Goal: Task Accomplishment & Management: Use online tool/utility

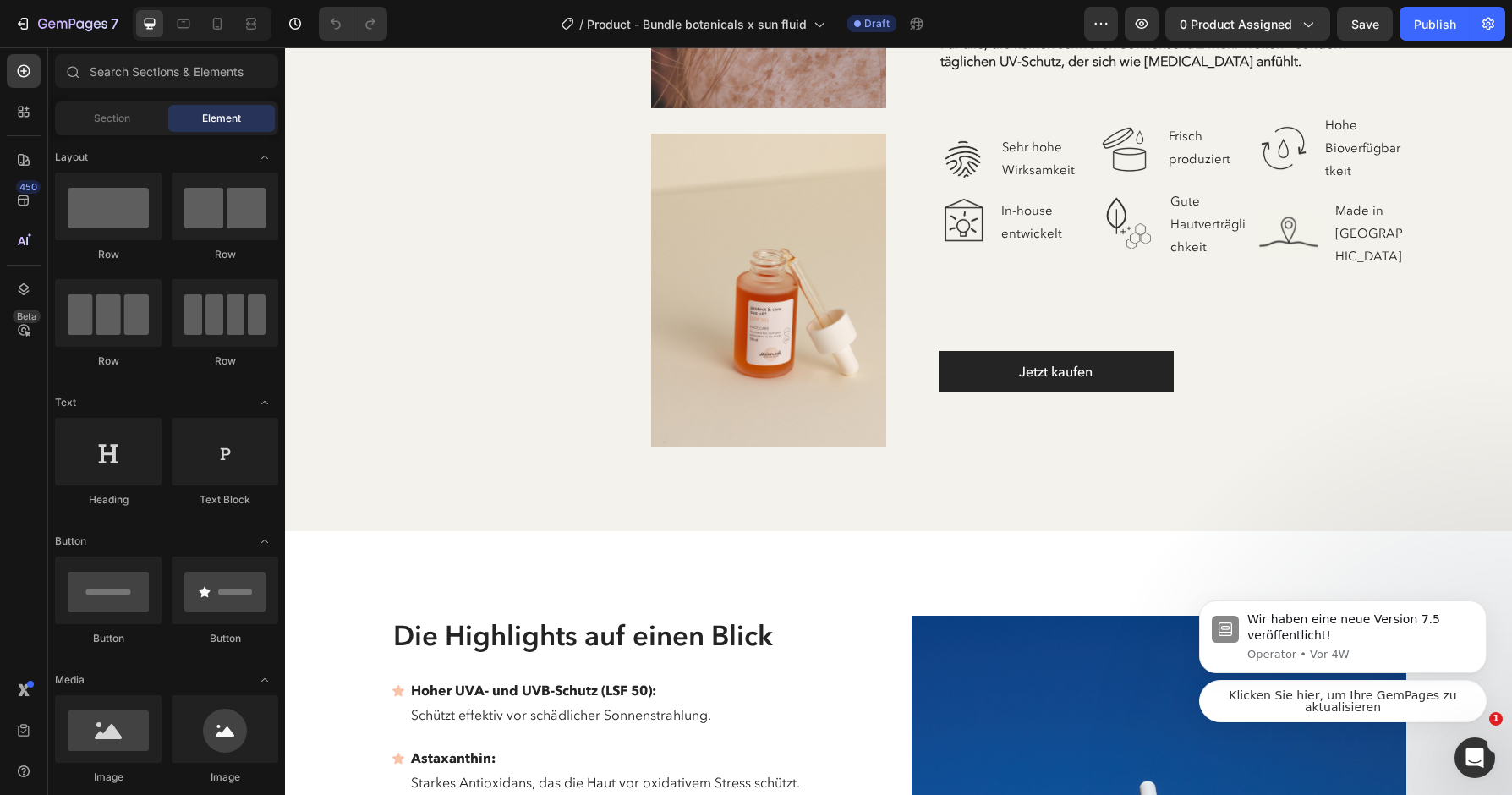
scroll to position [2570, 0]
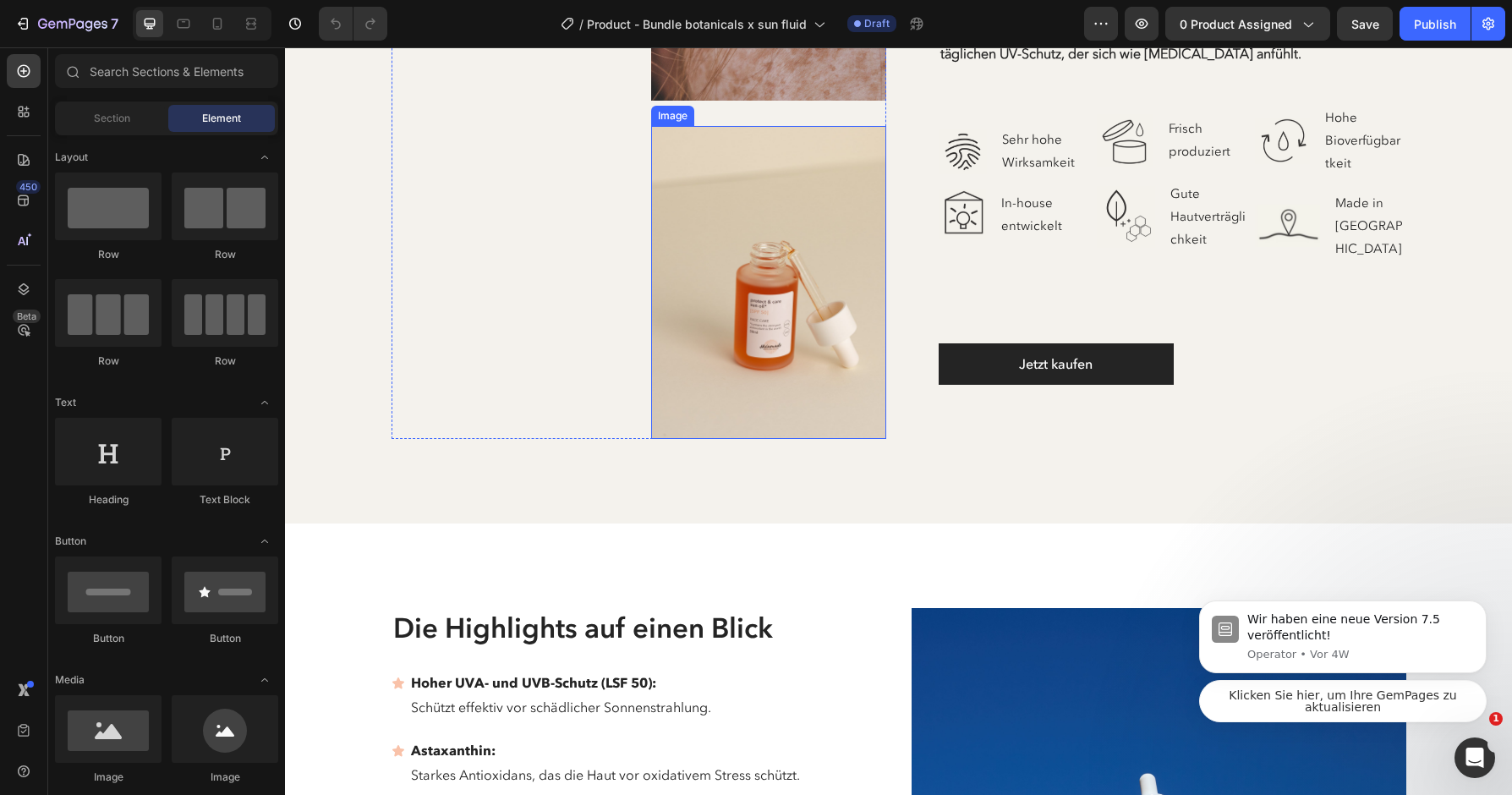
click at [787, 378] on img at bounding box center [768, 283] width 235 height 313
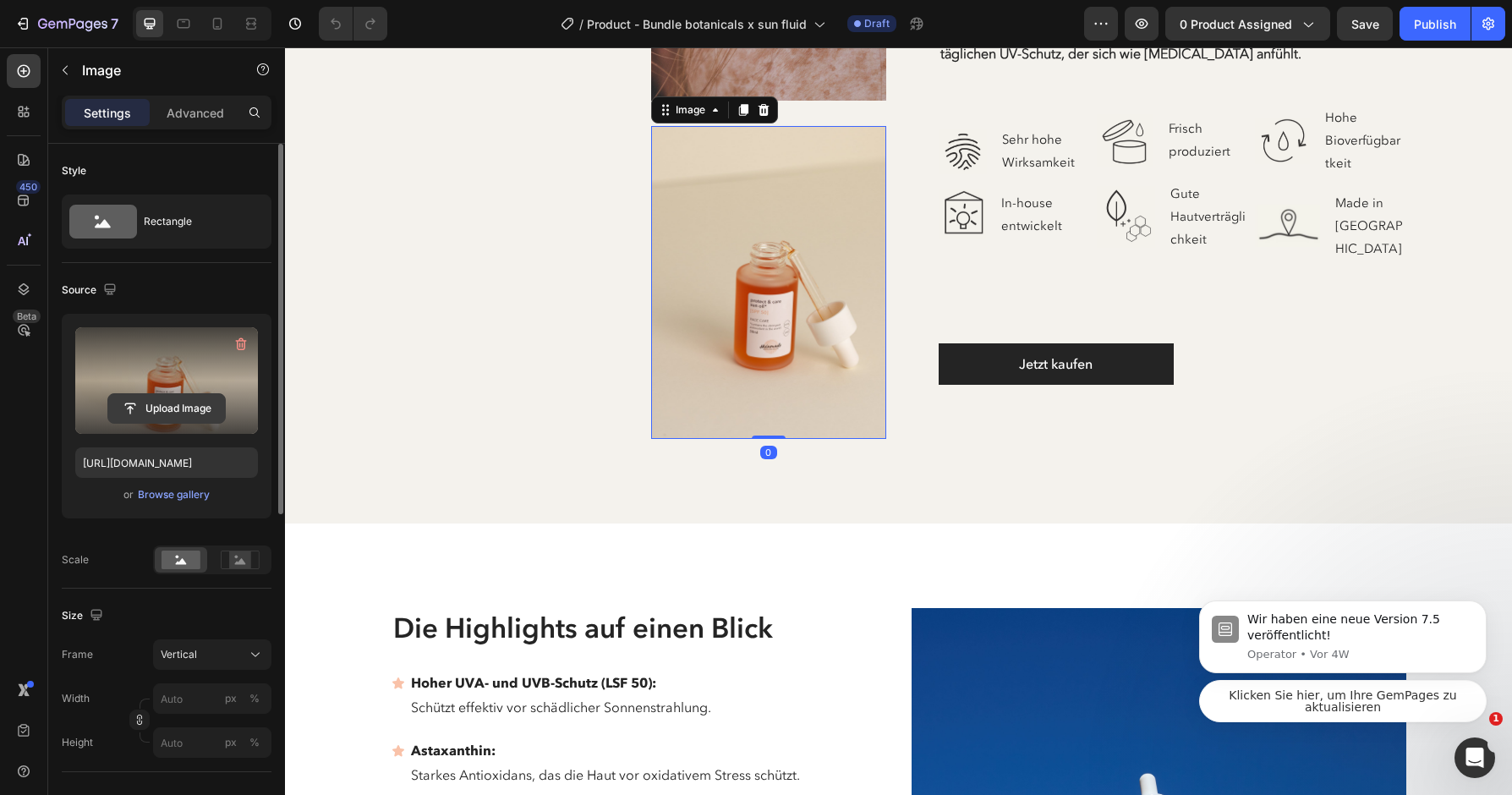
click at [199, 412] on input "file" at bounding box center [166, 408] width 117 height 29
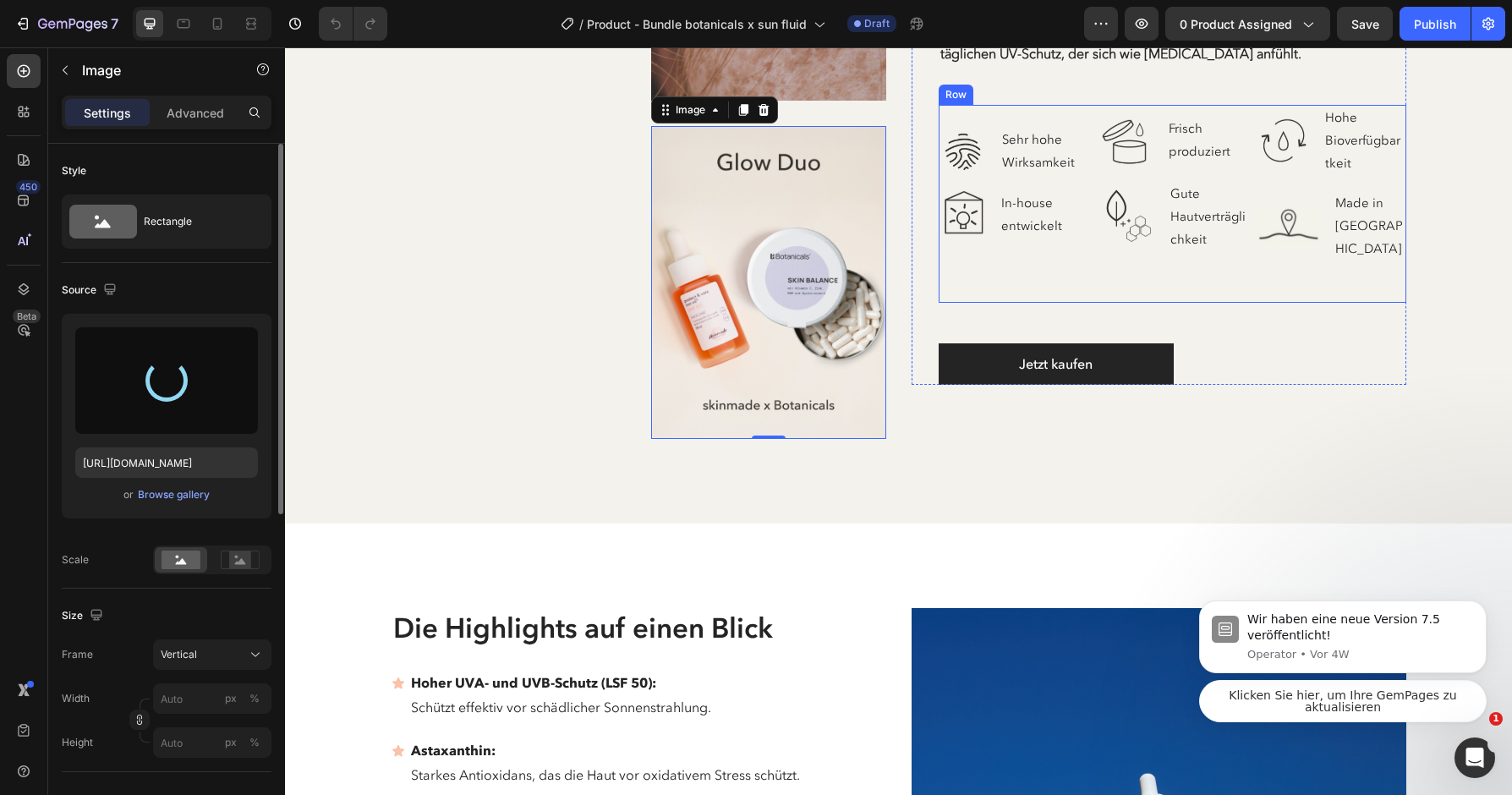
type input "[URL][DOMAIN_NAME]"
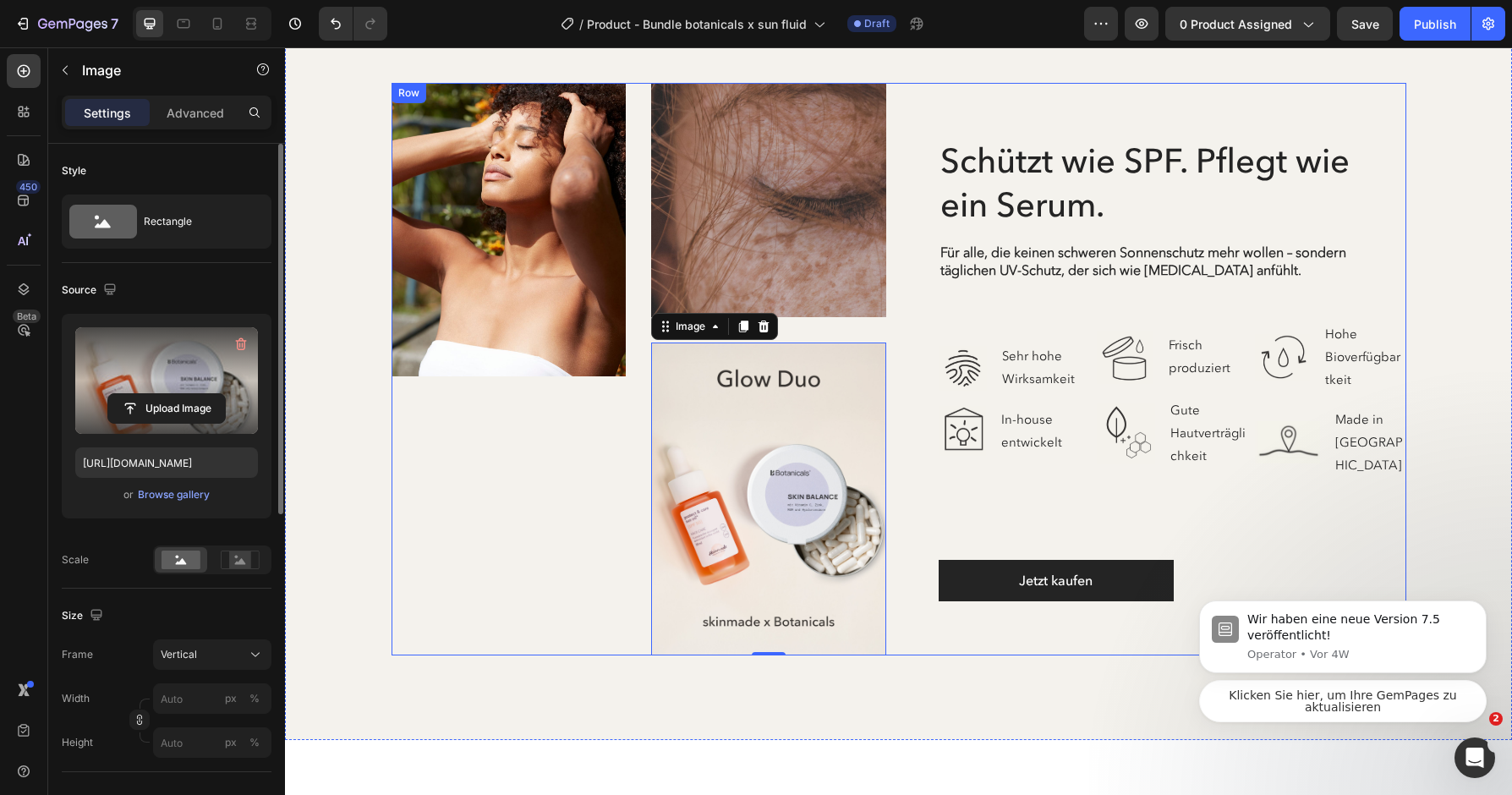
scroll to position [2350, 0]
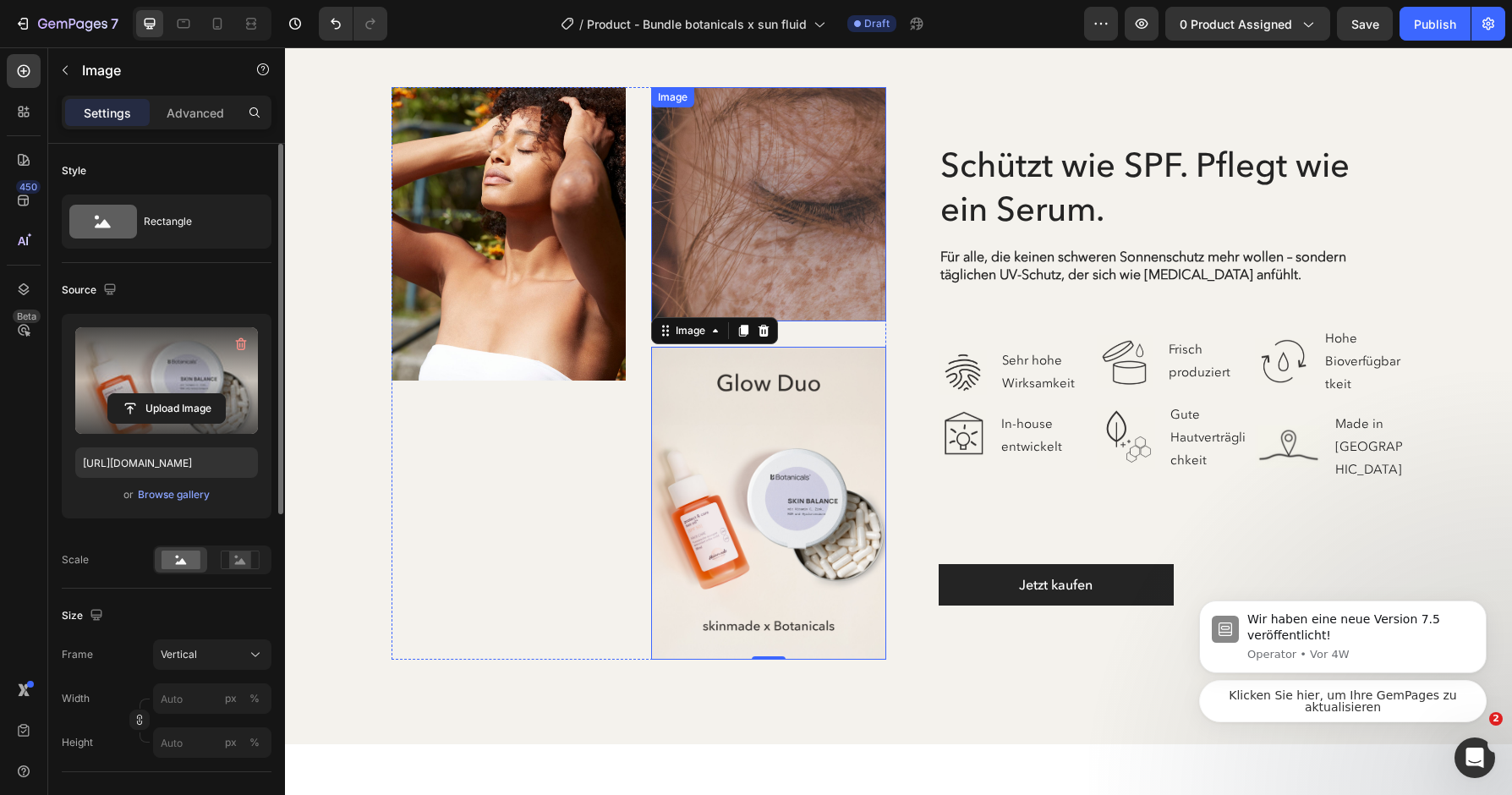
click at [765, 211] on img at bounding box center [768, 204] width 235 height 235
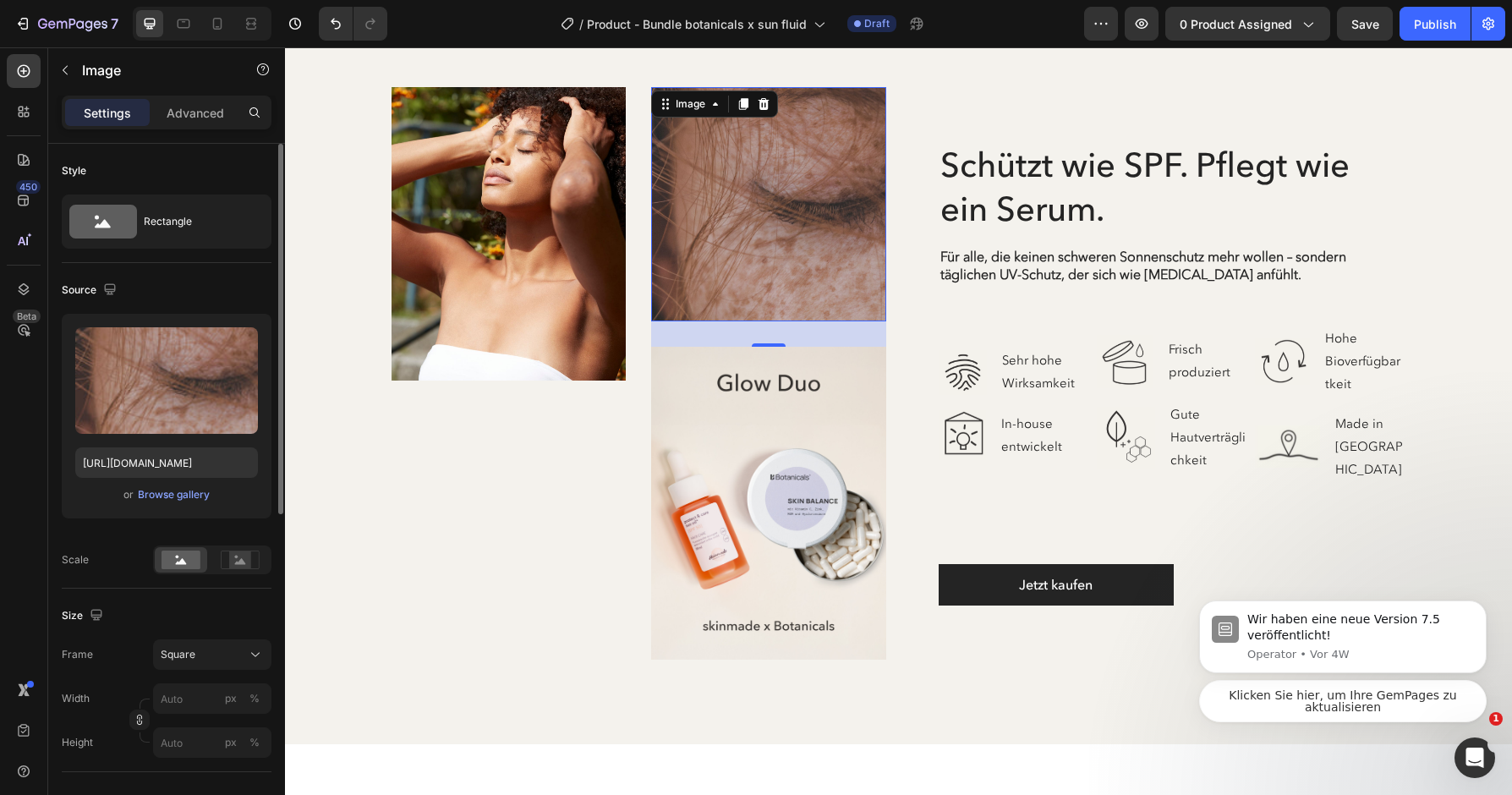
click at [796, 219] on img at bounding box center [768, 204] width 235 height 235
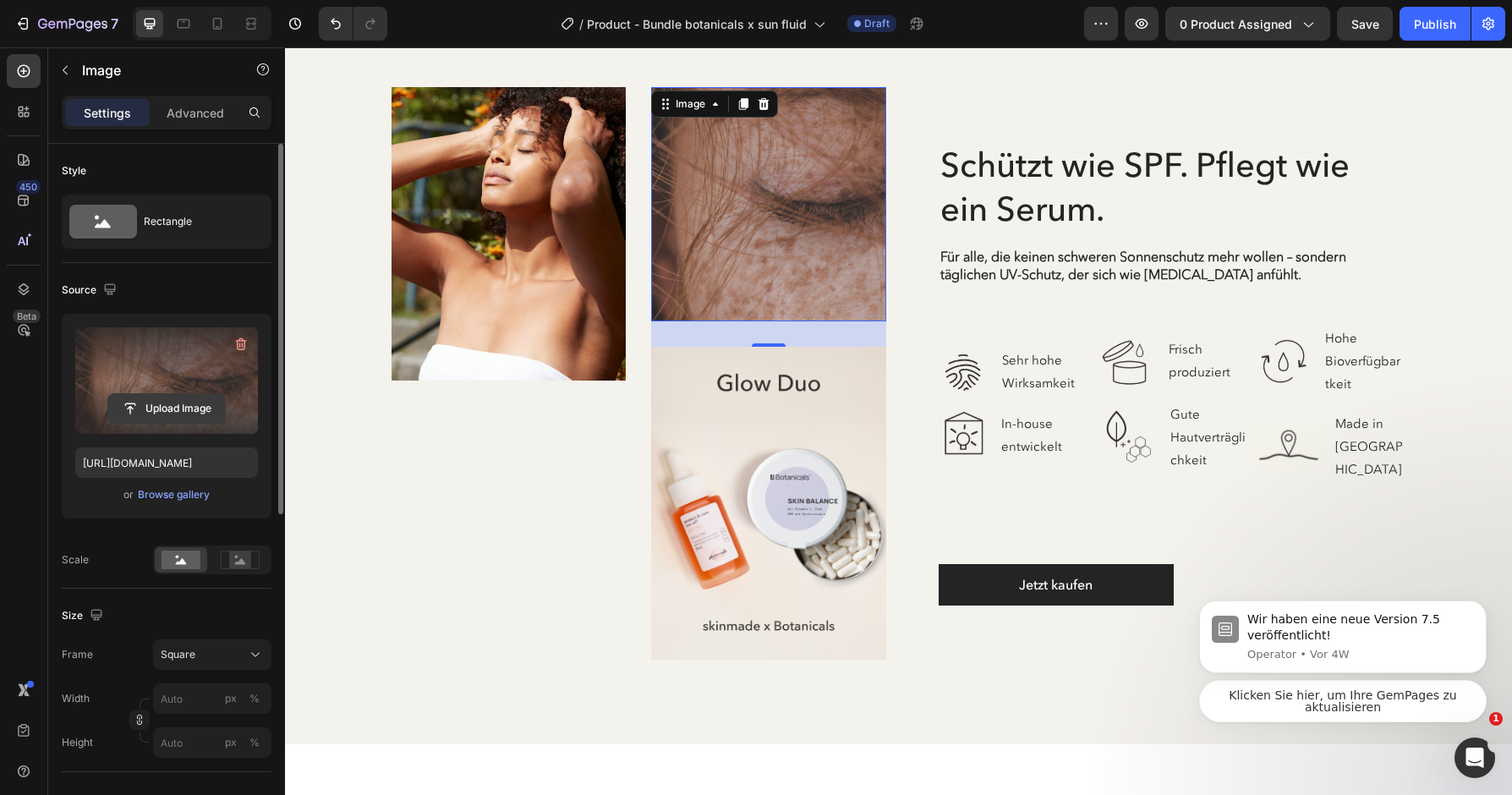
click at [174, 403] on input "file" at bounding box center [166, 408] width 117 height 29
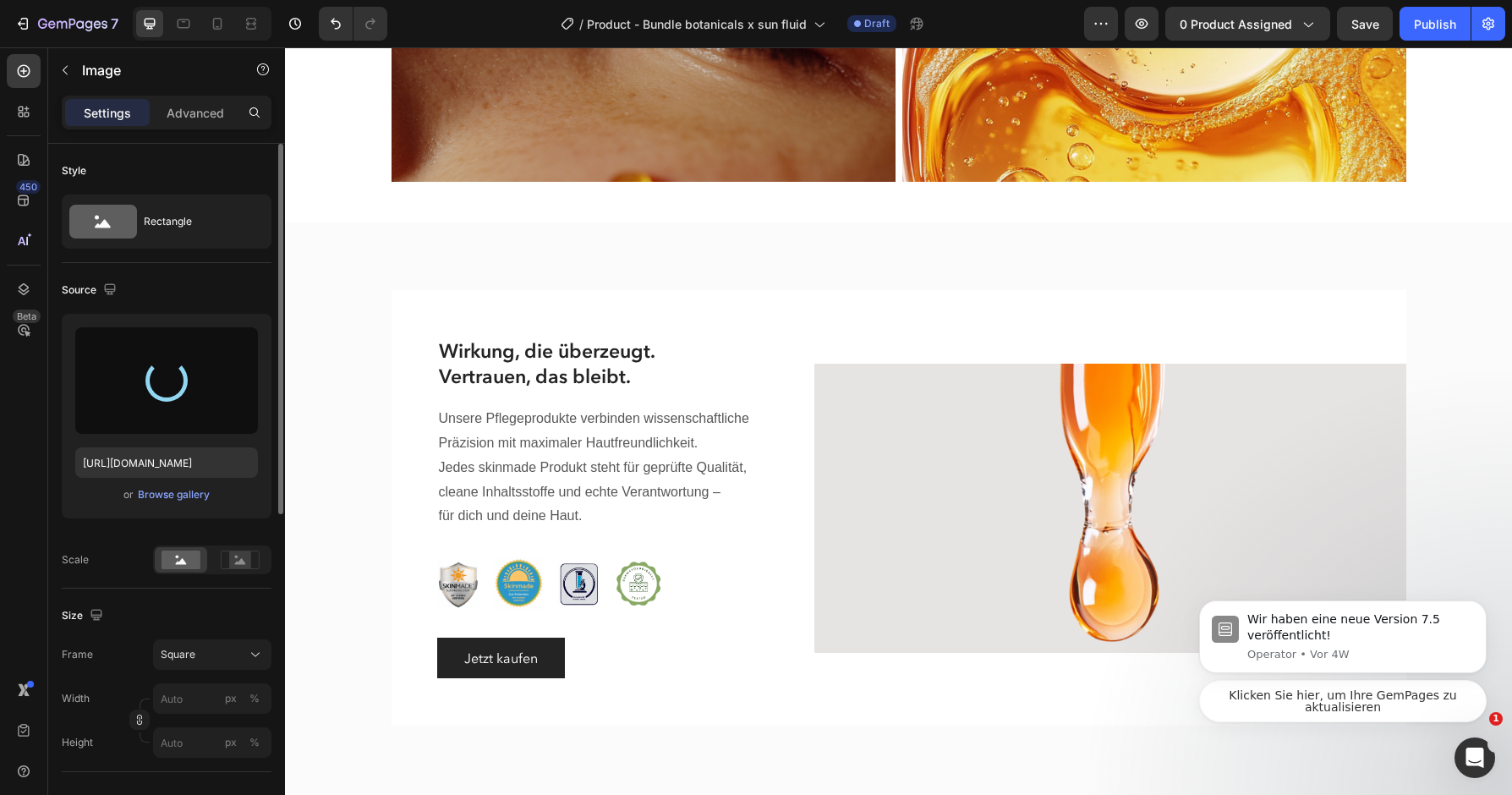
scroll to position [1286, 0]
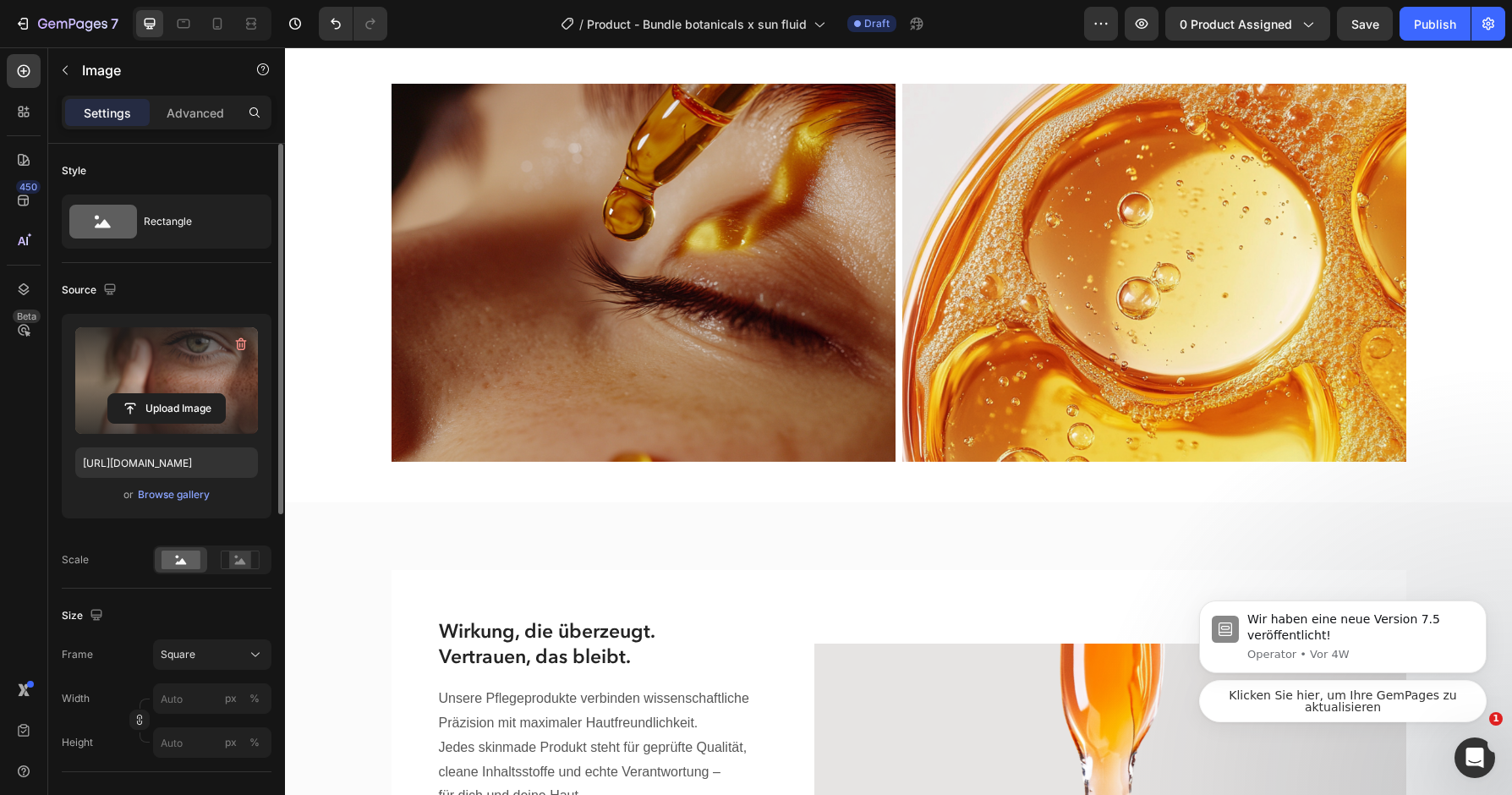
type input "[URL][DOMAIN_NAME]"
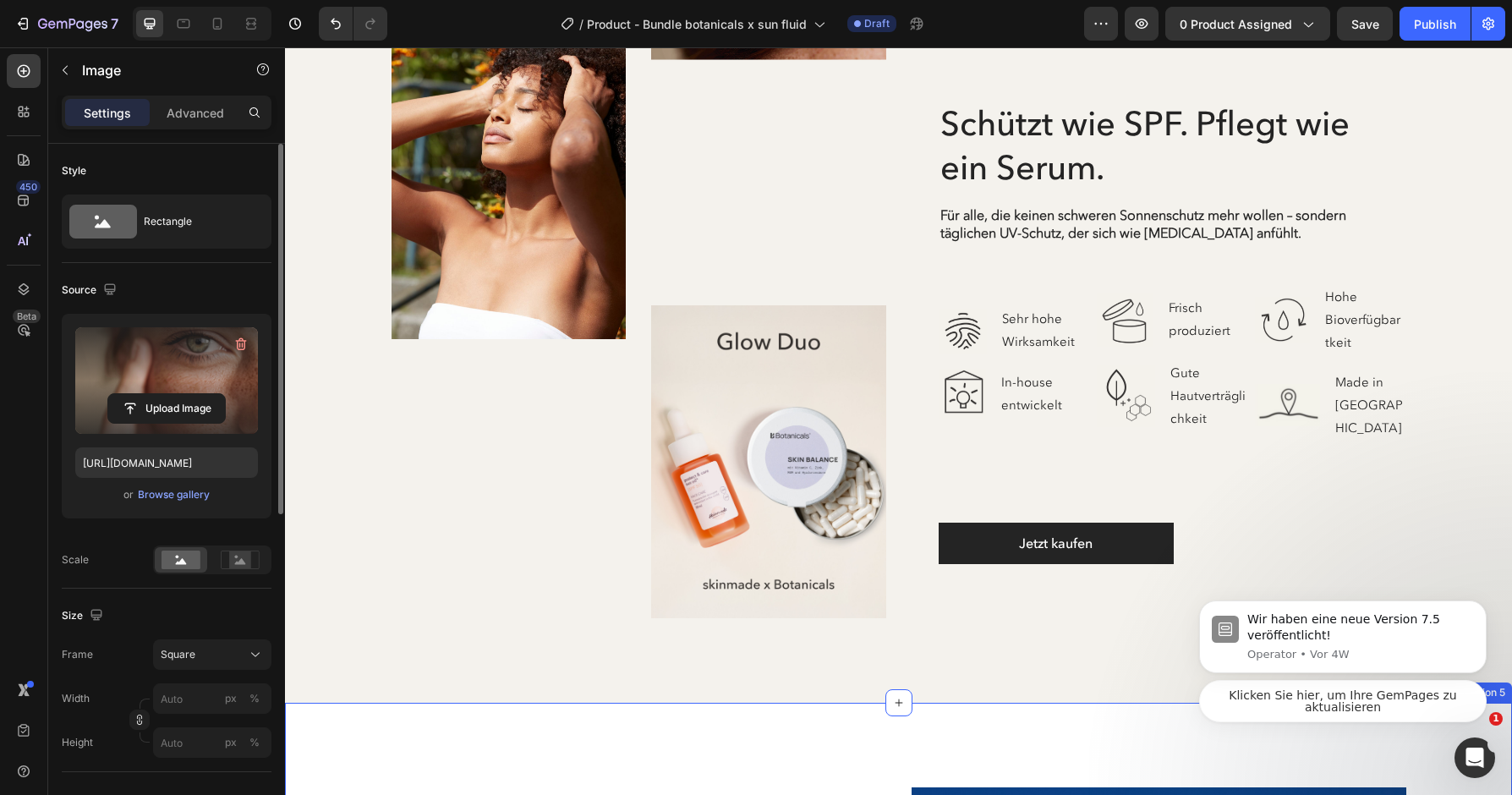
scroll to position [2381, 0]
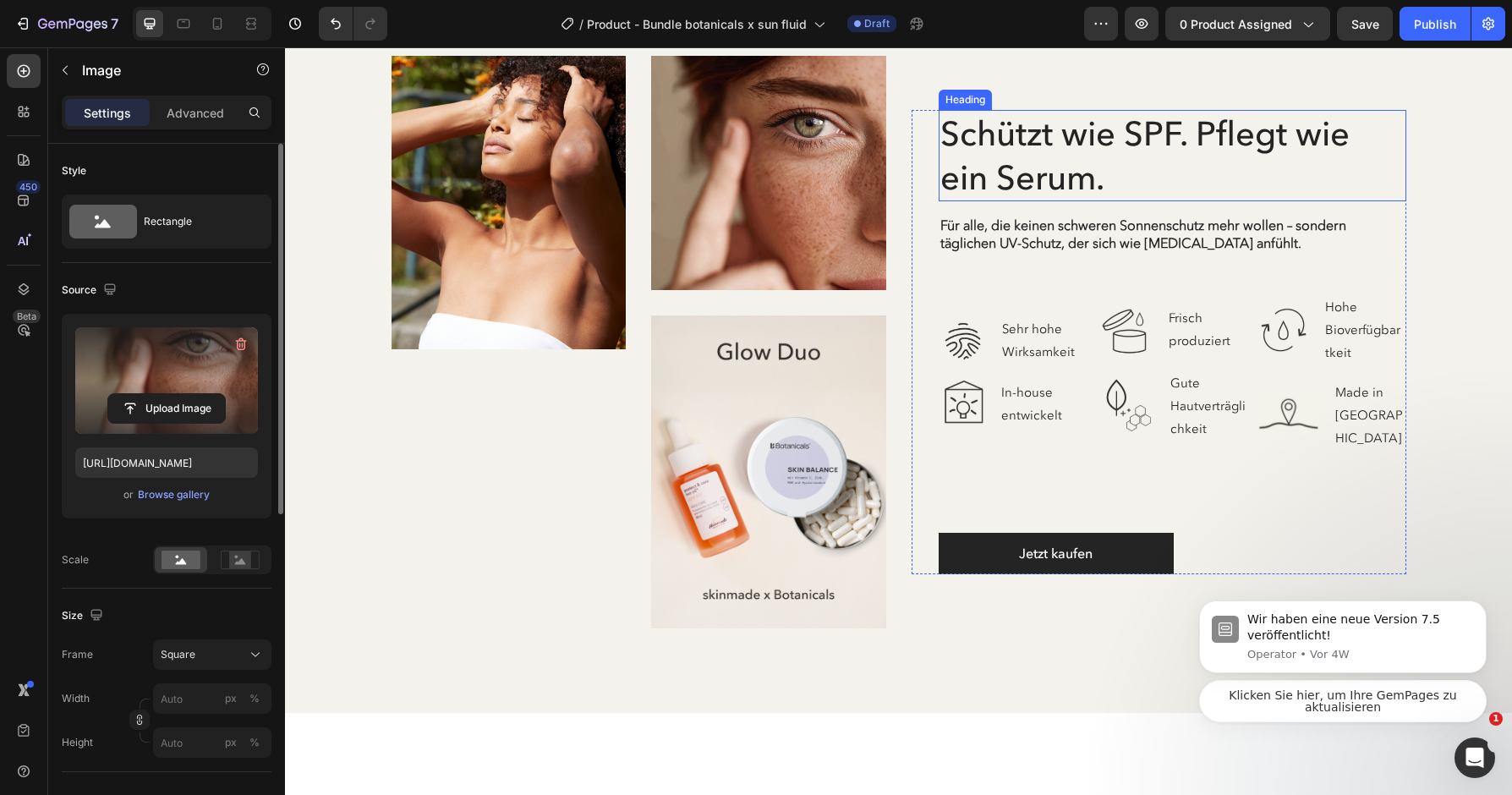
click at [1077, 175] on h2 "Schützt wie SPF. Pflegt wie ein Serum." at bounding box center [1172, 155] width 467 height 91
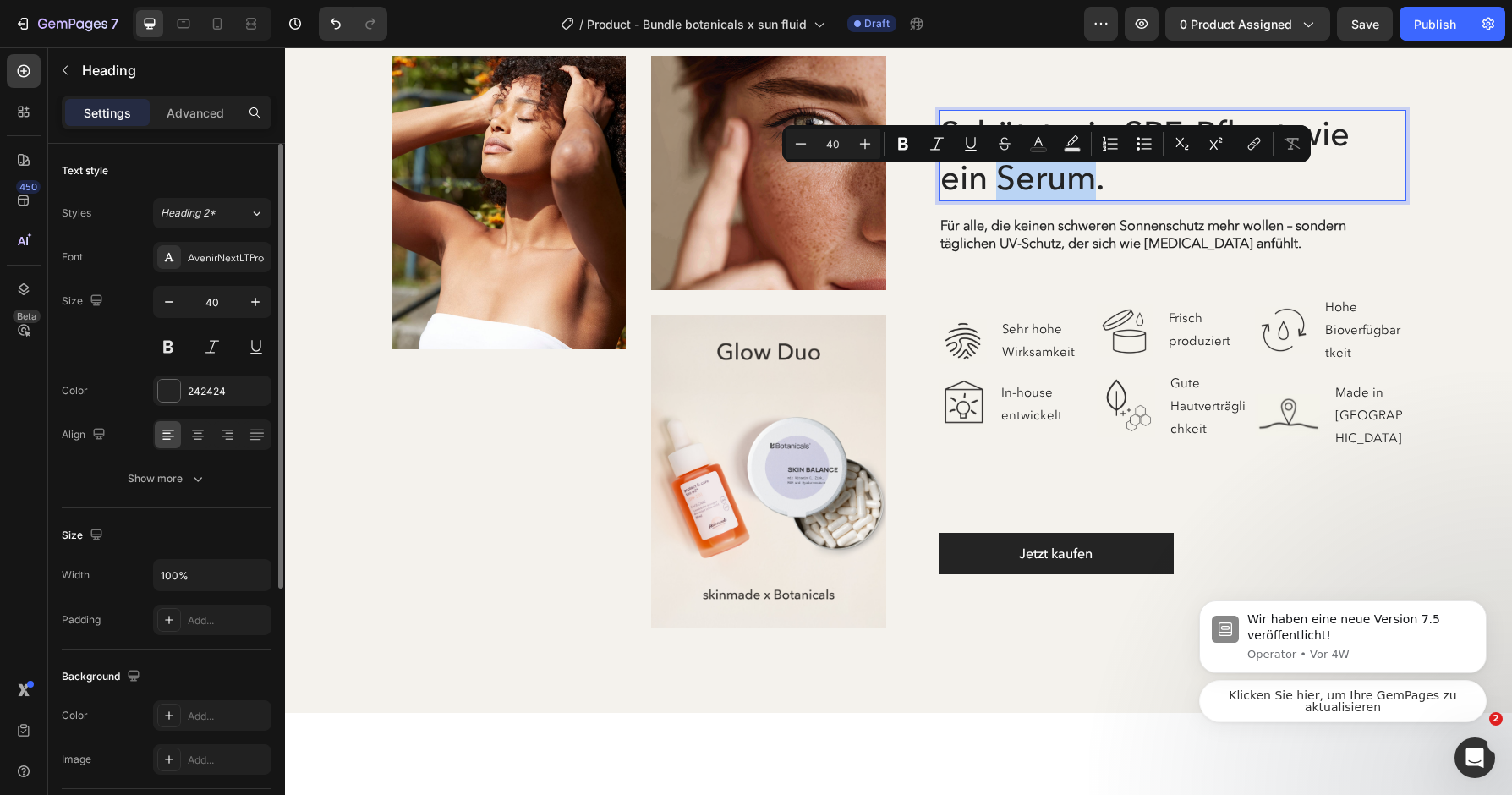
click at [1077, 175] on p "Schützt wie SPF. Pflegt wie ein Serum." at bounding box center [1172, 155] width 464 height 88
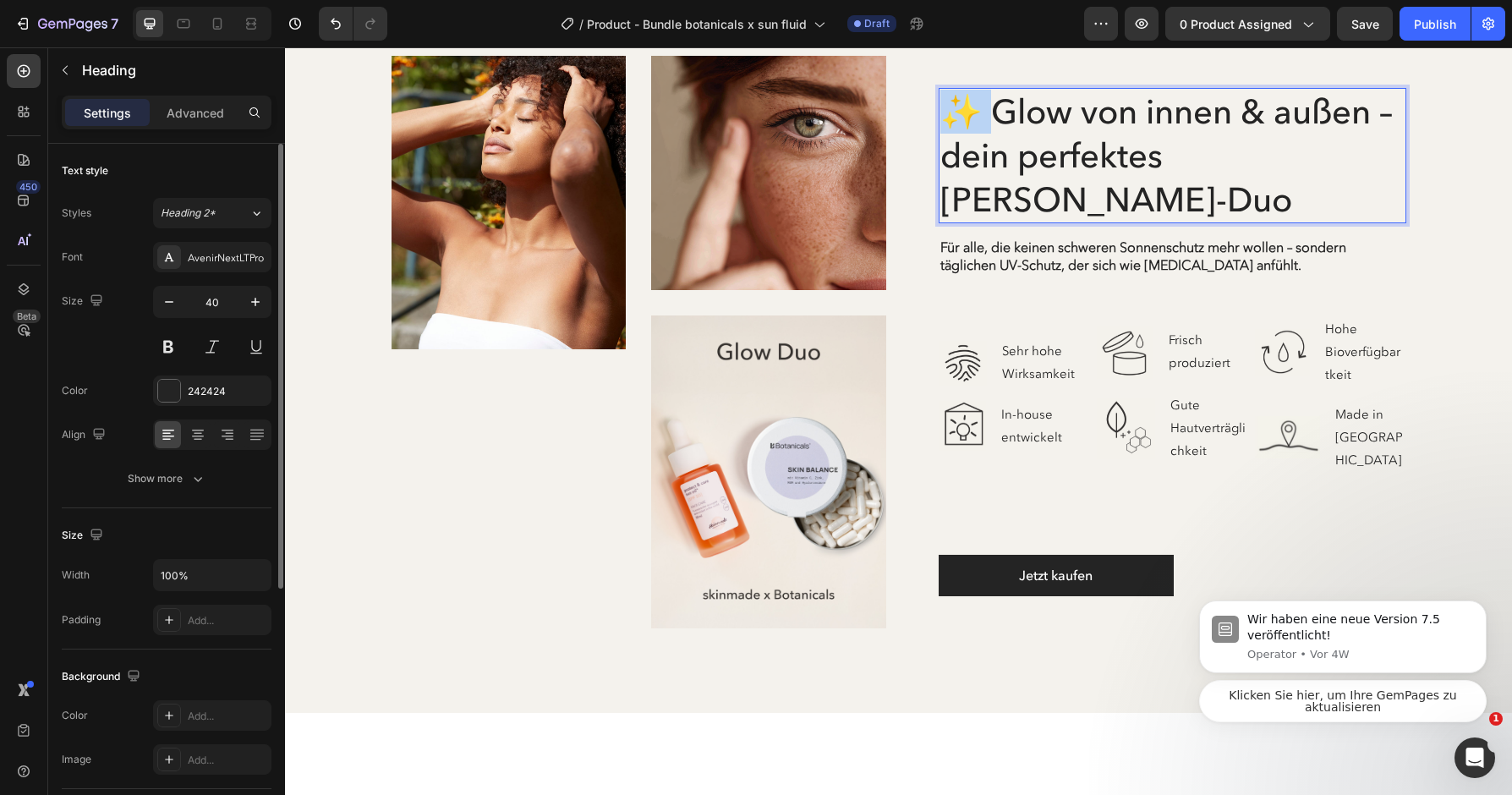
drag, startPoint x: 981, startPoint y: 136, endPoint x: 900, endPoint y: 135, distance: 81.0
click at [938, 135] on h2 "✨ Glow von innen & außen – dein perfektes [PERSON_NAME]-Duo" at bounding box center [1172, 155] width 467 height 135
click at [1390, 183] on p "Glow von innen & außen – dein perfektes [PERSON_NAME]-Duo" at bounding box center [1172, 155] width 464 height 132
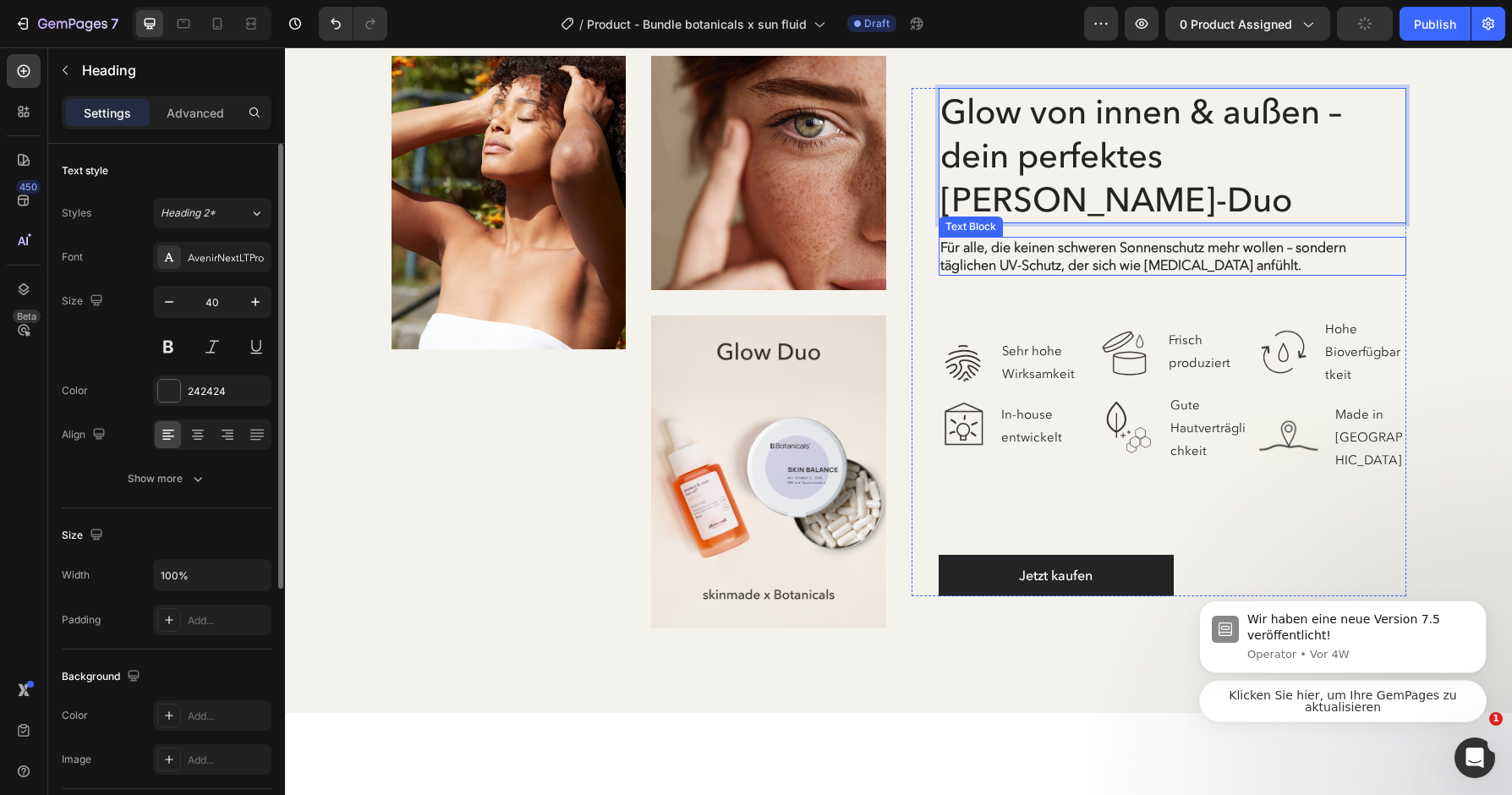
click at [1107, 243] on p "Für alle, die keinen schweren Sonnenschutz mehr wollen – sondern täglichen UV-S…" at bounding box center [1172, 256] width 464 height 35
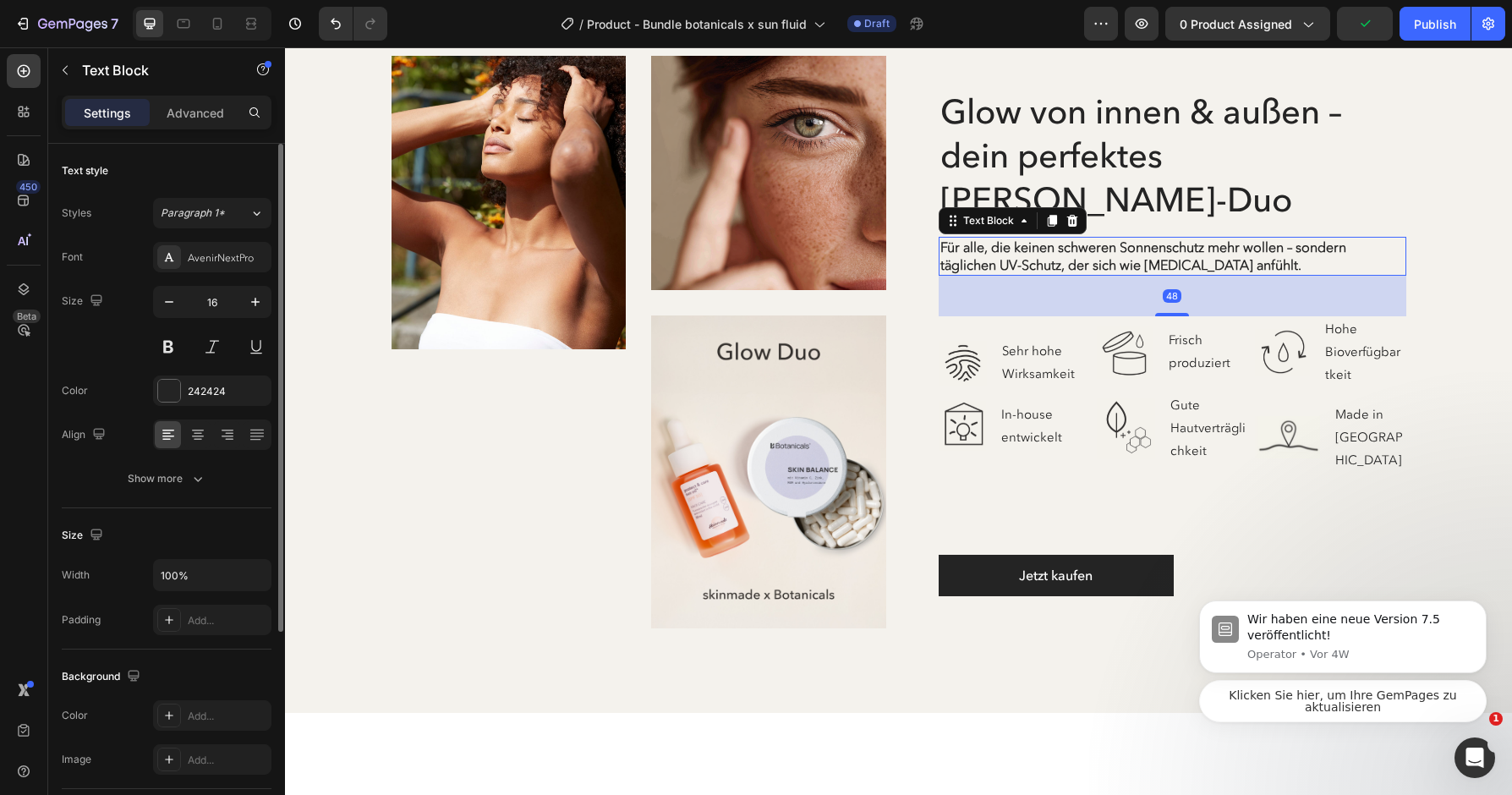
click at [1107, 243] on p "Für alle, die keinen schweren Sonnenschutz mehr wollen – sondern täglichen UV-S…" at bounding box center [1172, 256] width 464 height 35
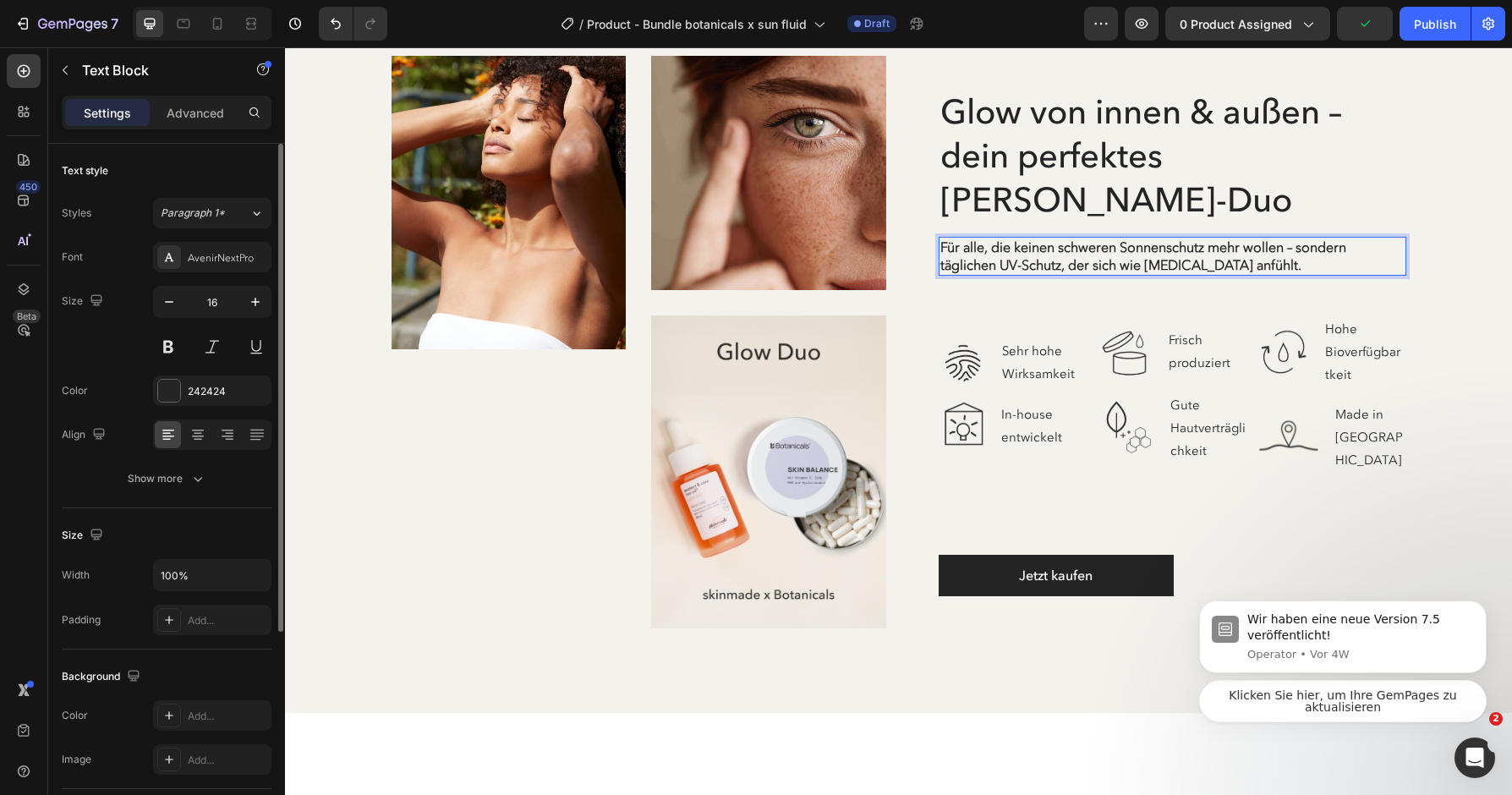
click at [1107, 243] on p "Für alle, die keinen schweren Sonnenschutz mehr wollen – sondern täglichen UV-S…" at bounding box center [1172, 256] width 464 height 35
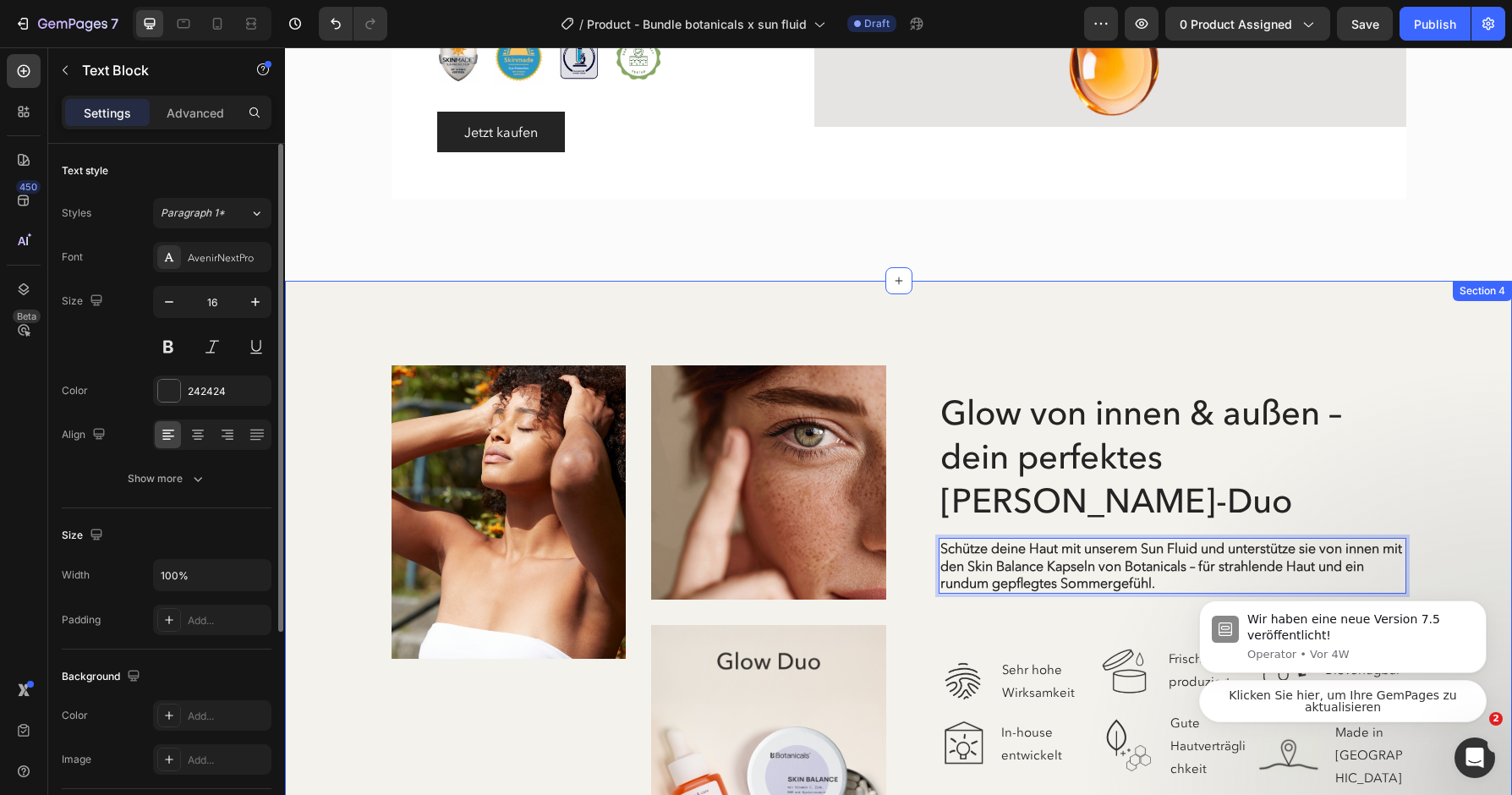
scroll to position [2065, 0]
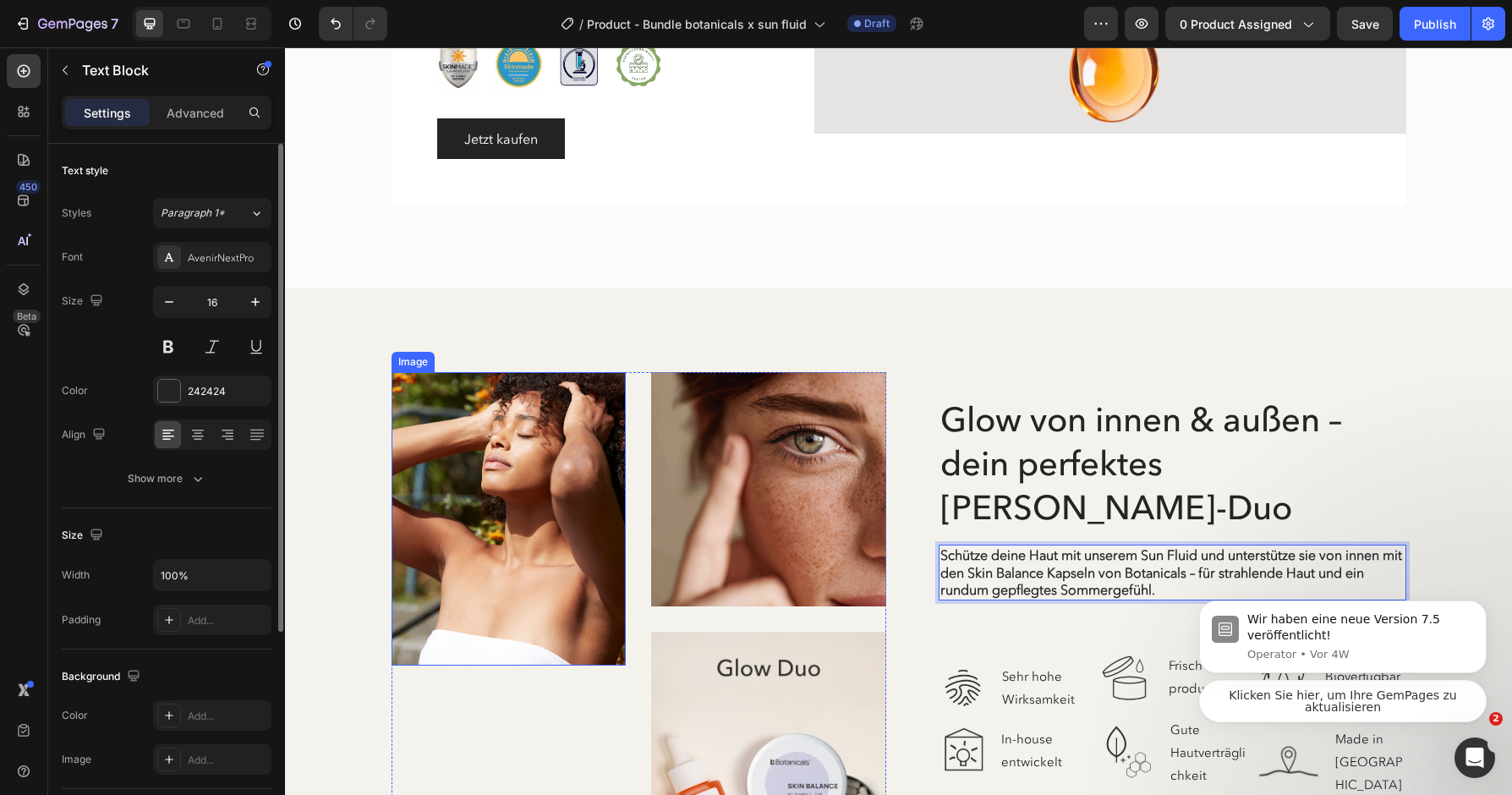
click at [601, 376] on img at bounding box center [509, 519] width 235 height 293
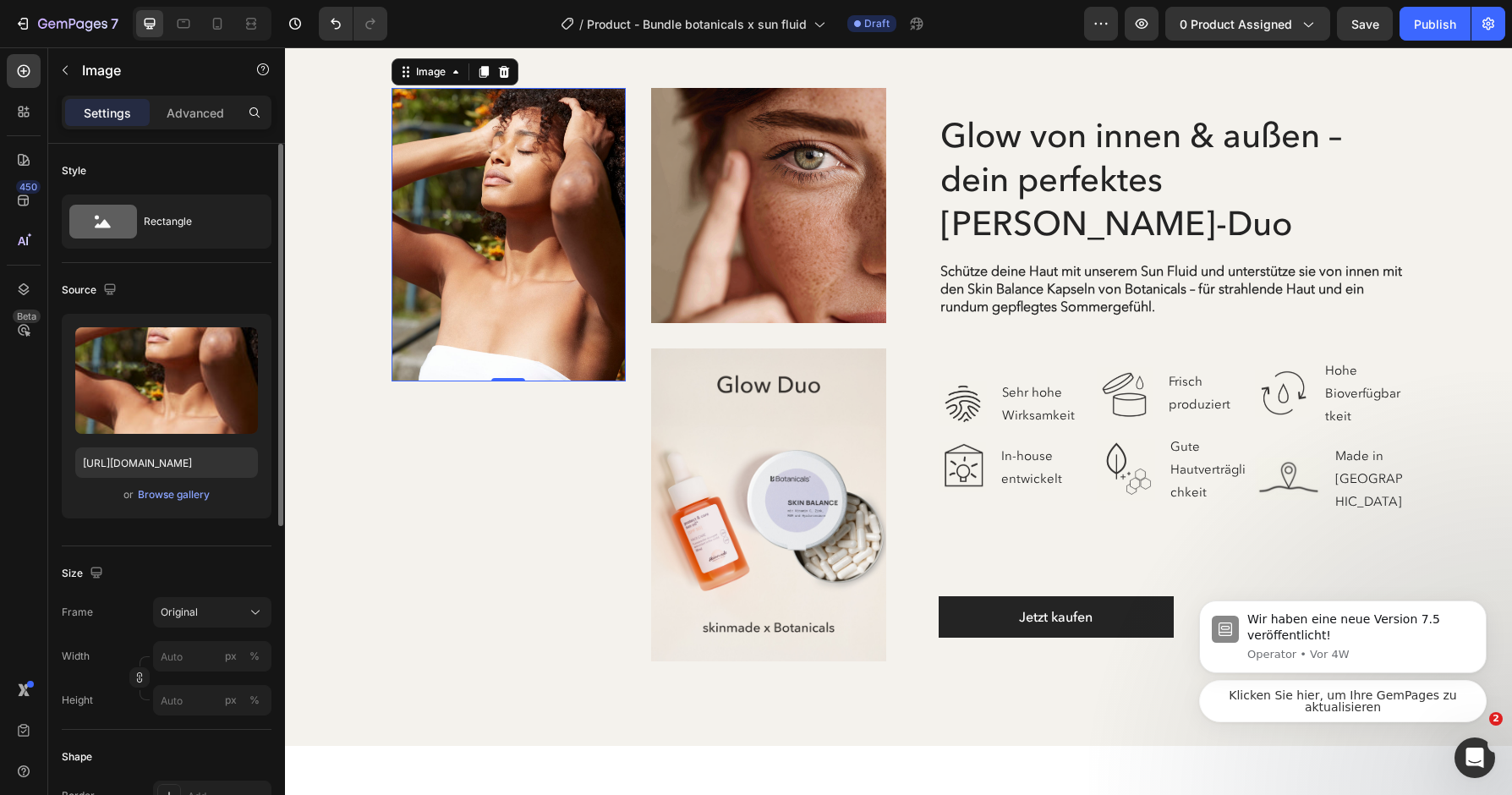
scroll to position [2289, 0]
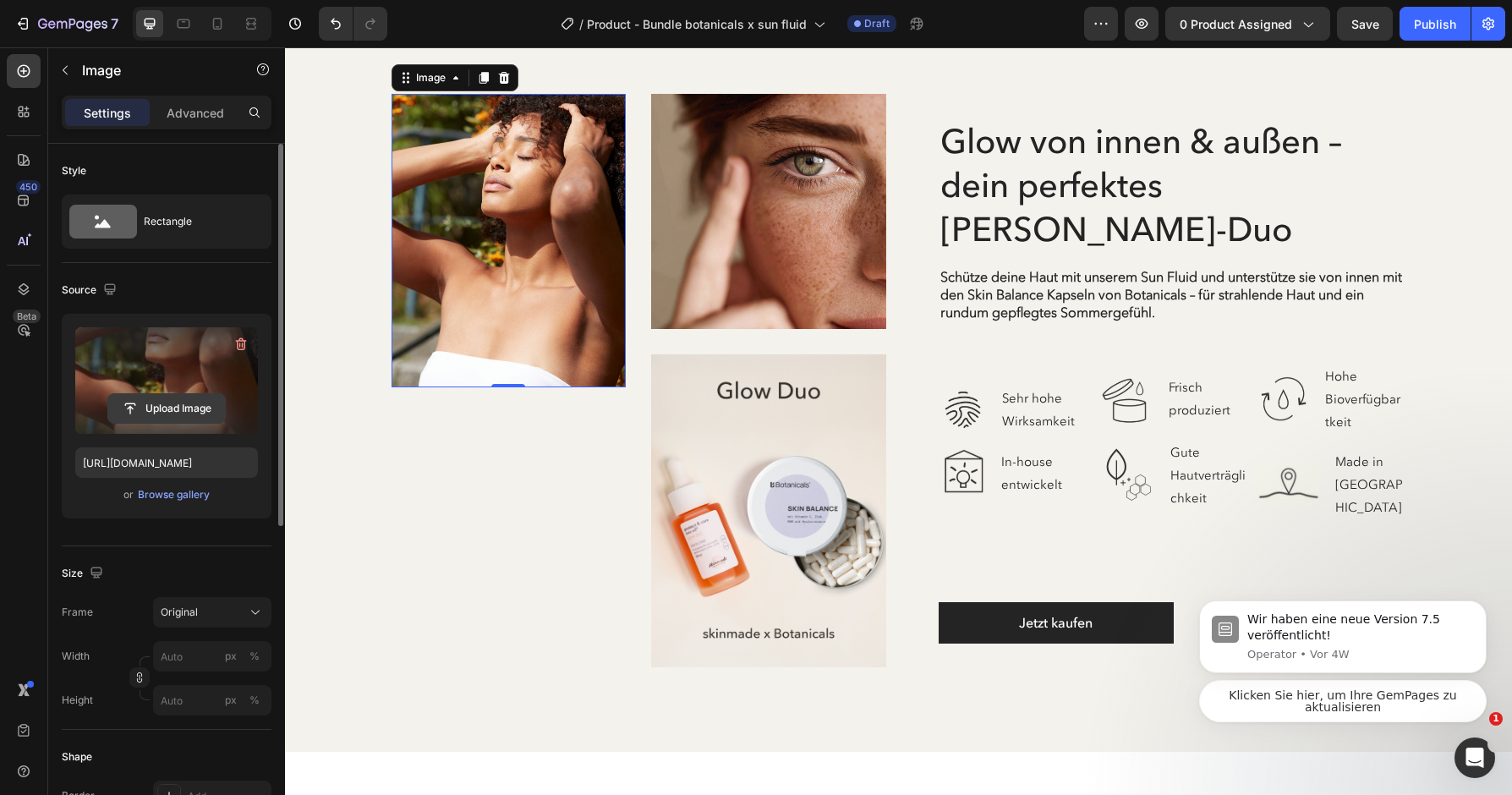
click at [185, 408] on input "file" at bounding box center [166, 408] width 117 height 29
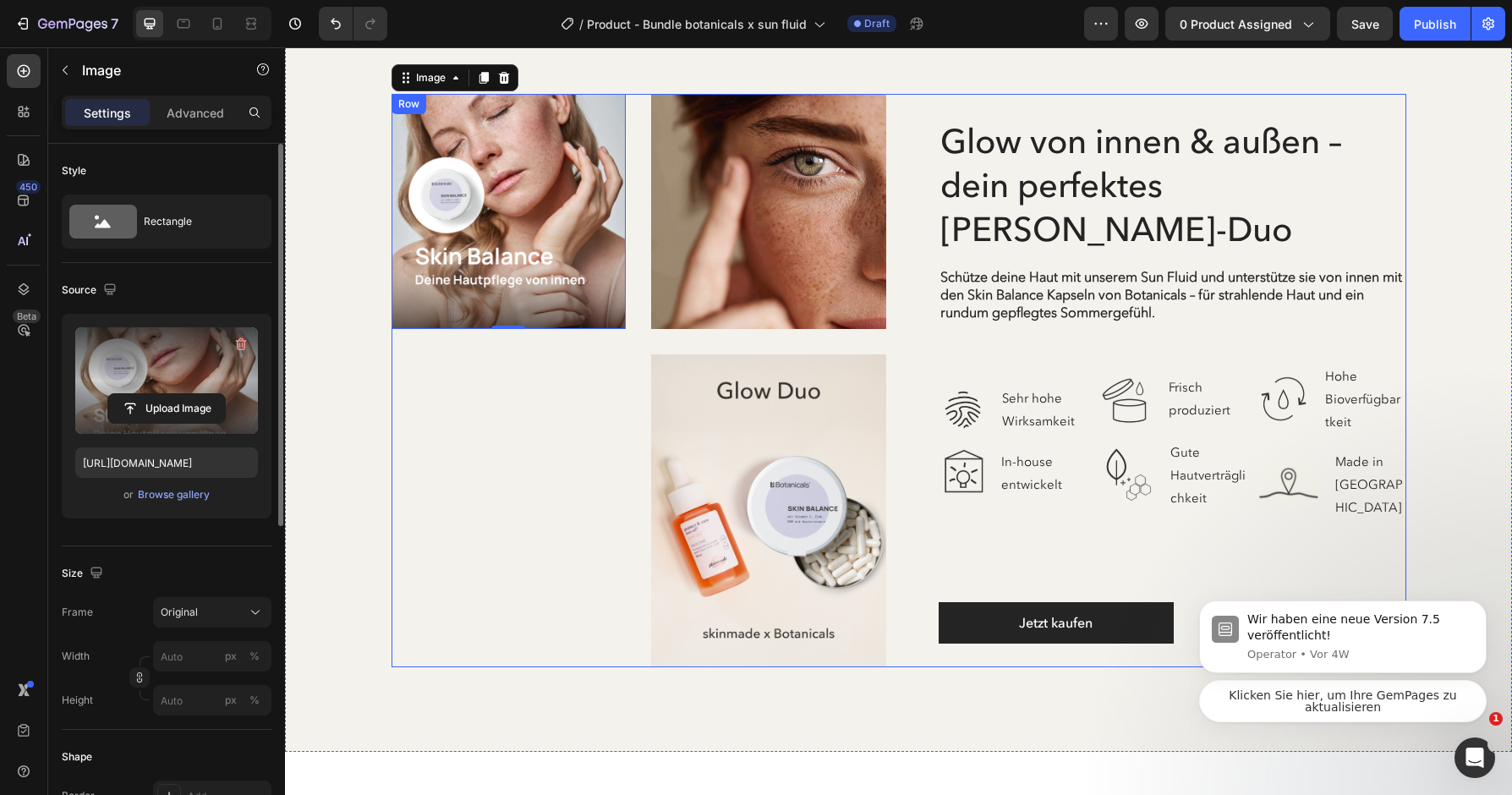
type input "[URL][DOMAIN_NAME]"
click at [236, 624] on button "Original" at bounding box center [211, 612] width 118 height 31
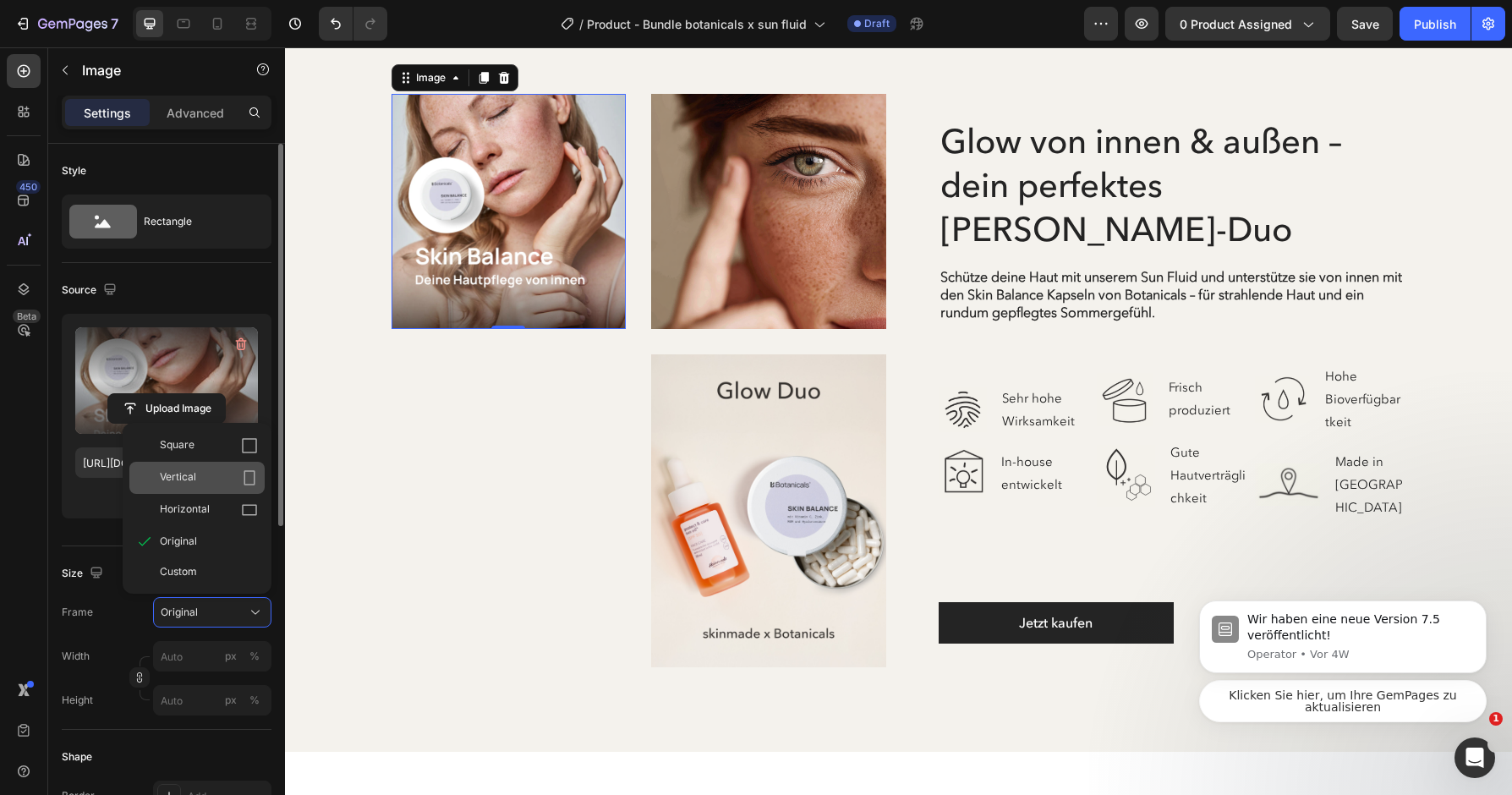
click at [223, 476] on div "Vertical" at bounding box center [209, 477] width 98 height 17
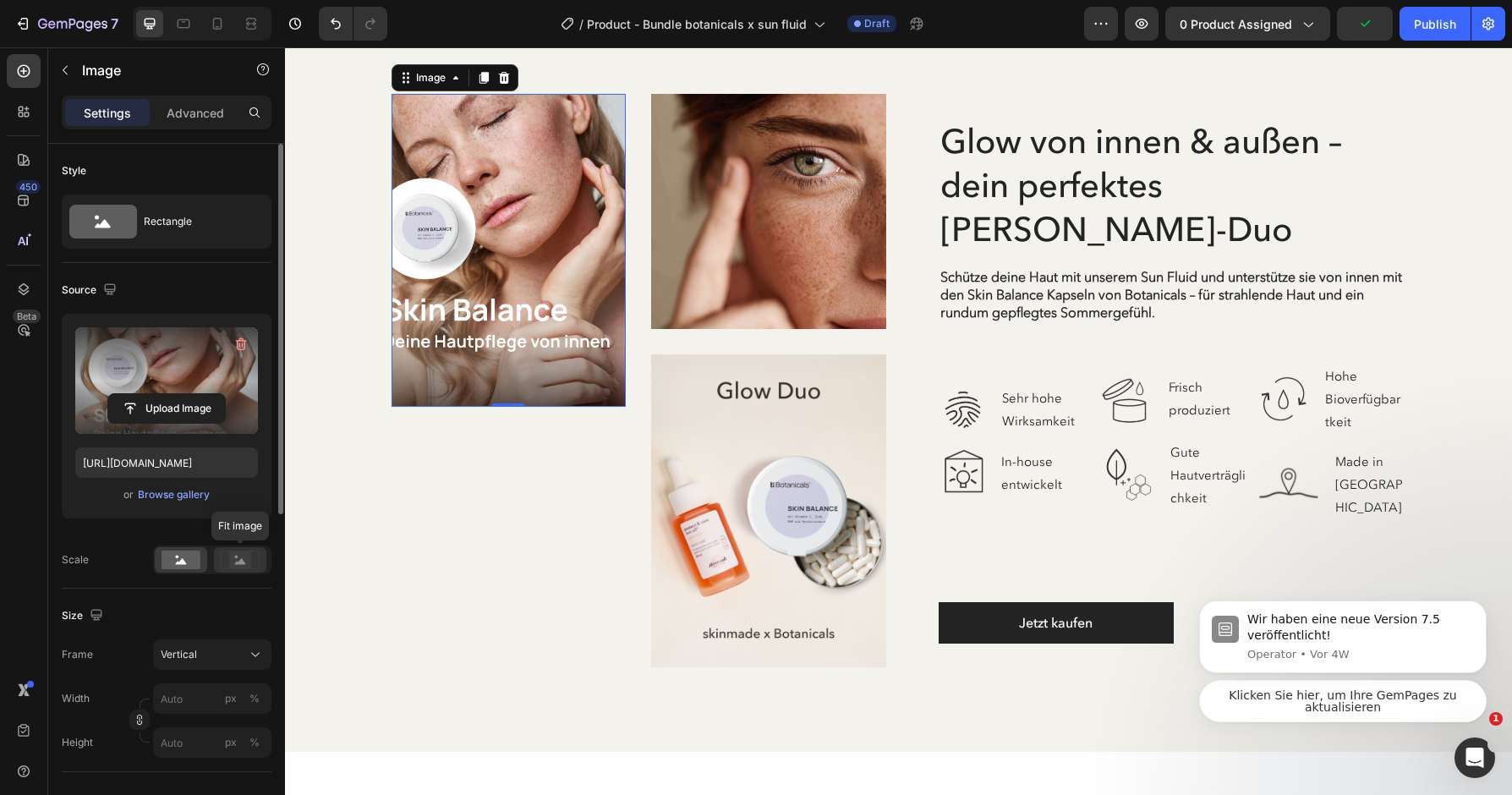
click at [238, 564] on icon at bounding box center [240, 561] width 11 height 6
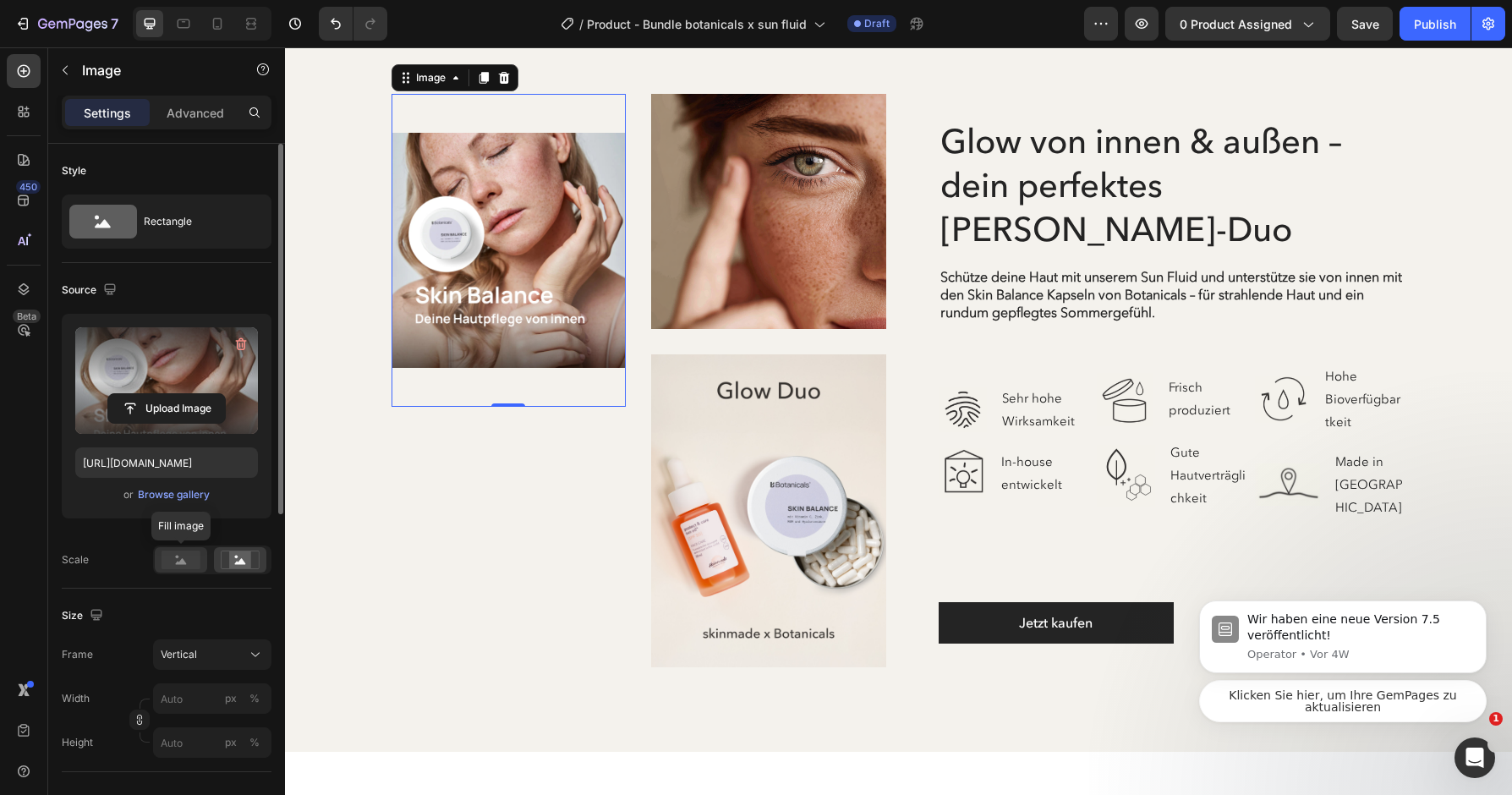
click at [189, 566] on rect at bounding box center [181, 560] width 39 height 18
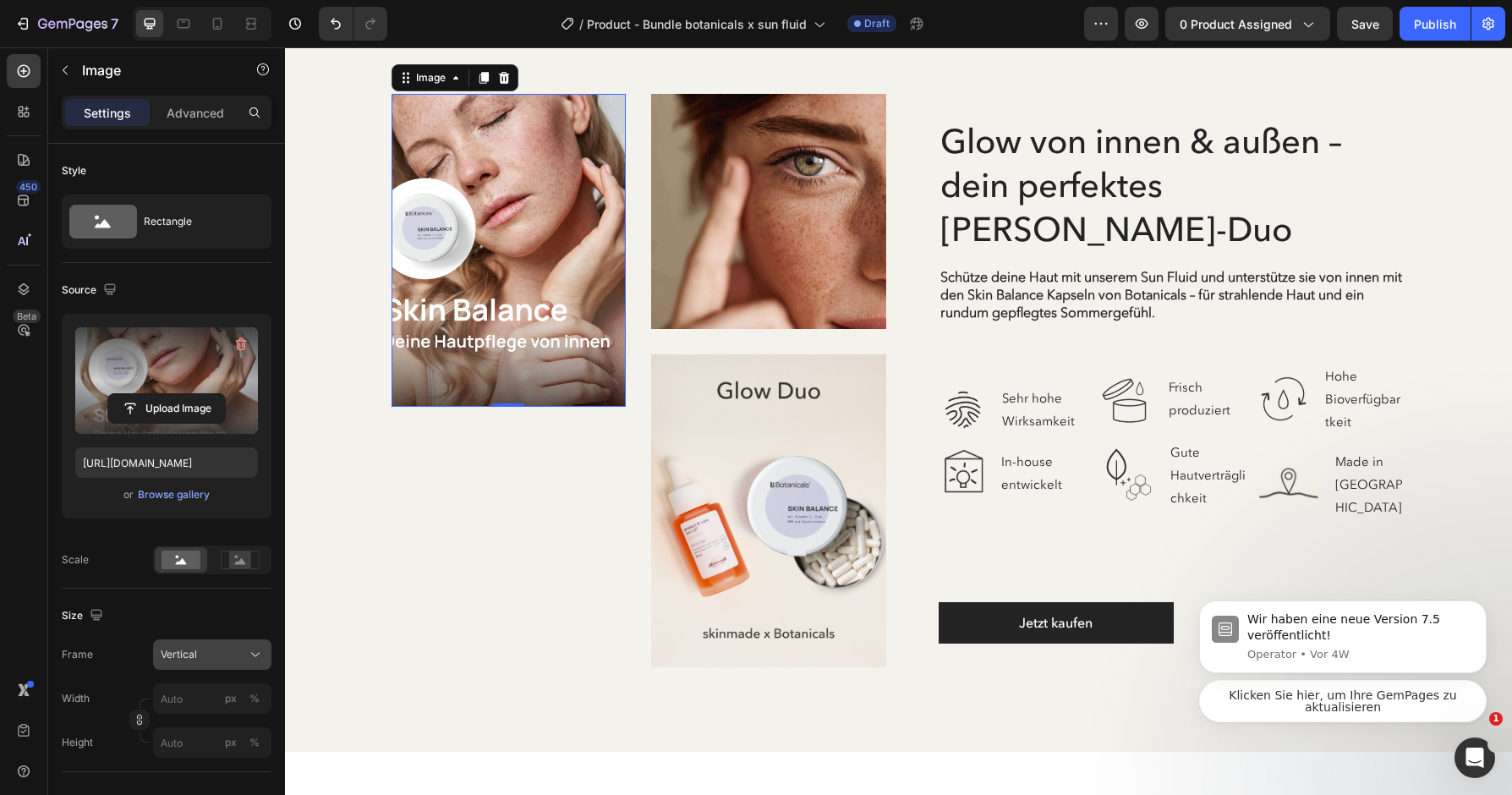
click at [246, 663] on div "Vertical" at bounding box center [212, 654] width 103 height 17
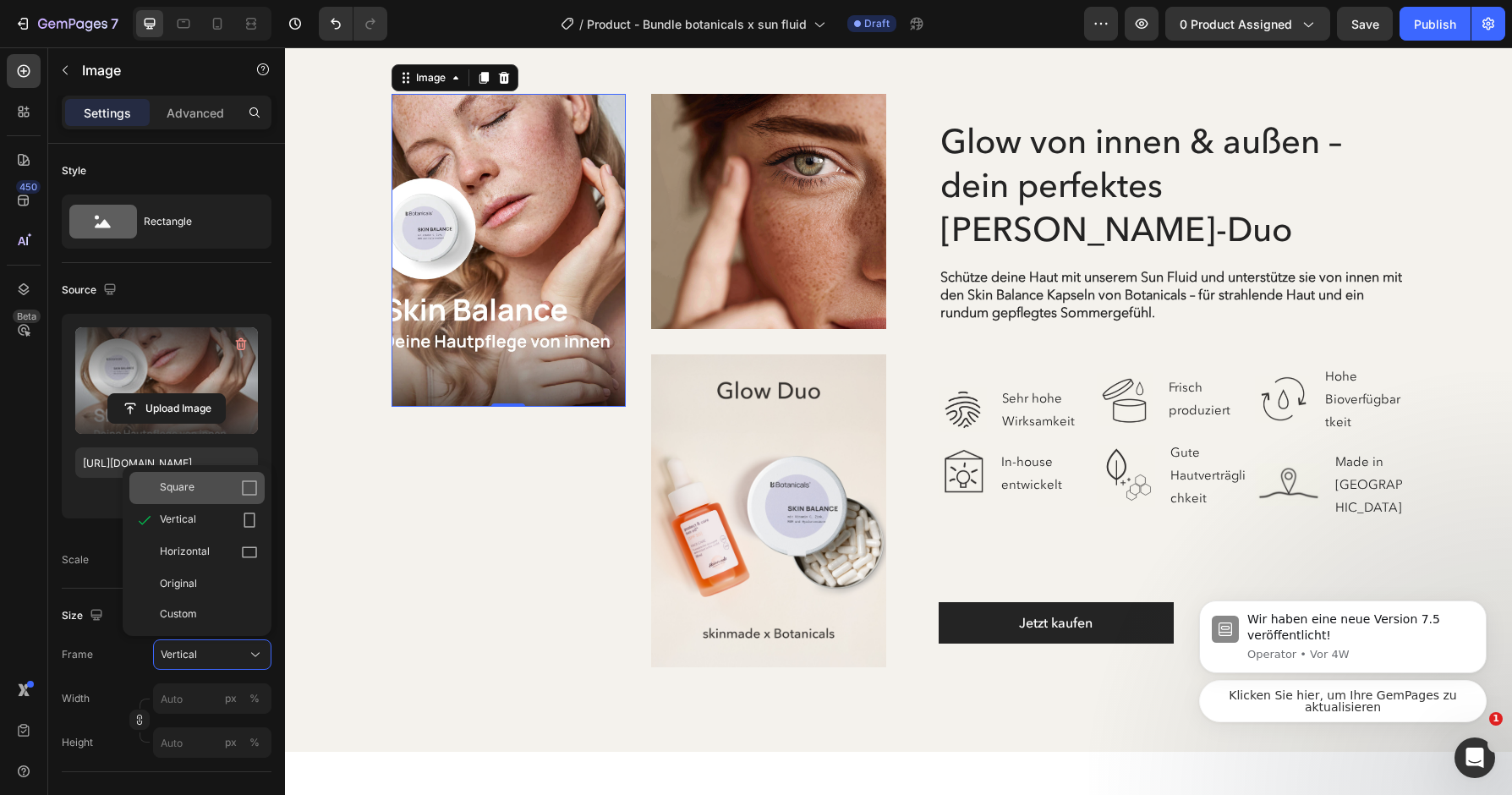
click at [227, 498] on div "Square" at bounding box center [196, 488] width 135 height 32
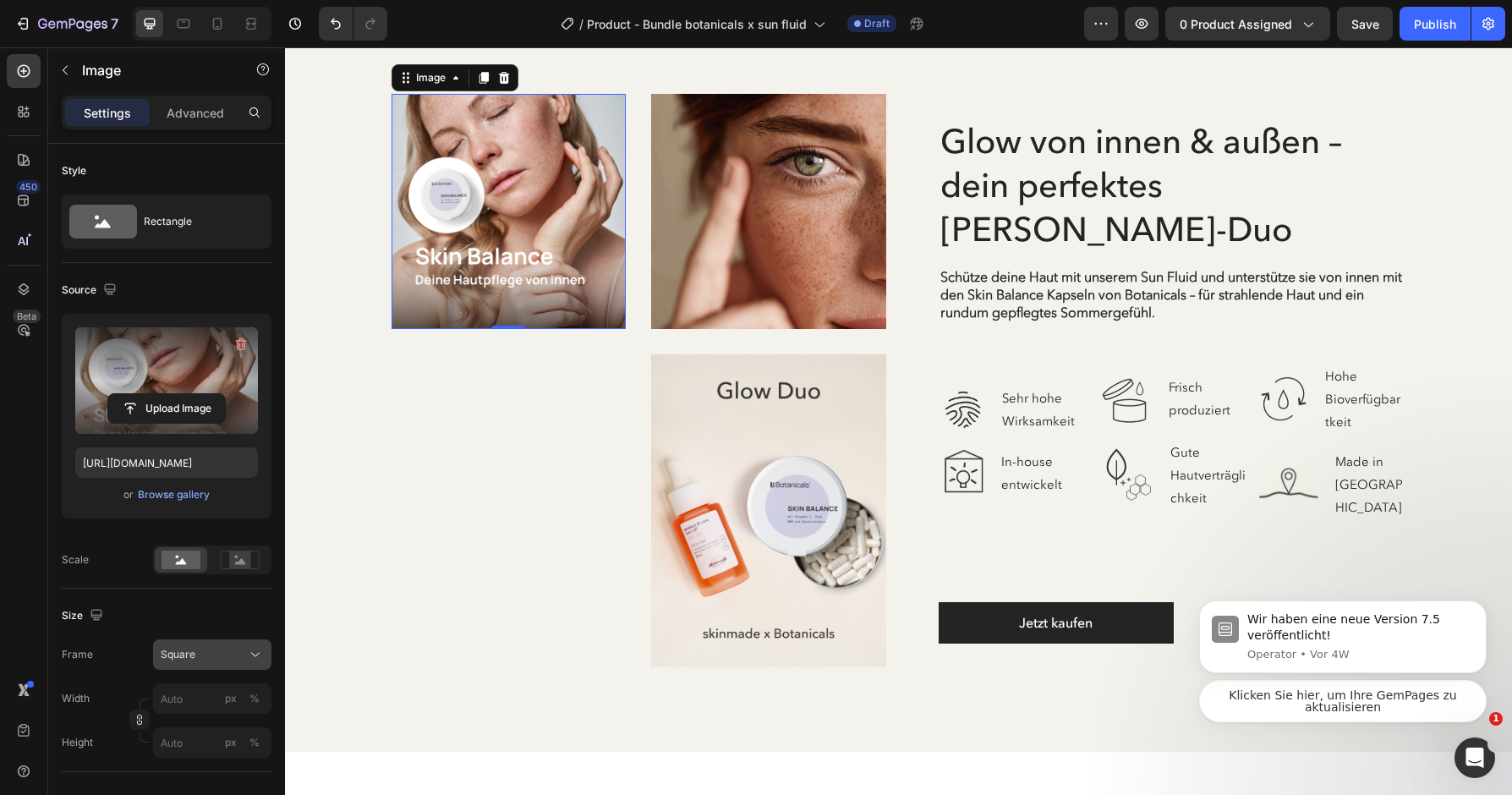
click at [236, 655] on div "Square" at bounding box center [202, 654] width 82 height 15
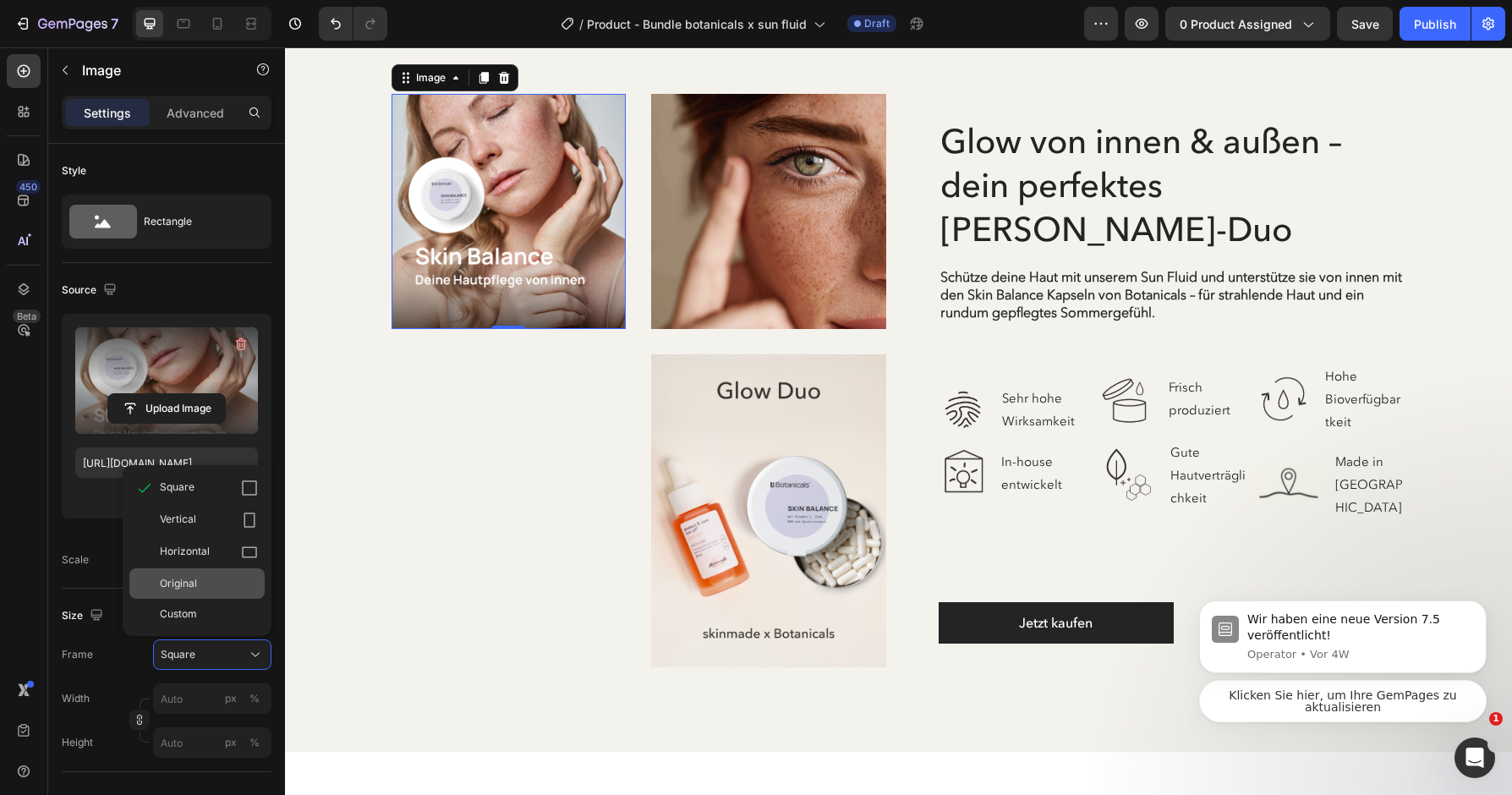
click at [231, 584] on div "Original" at bounding box center [209, 583] width 98 height 15
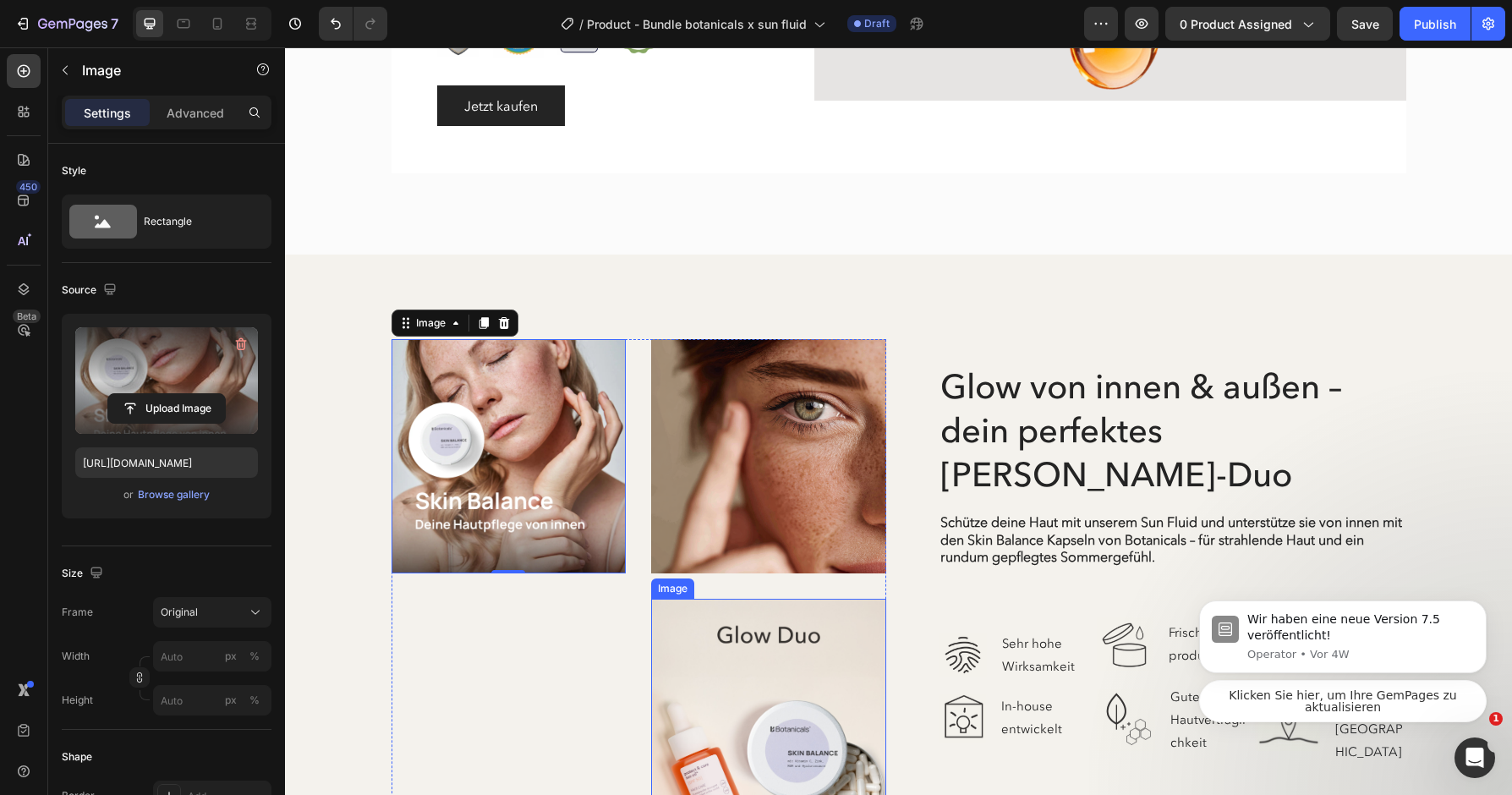
scroll to position [2087, 0]
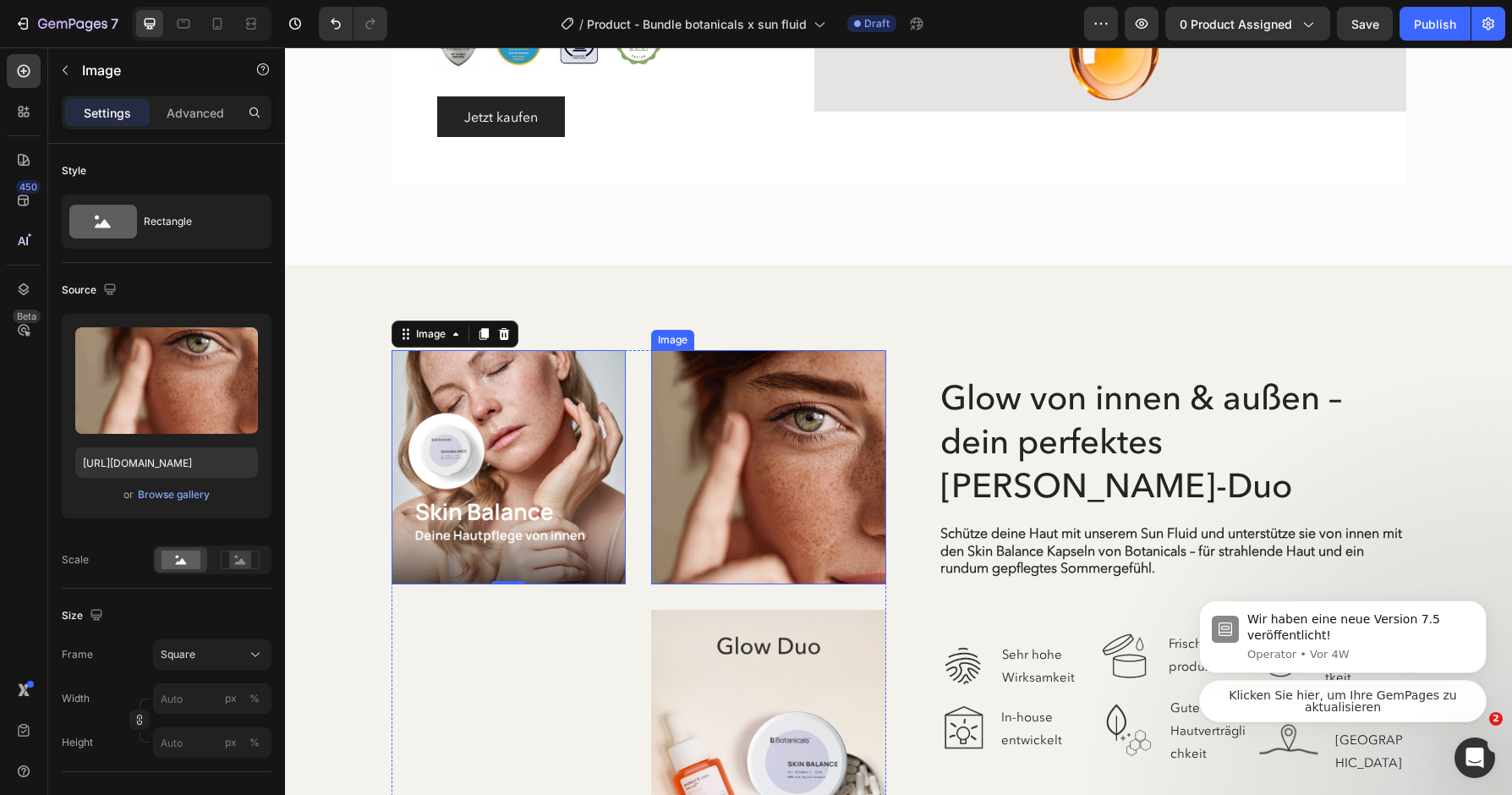
click at [741, 377] on img at bounding box center [768, 468] width 235 height 235
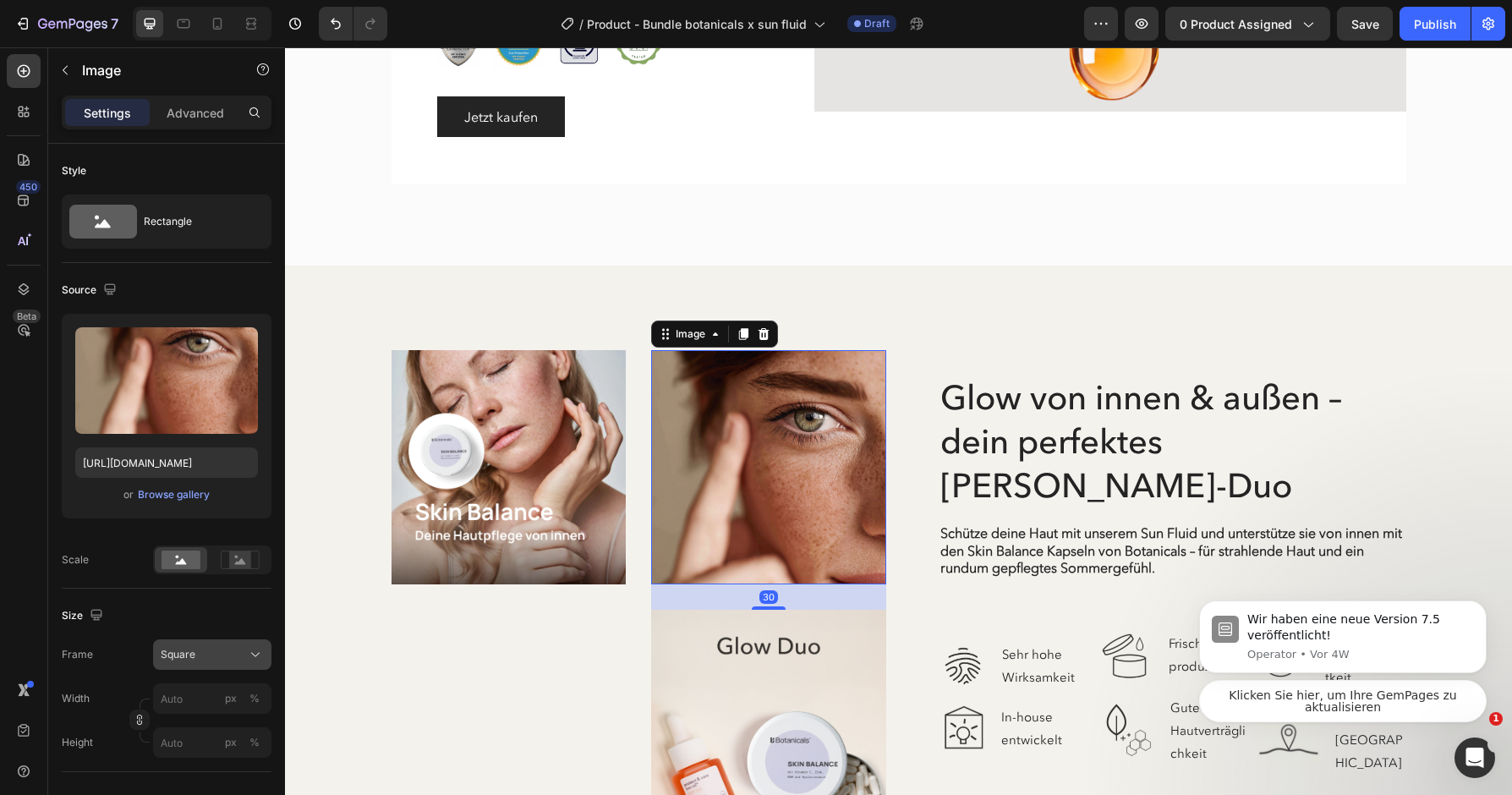
click at [239, 653] on div "Square" at bounding box center [202, 654] width 82 height 15
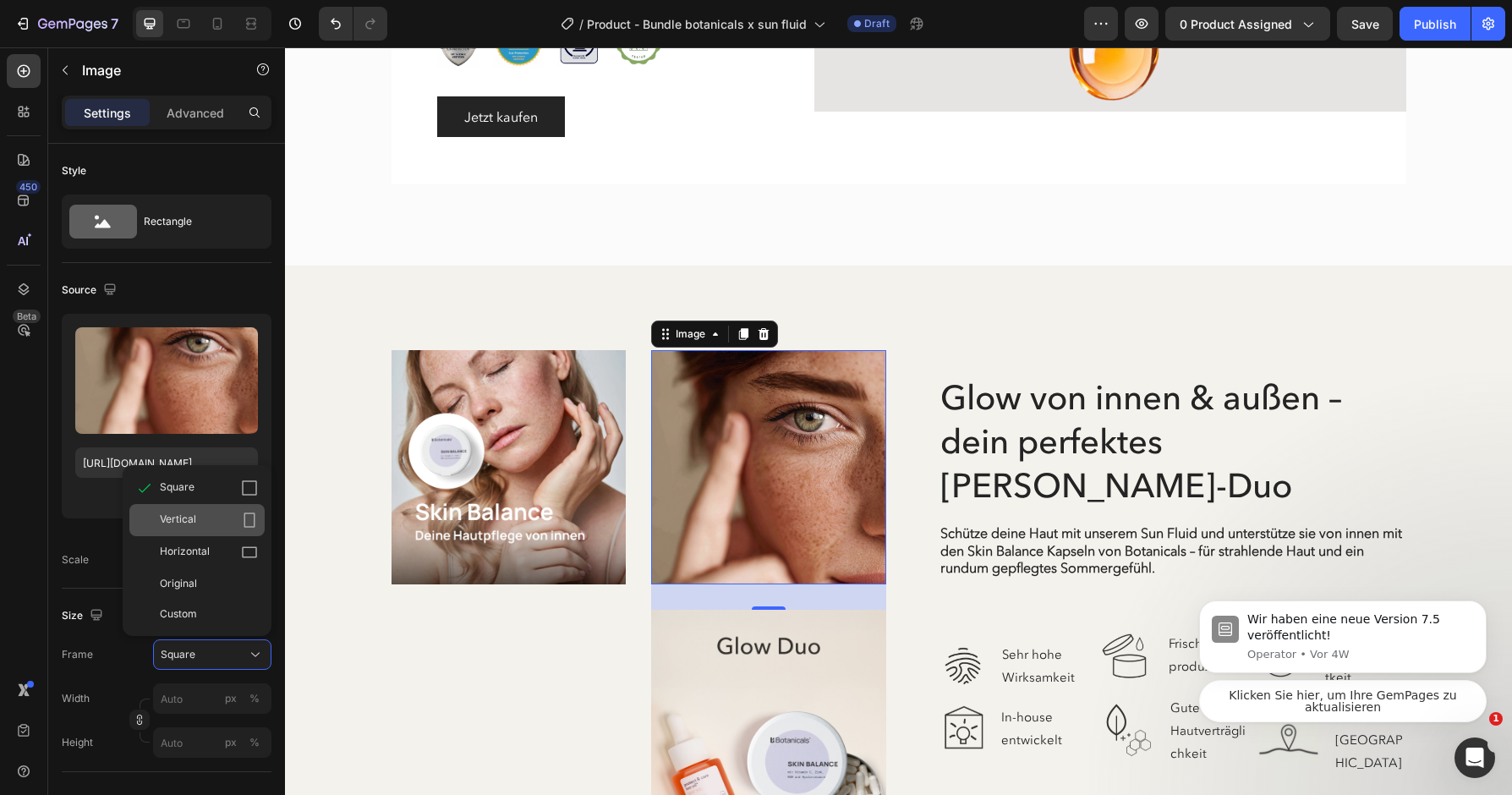
click at [222, 524] on div "Vertical" at bounding box center [209, 519] width 98 height 17
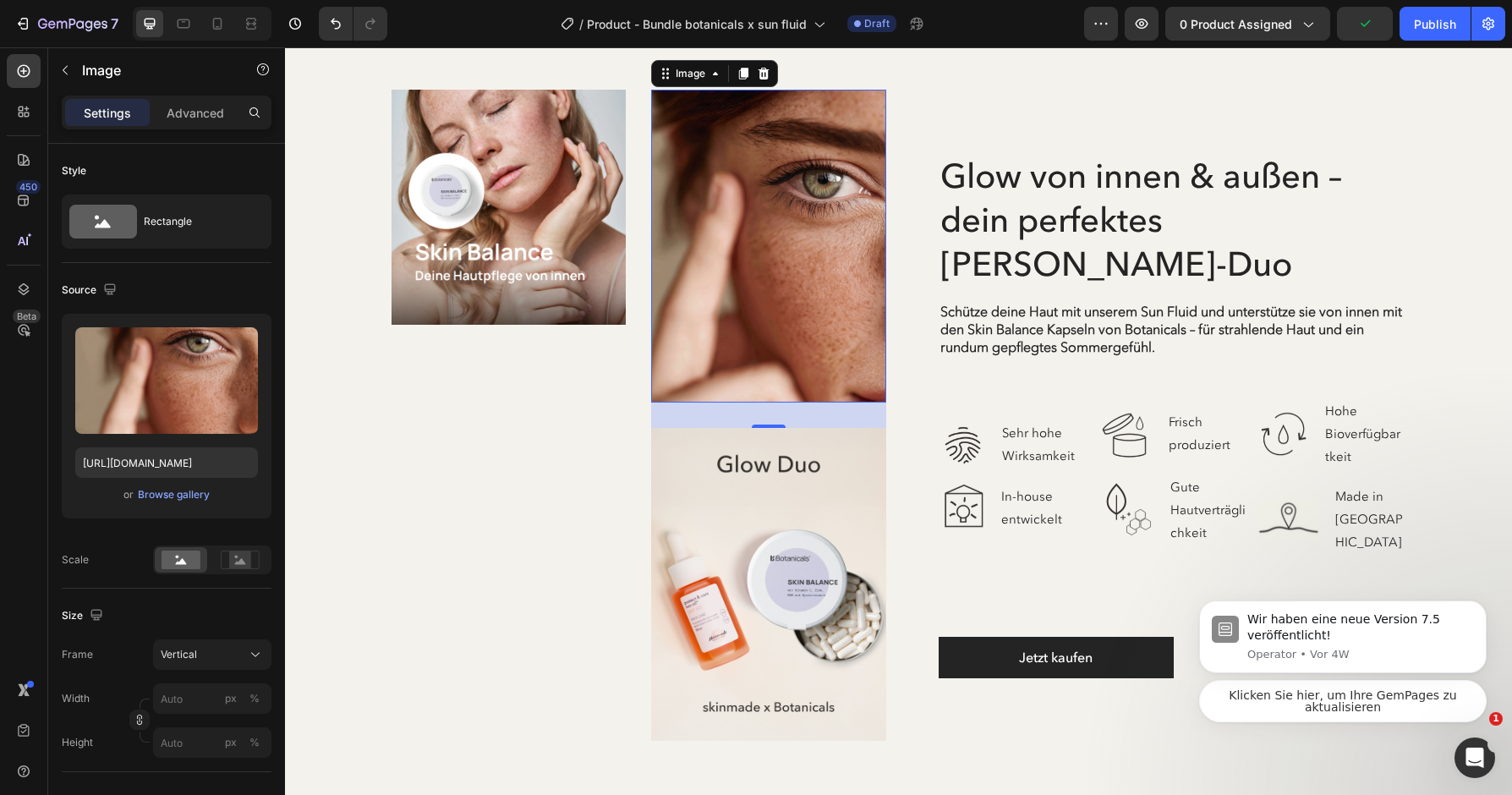
scroll to position [2295, 0]
click at [339, 24] on icon "Undo/Redo" at bounding box center [336, 24] width 11 height 11
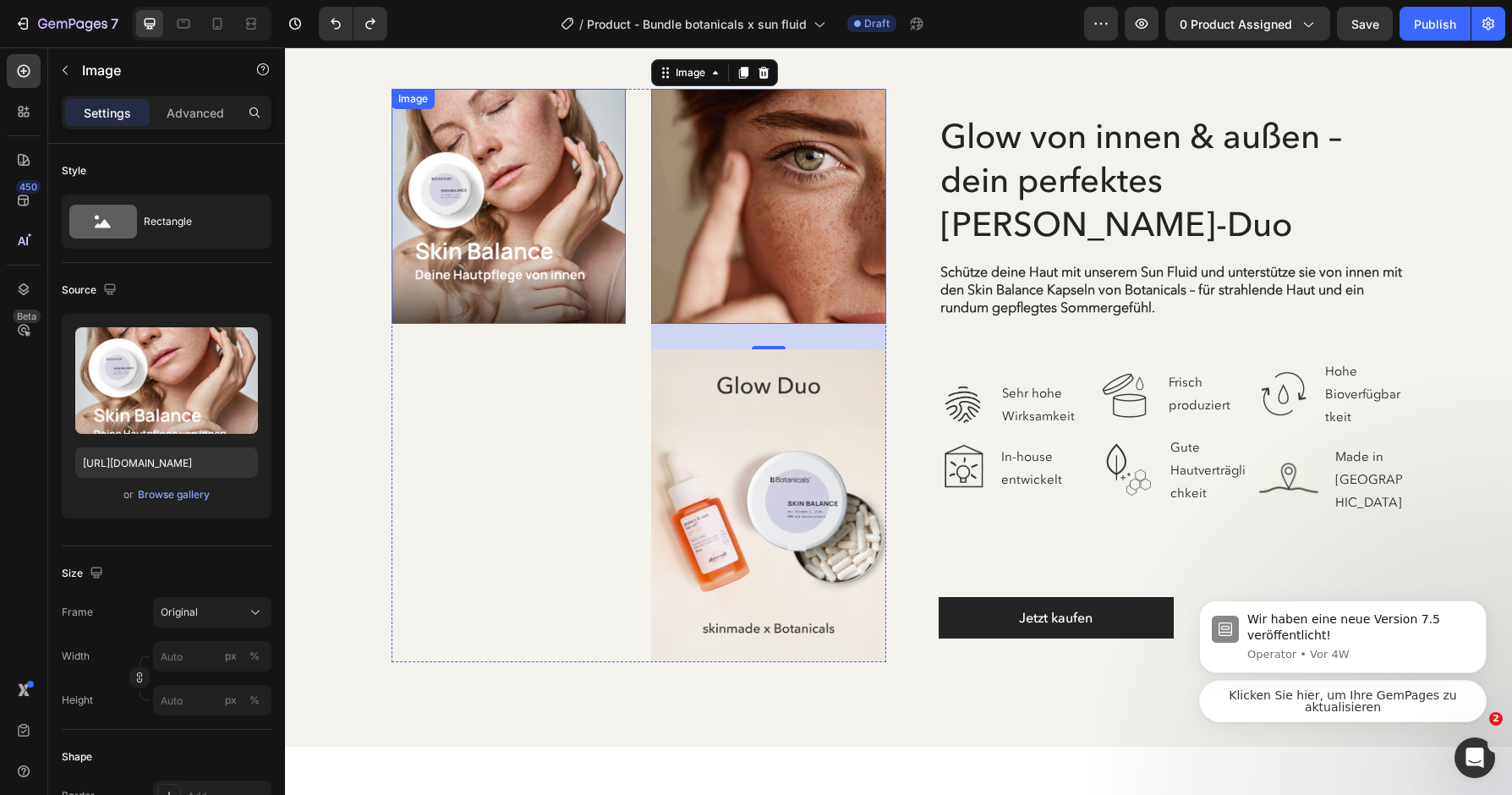
click at [578, 196] on img at bounding box center [509, 206] width 235 height 235
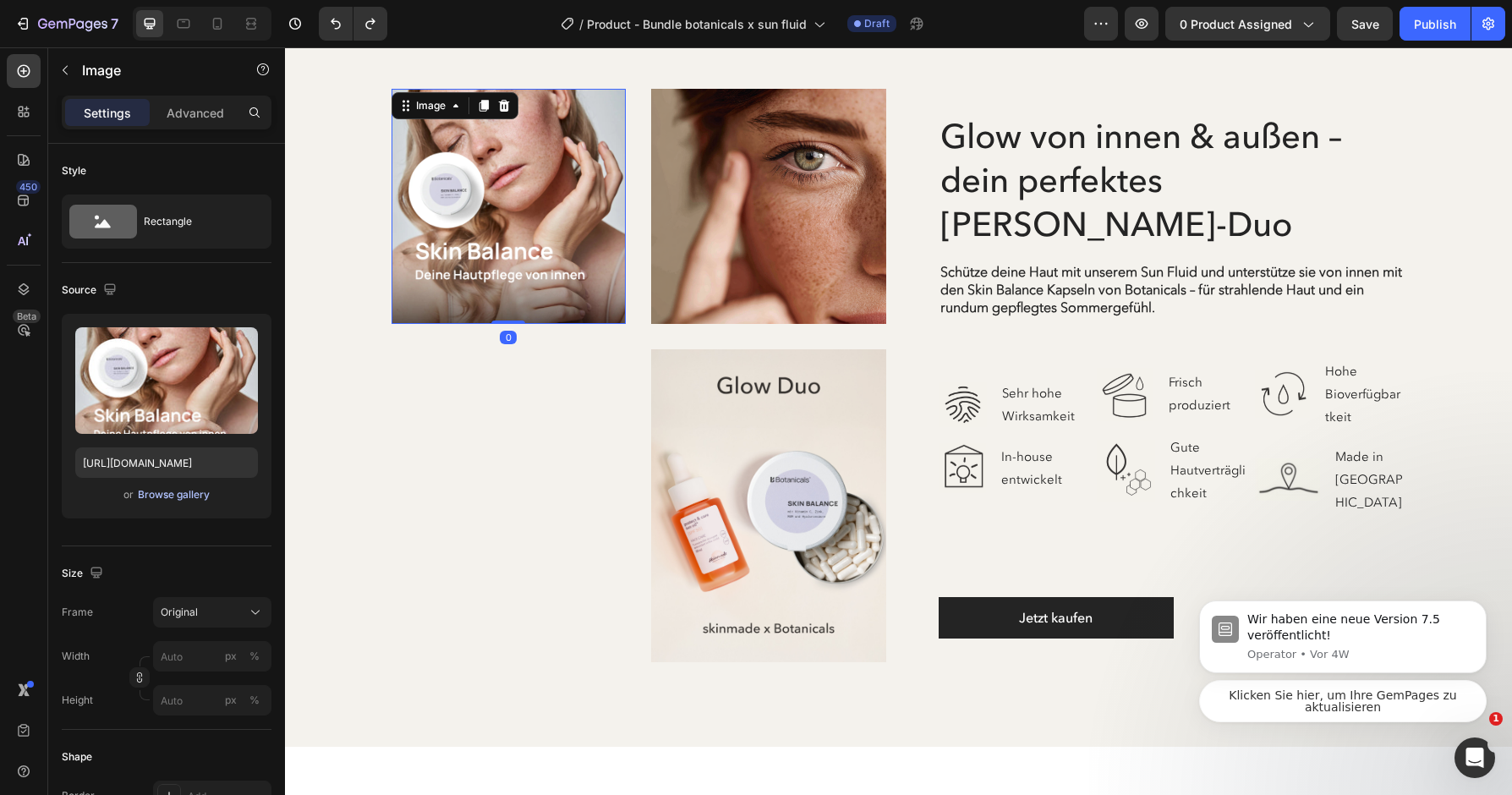
click at [179, 493] on div "Browse gallery" at bounding box center [174, 494] width 72 height 15
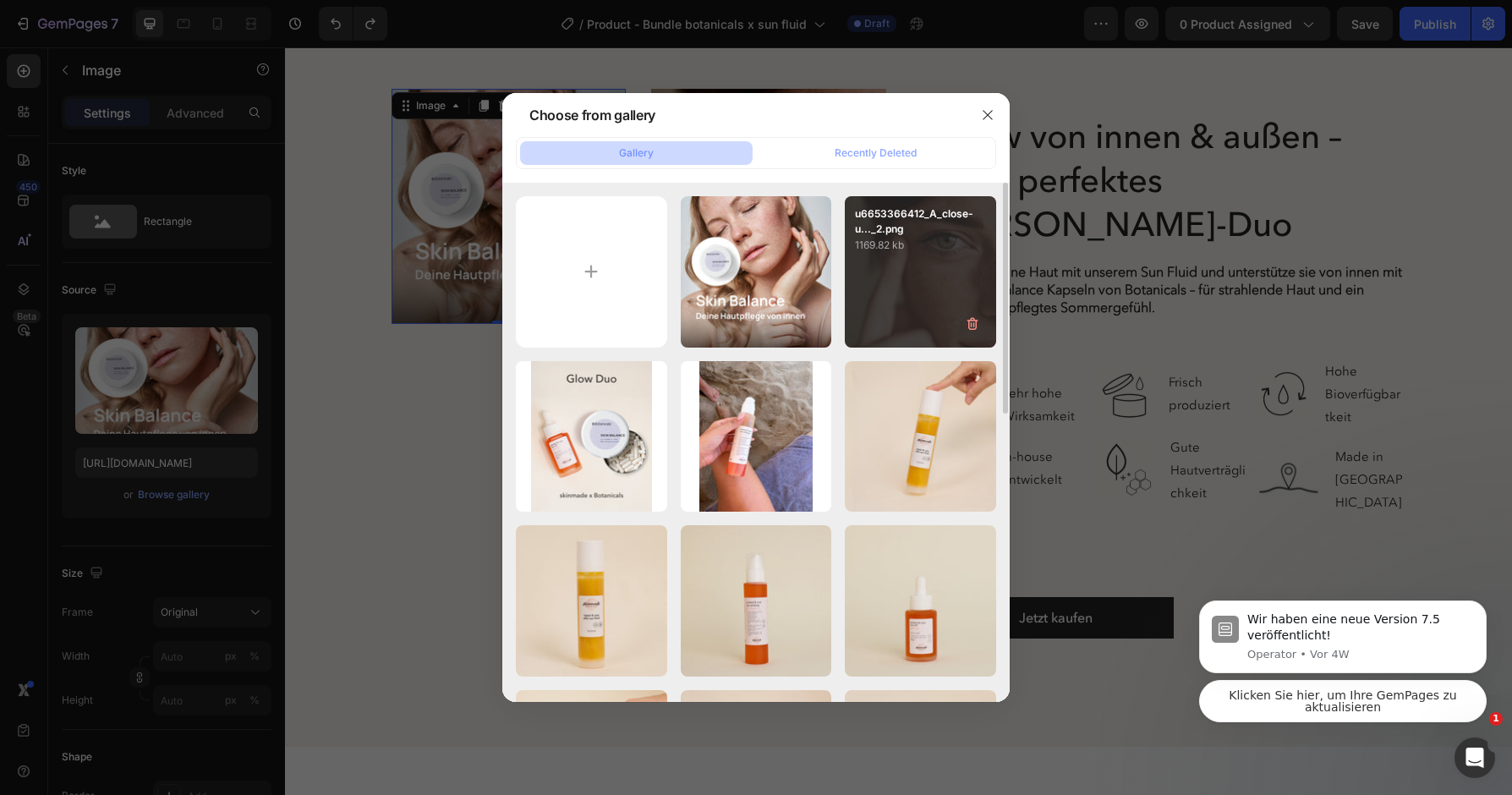
click at [944, 268] on div "u6653366412_A_close-u..._2.png 1169.82 kb" at bounding box center [920, 272] width 152 height 152
type input "[URL][DOMAIN_NAME]"
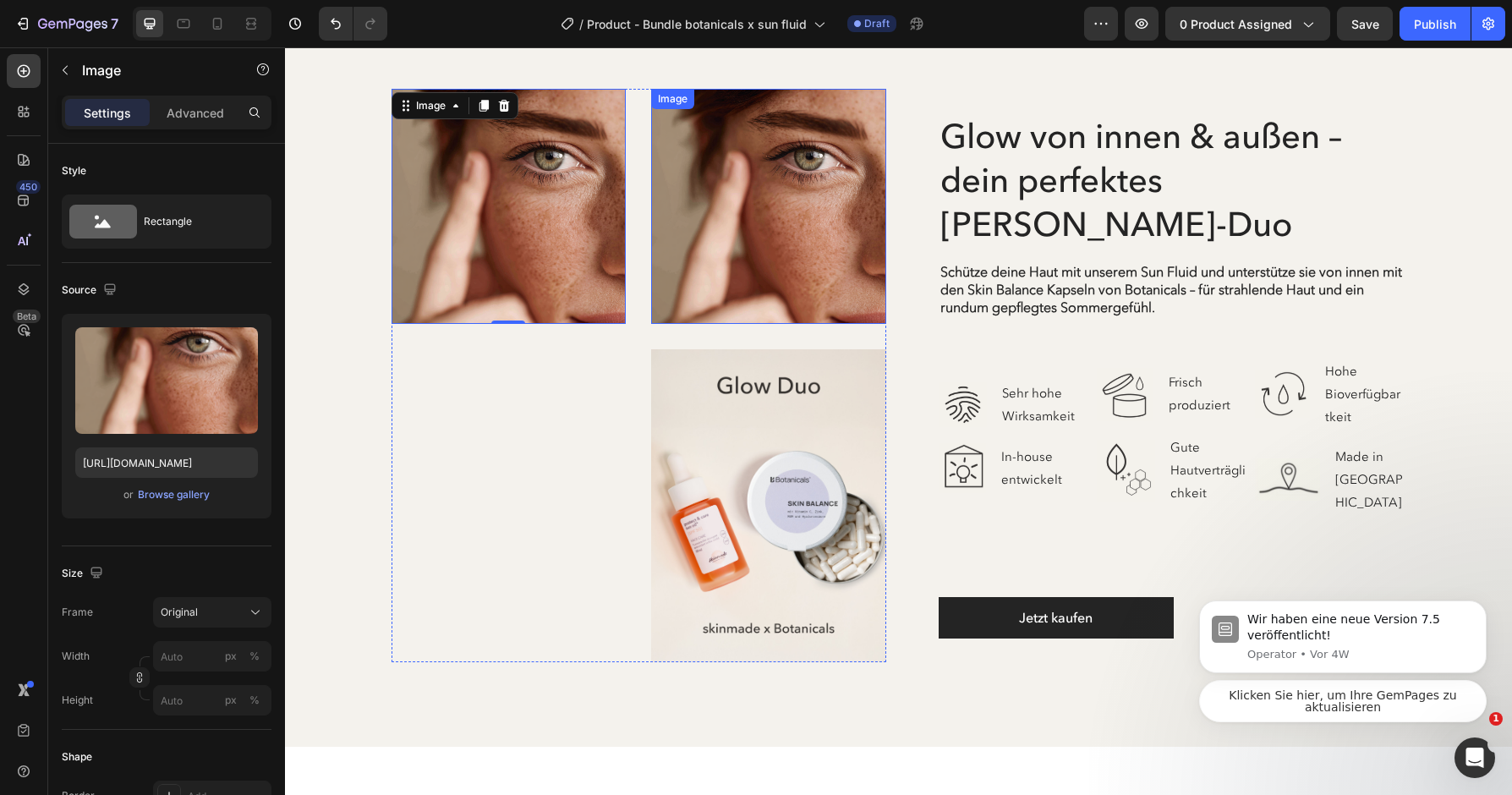
click at [745, 223] on img at bounding box center [768, 206] width 235 height 235
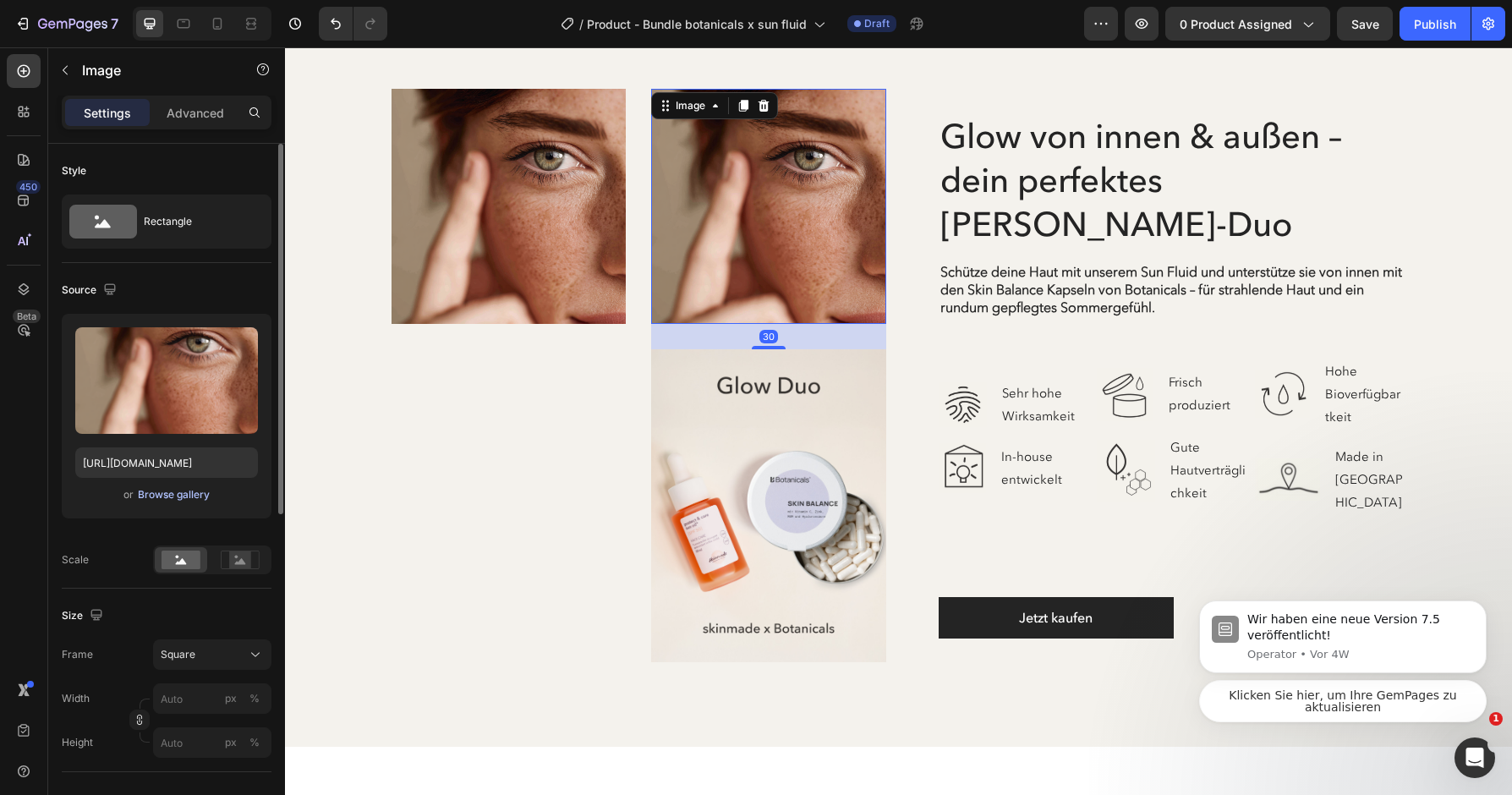
click at [197, 496] on div "Browse gallery" at bounding box center [174, 494] width 72 height 15
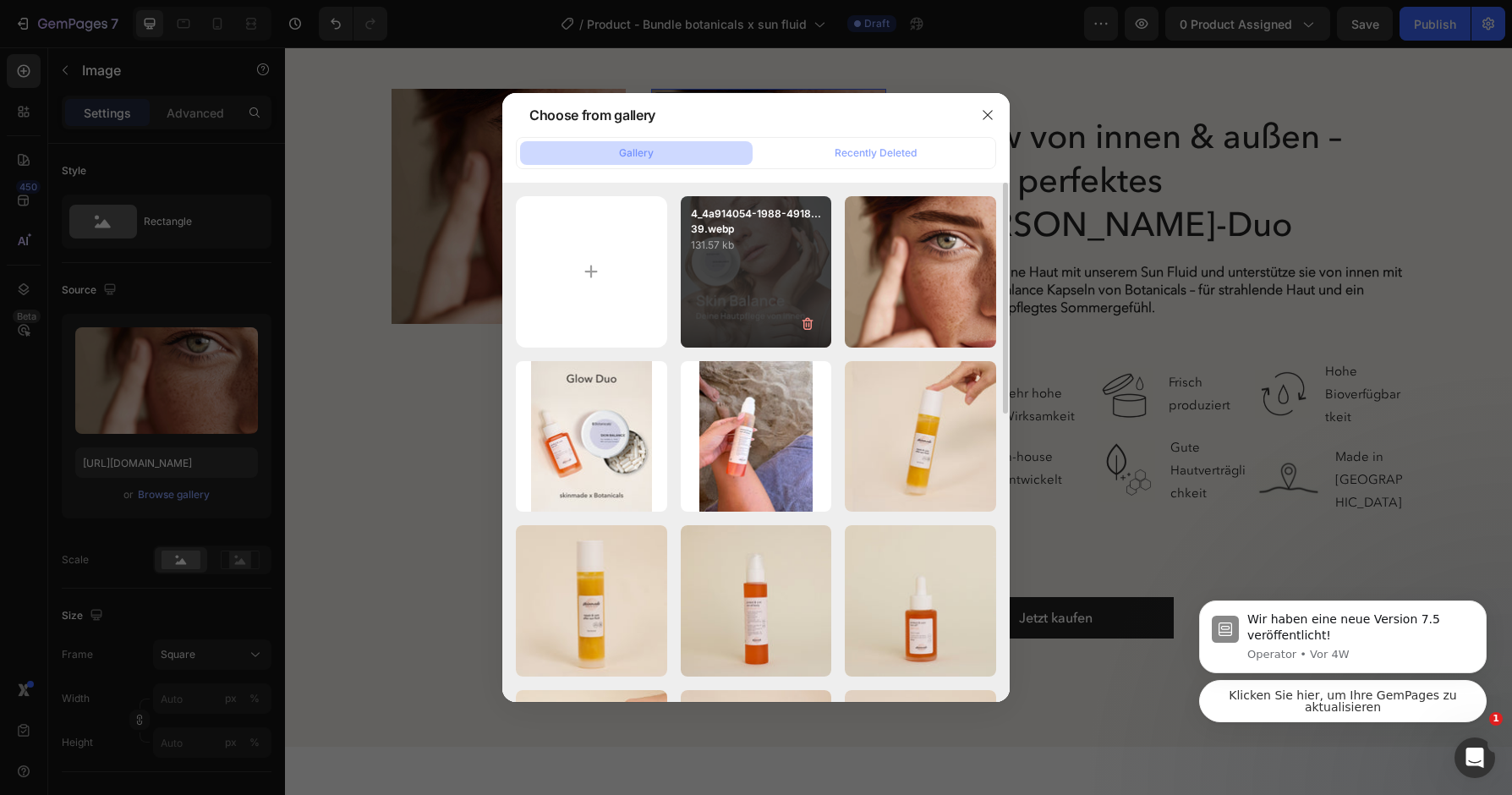
click at [786, 238] on p "131.57 kb" at bounding box center [756, 245] width 131 height 17
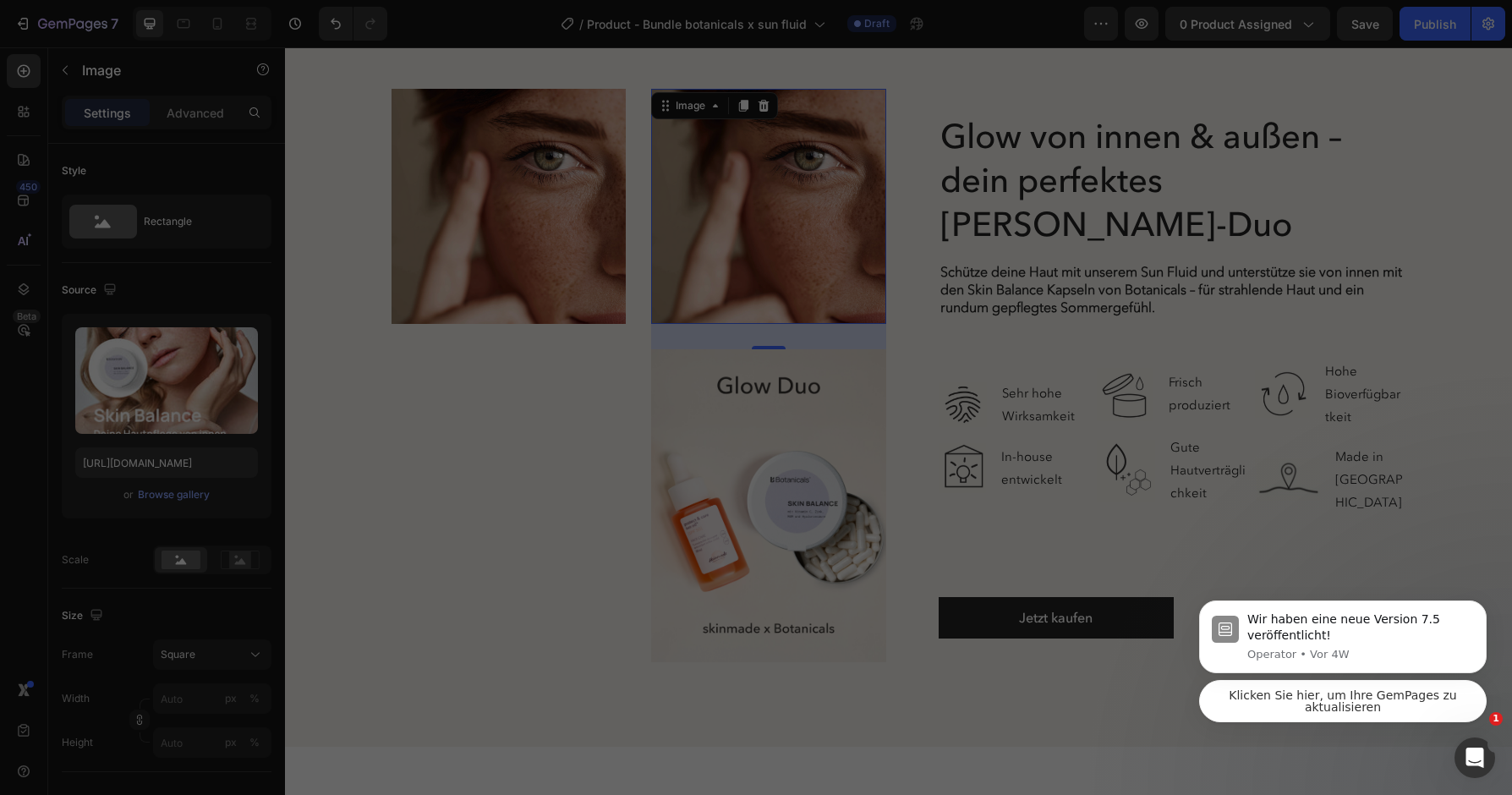
type input "[URL][DOMAIN_NAME]"
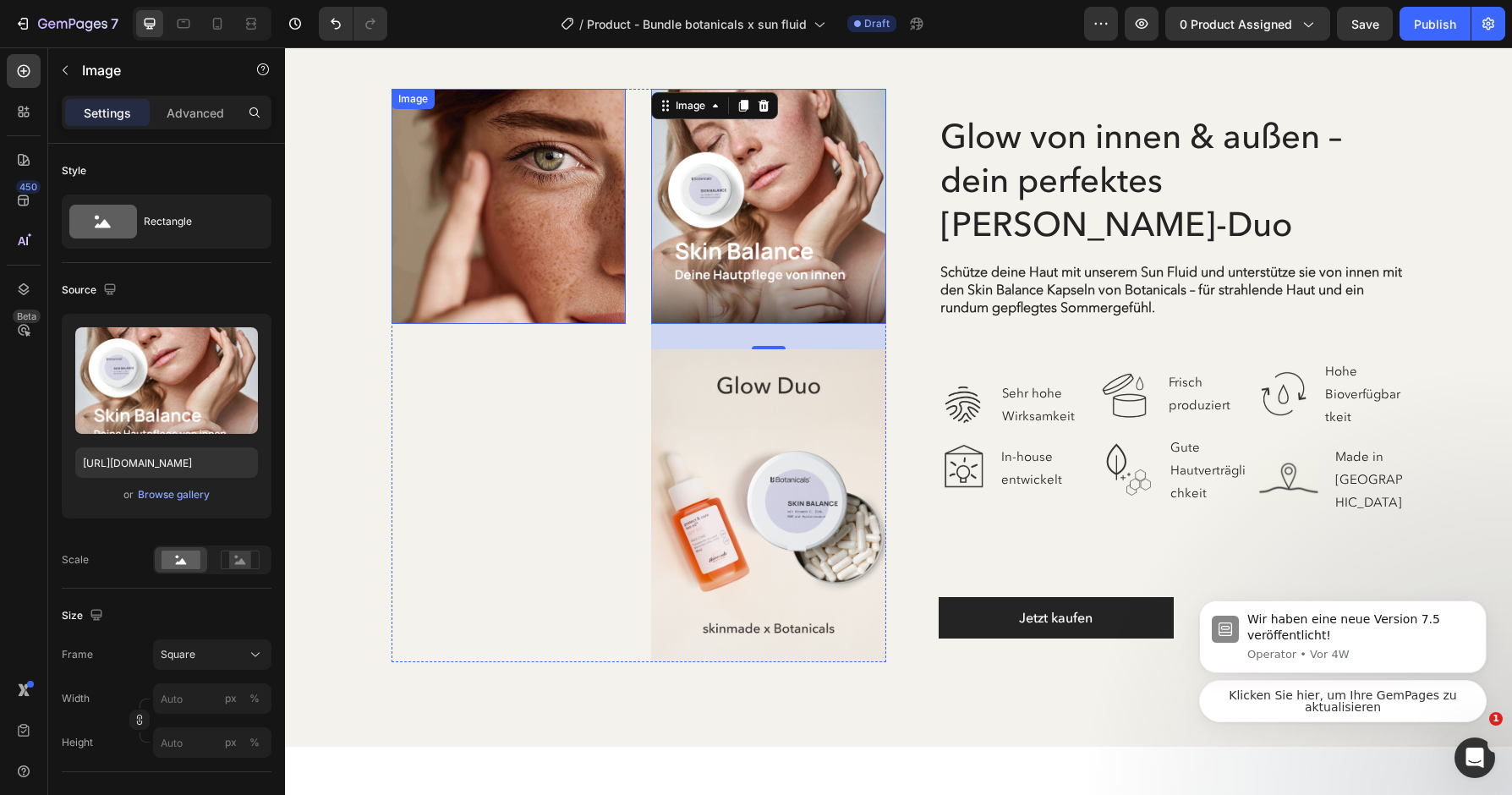
click at [546, 269] on img at bounding box center [509, 206] width 235 height 235
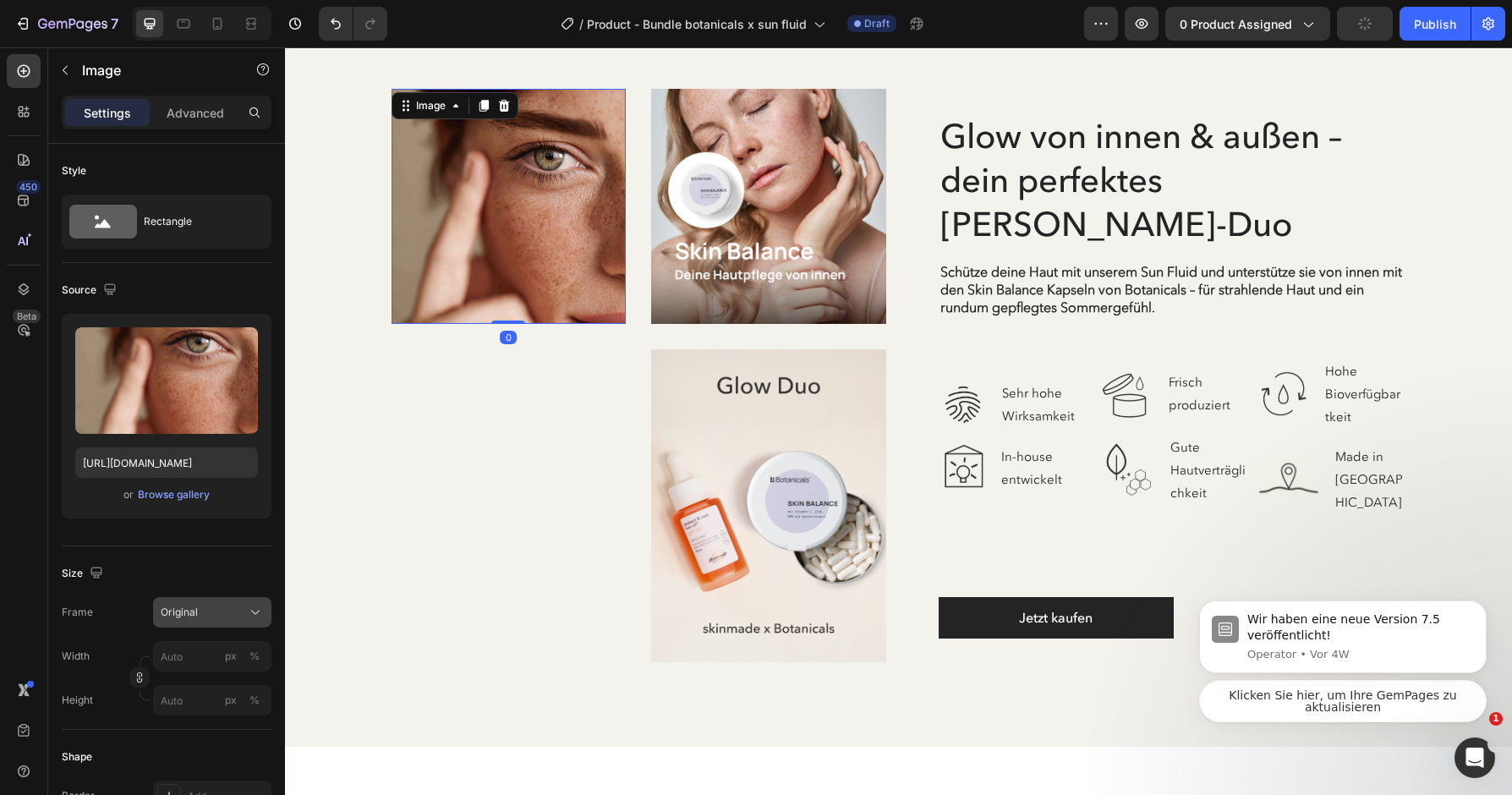
click at [221, 615] on div "Original" at bounding box center [202, 612] width 82 height 15
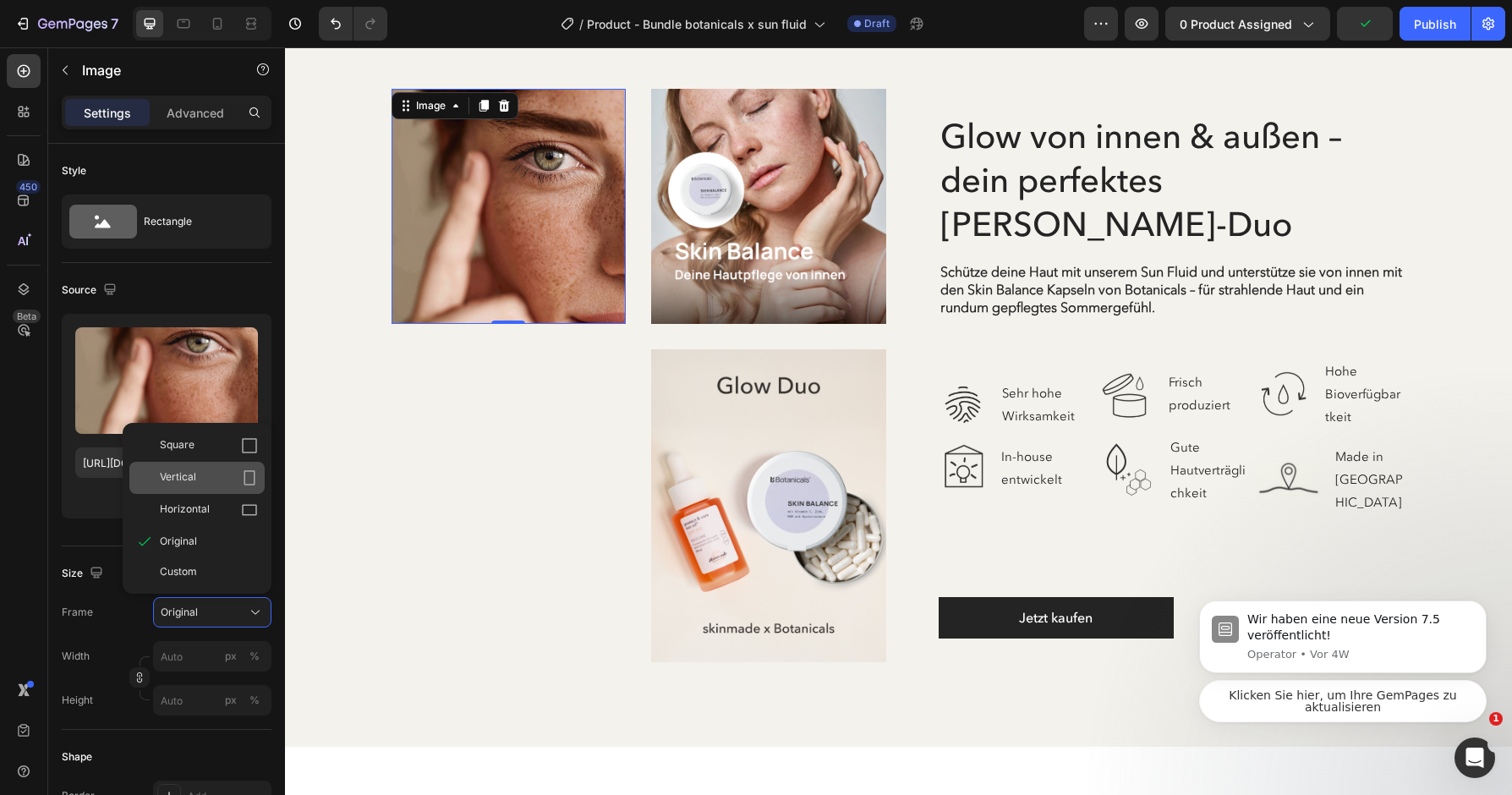
click at [233, 471] on div "Vertical" at bounding box center [209, 477] width 98 height 17
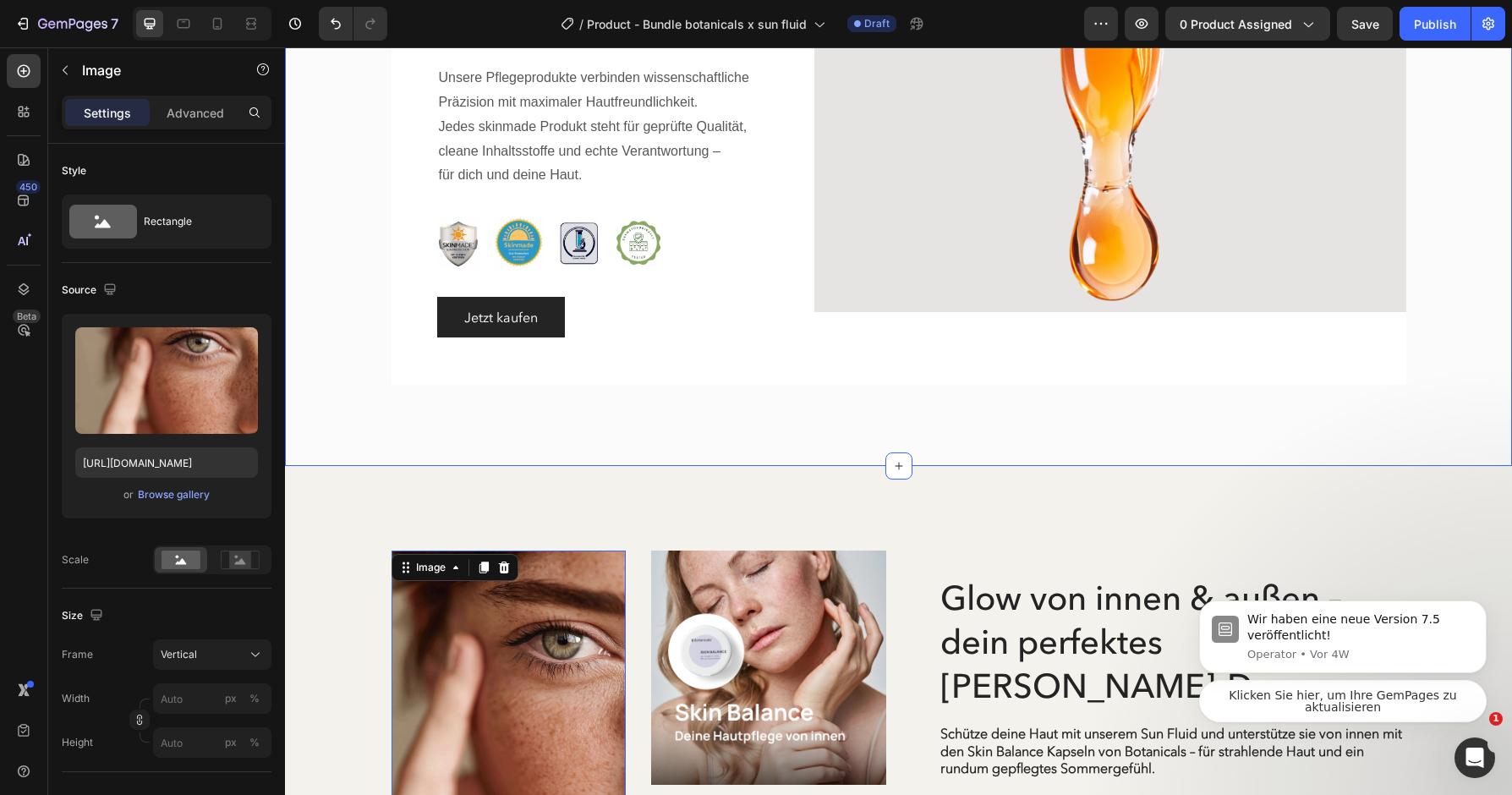
scroll to position [1840, 0]
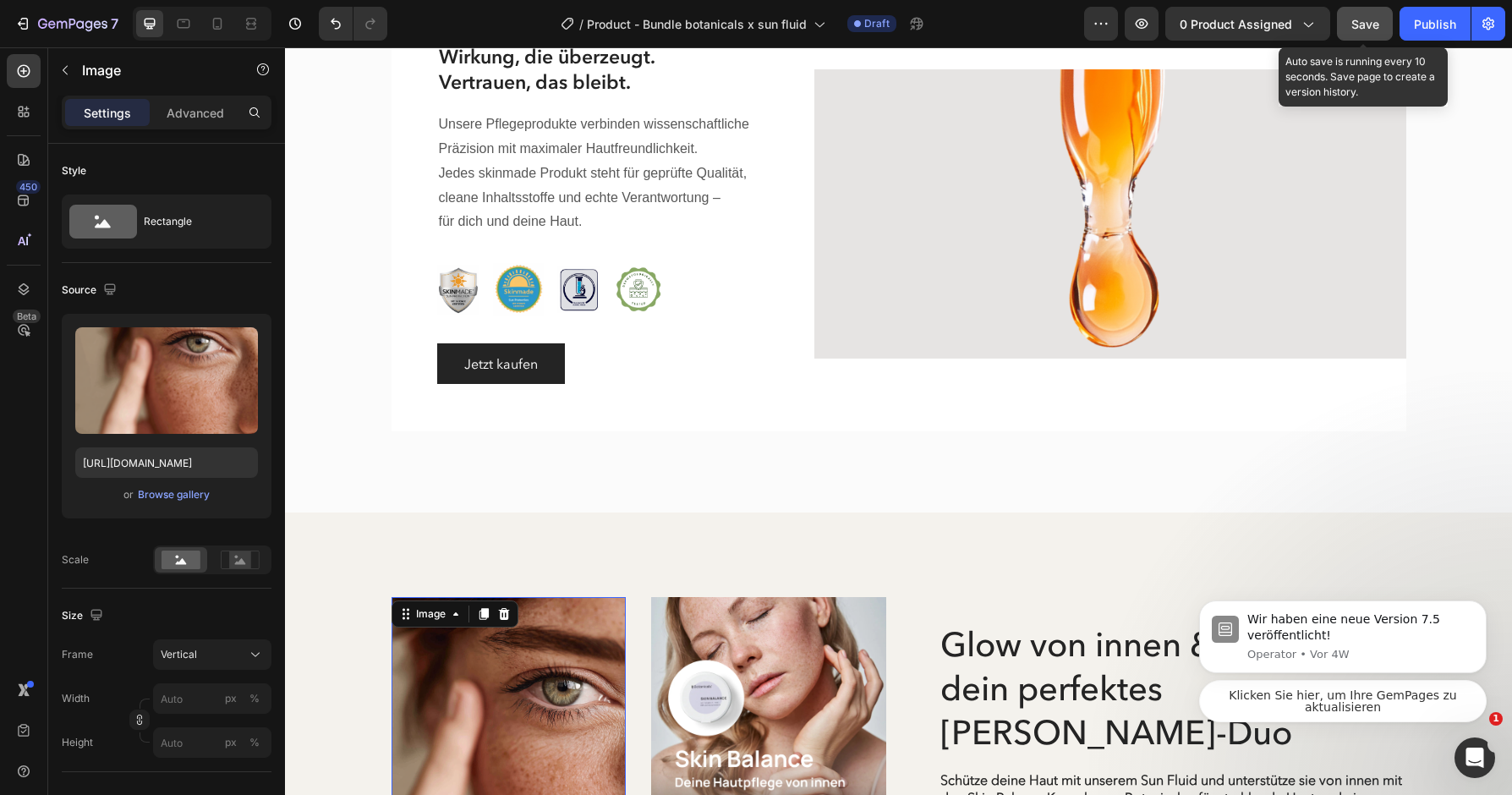
click at [1368, 25] on span "Save" at bounding box center [1365, 24] width 28 height 14
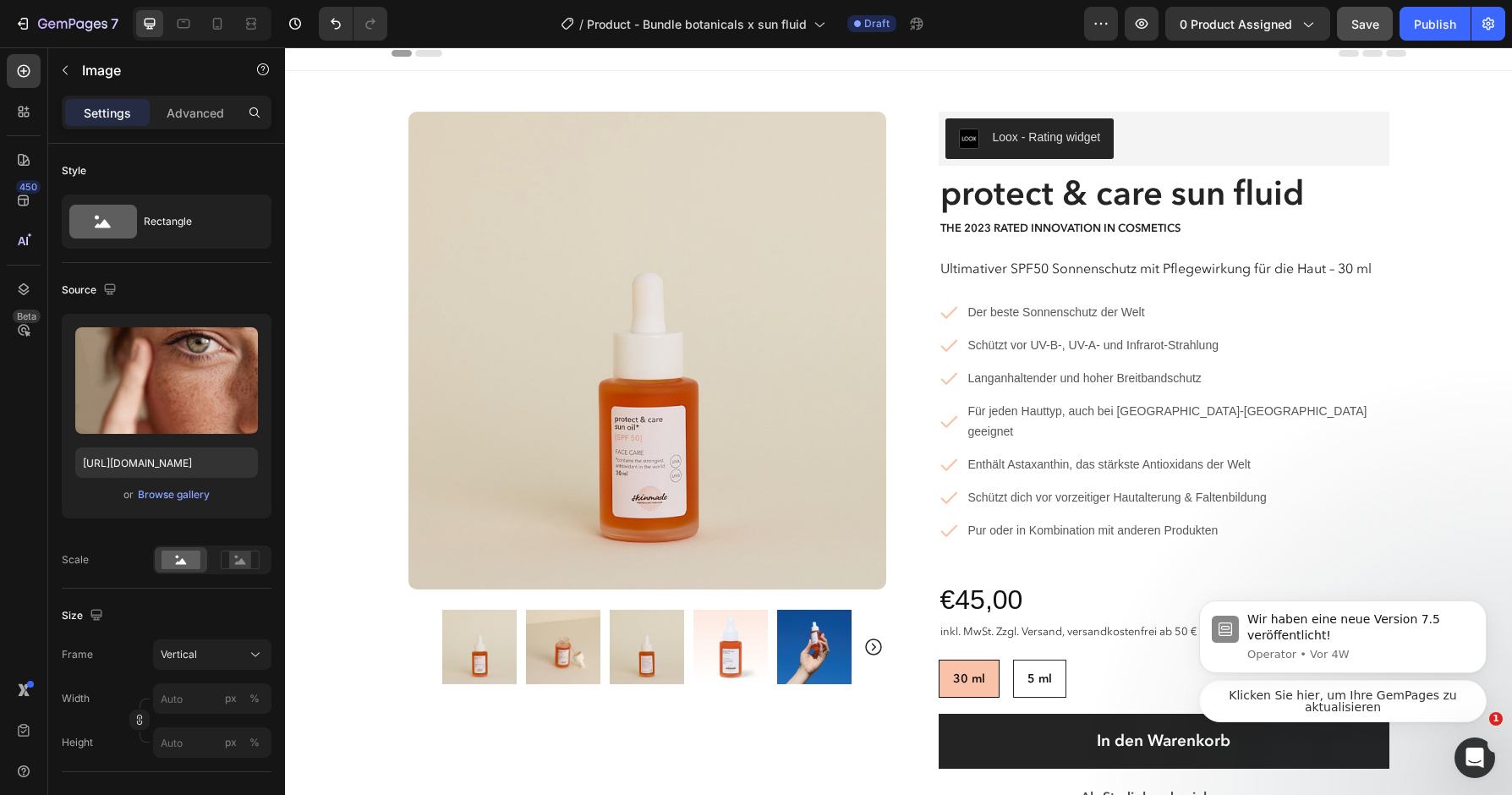
scroll to position [0, 0]
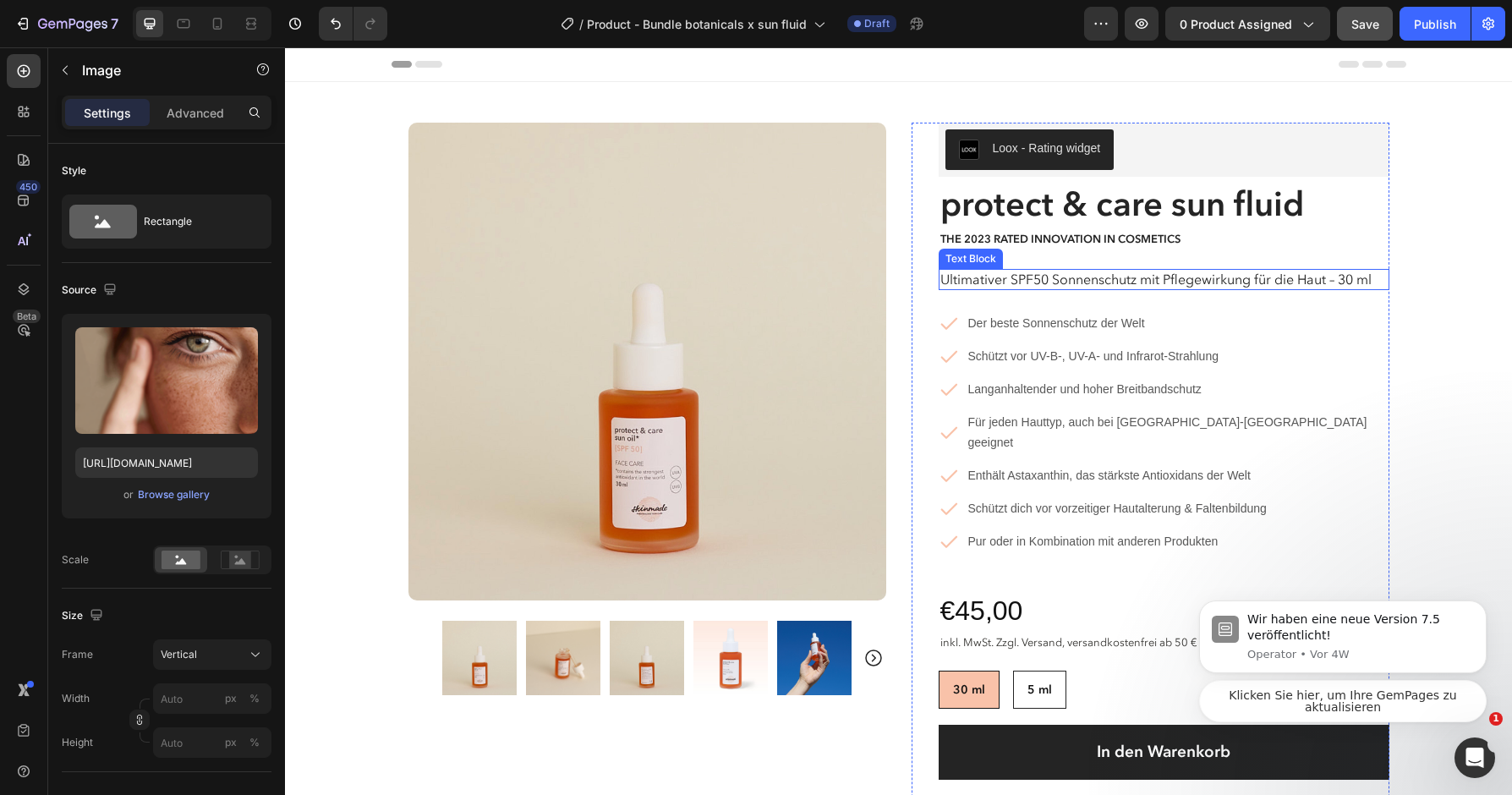
click at [1045, 278] on p "Ultimativer SPF50 Sonnenschutz mit Pflegewirkung für die Haut – 30 ml" at bounding box center [1164, 279] width 447 height 18
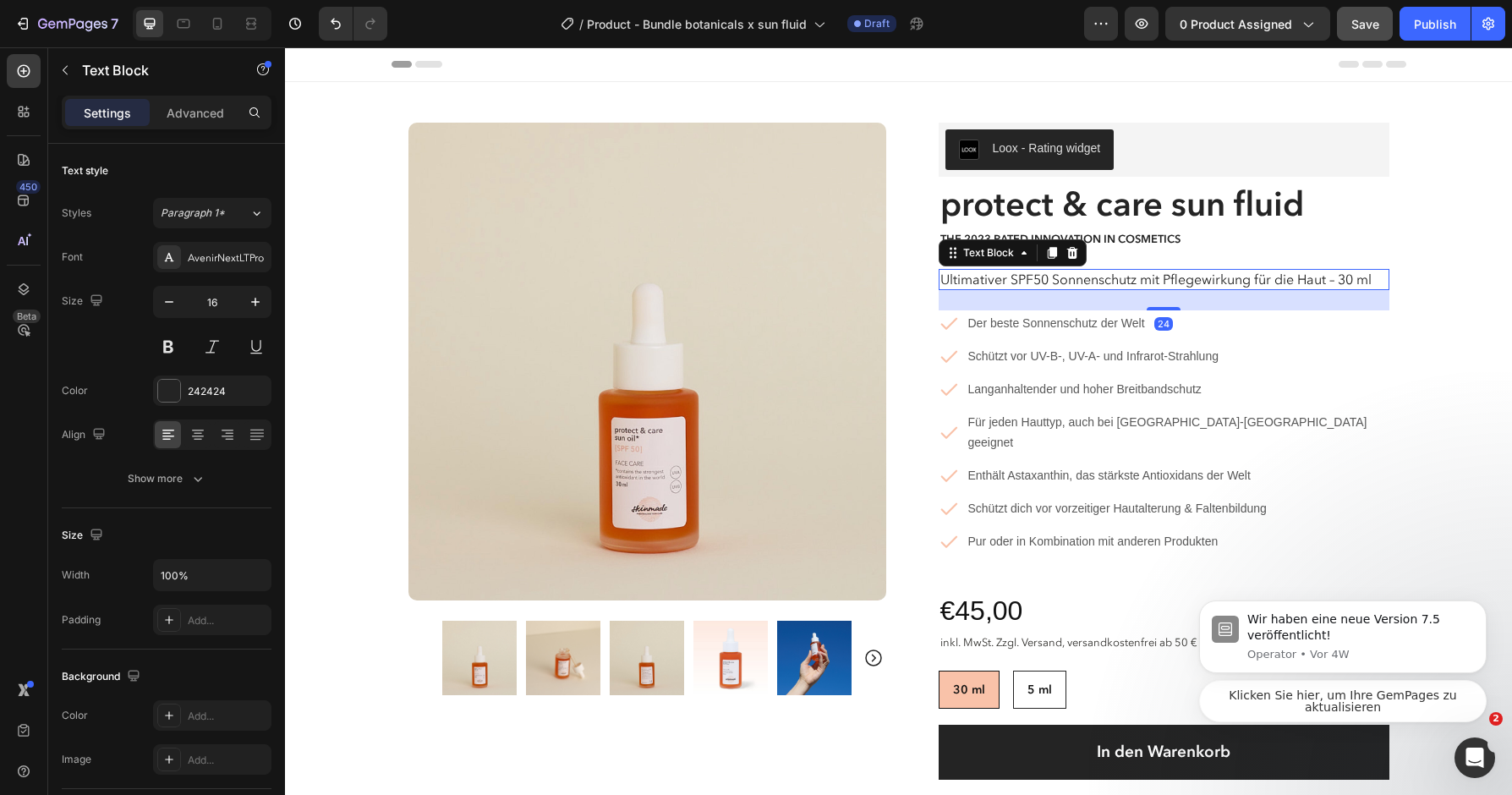
click at [1045, 278] on p "Ultimativer SPF50 Sonnenschutz mit Pflegewirkung für die Haut – 30 ml" at bounding box center [1164, 279] width 447 height 18
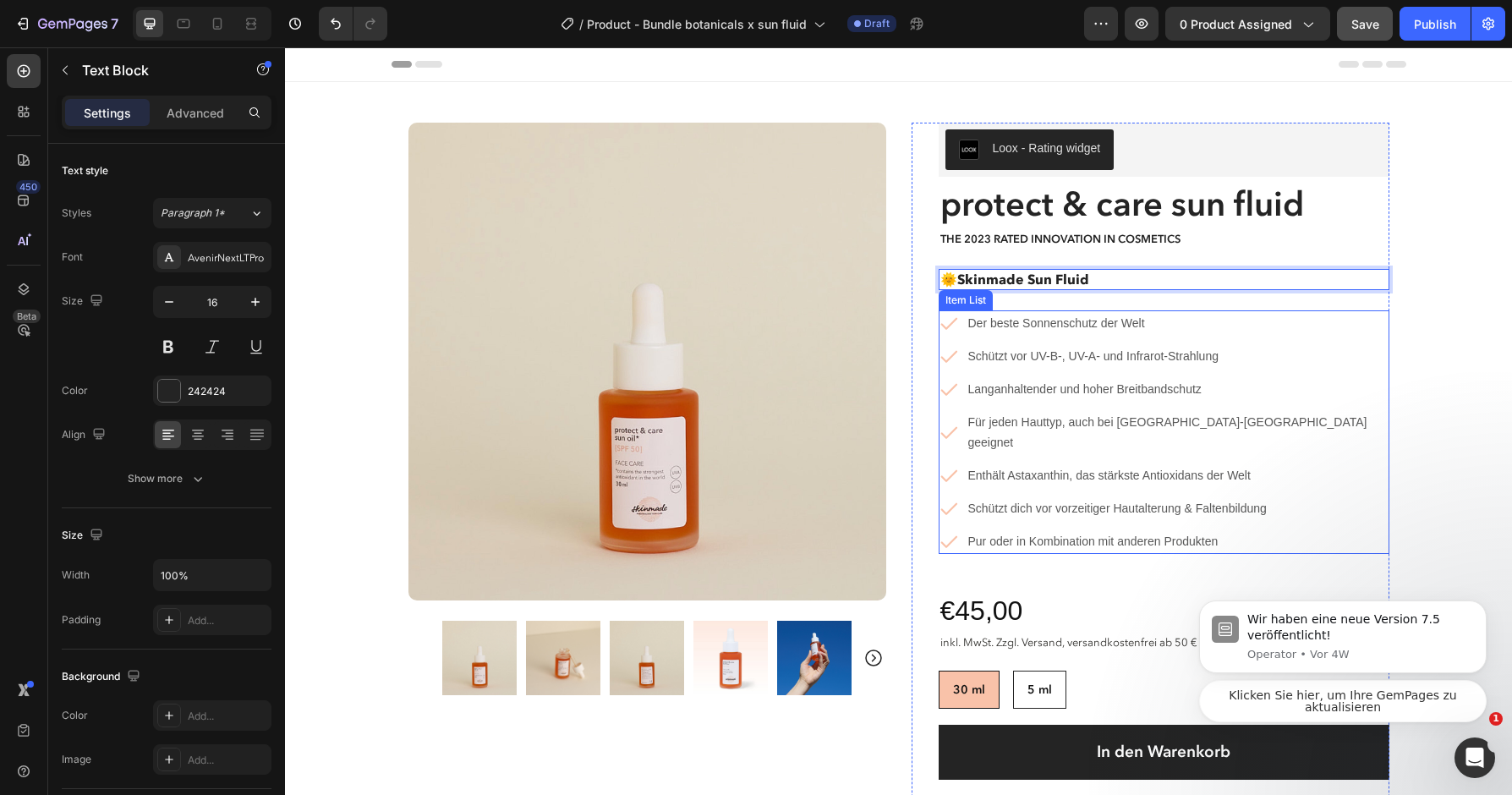
click at [1185, 534] on span "Pur oder in Kombination mit anderen Produkten" at bounding box center [1093, 541] width 250 height 13
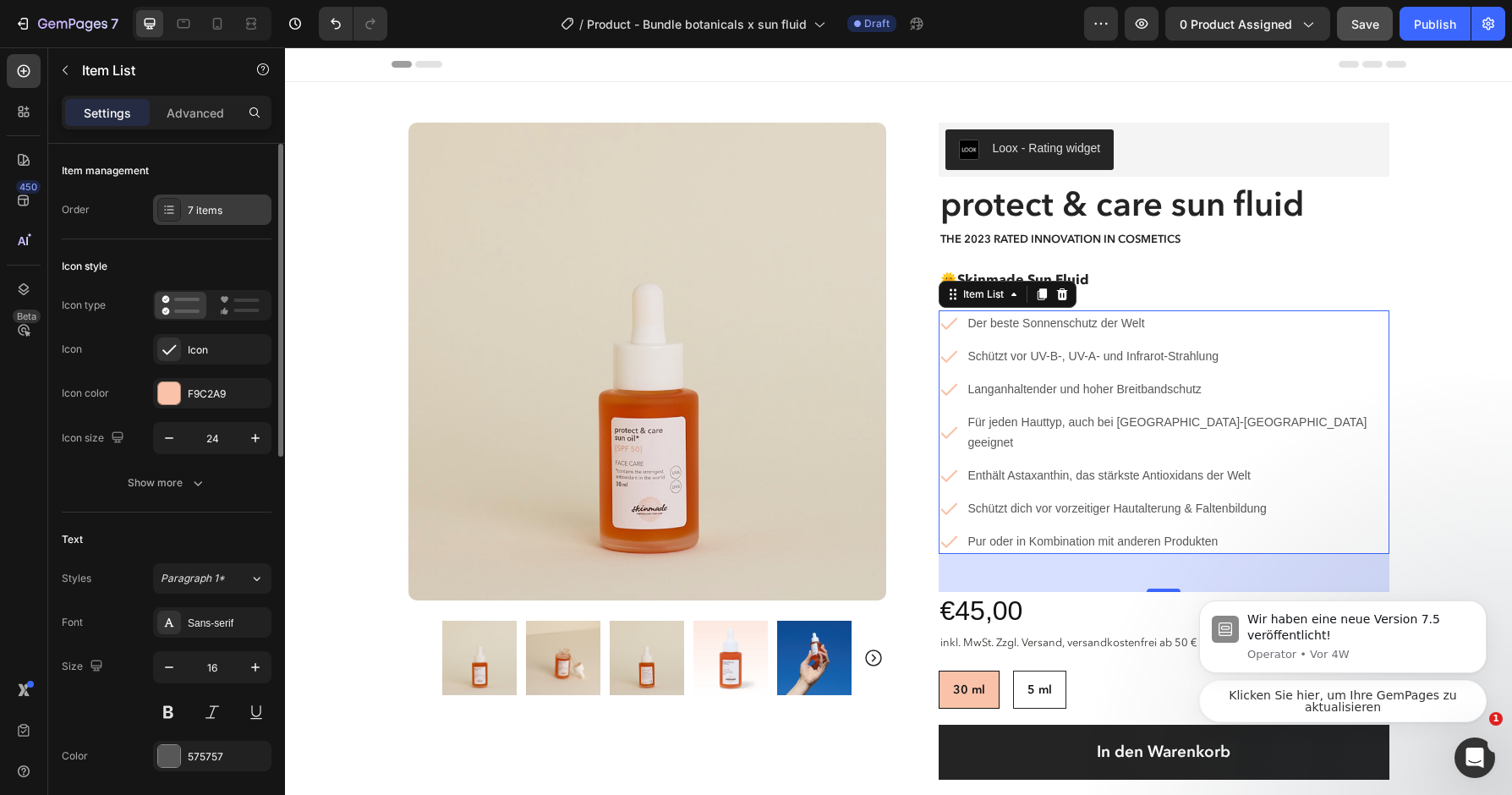
click at [220, 211] on div "7 items" at bounding box center [227, 210] width 80 height 15
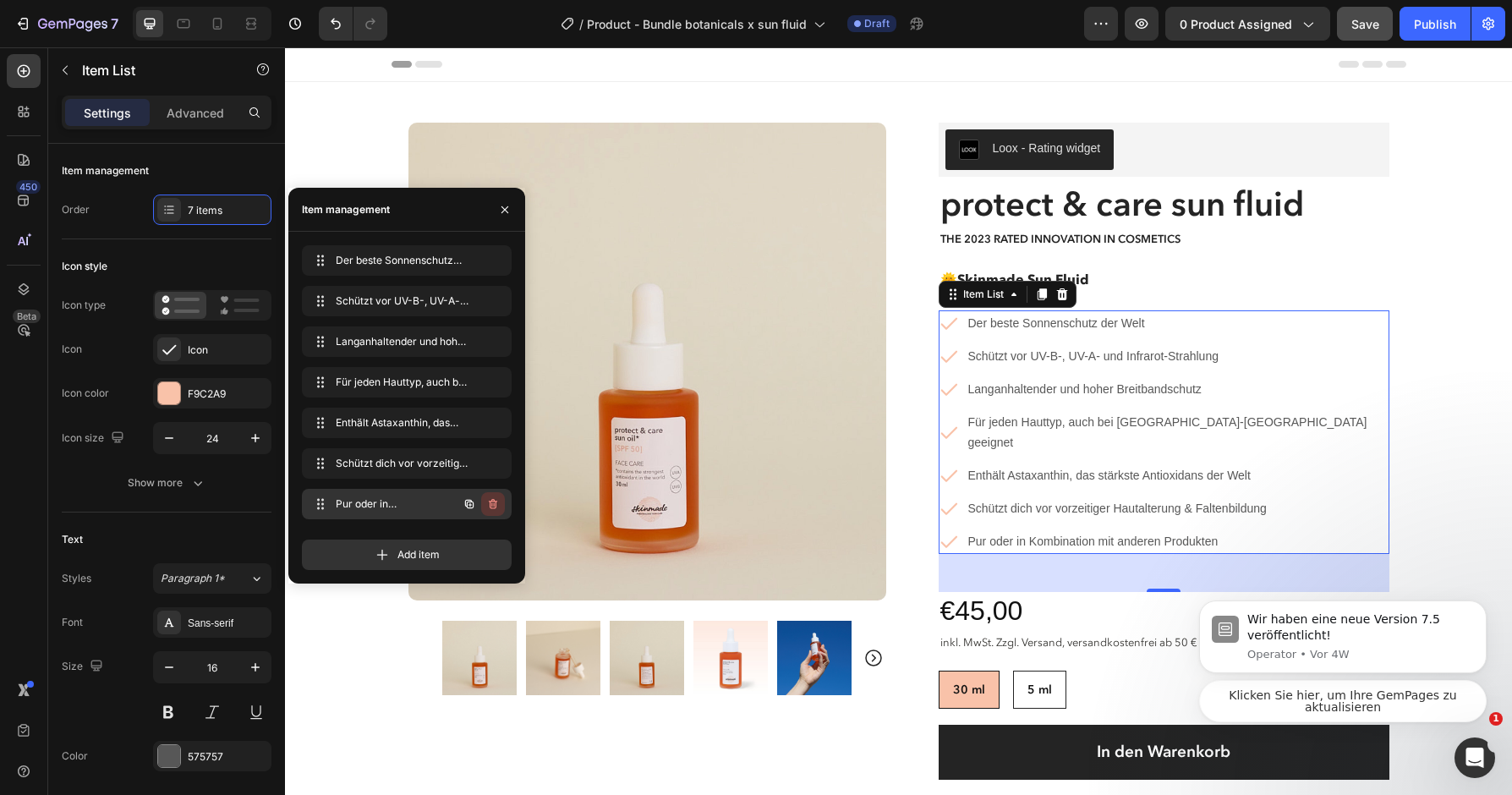
click at [495, 508] on icon "button" at bounding box center [493, 505] width 9 height 11
click at [495, 508] on div "Delete" at bounding box center [481, 504] width 32 height 15
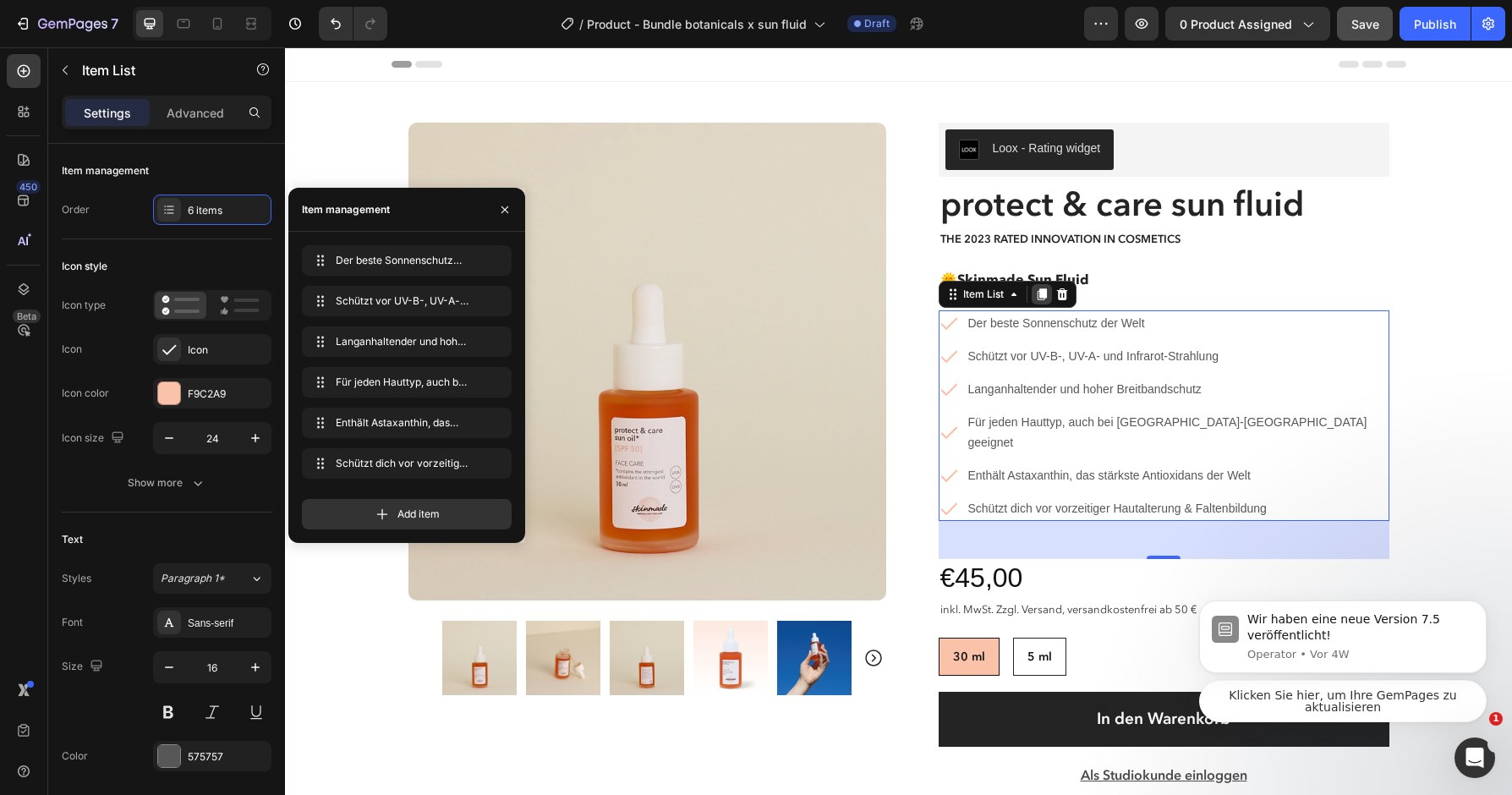
click at [1040, 298] on icon at bounding box center [1041, 294] width 13 height 13
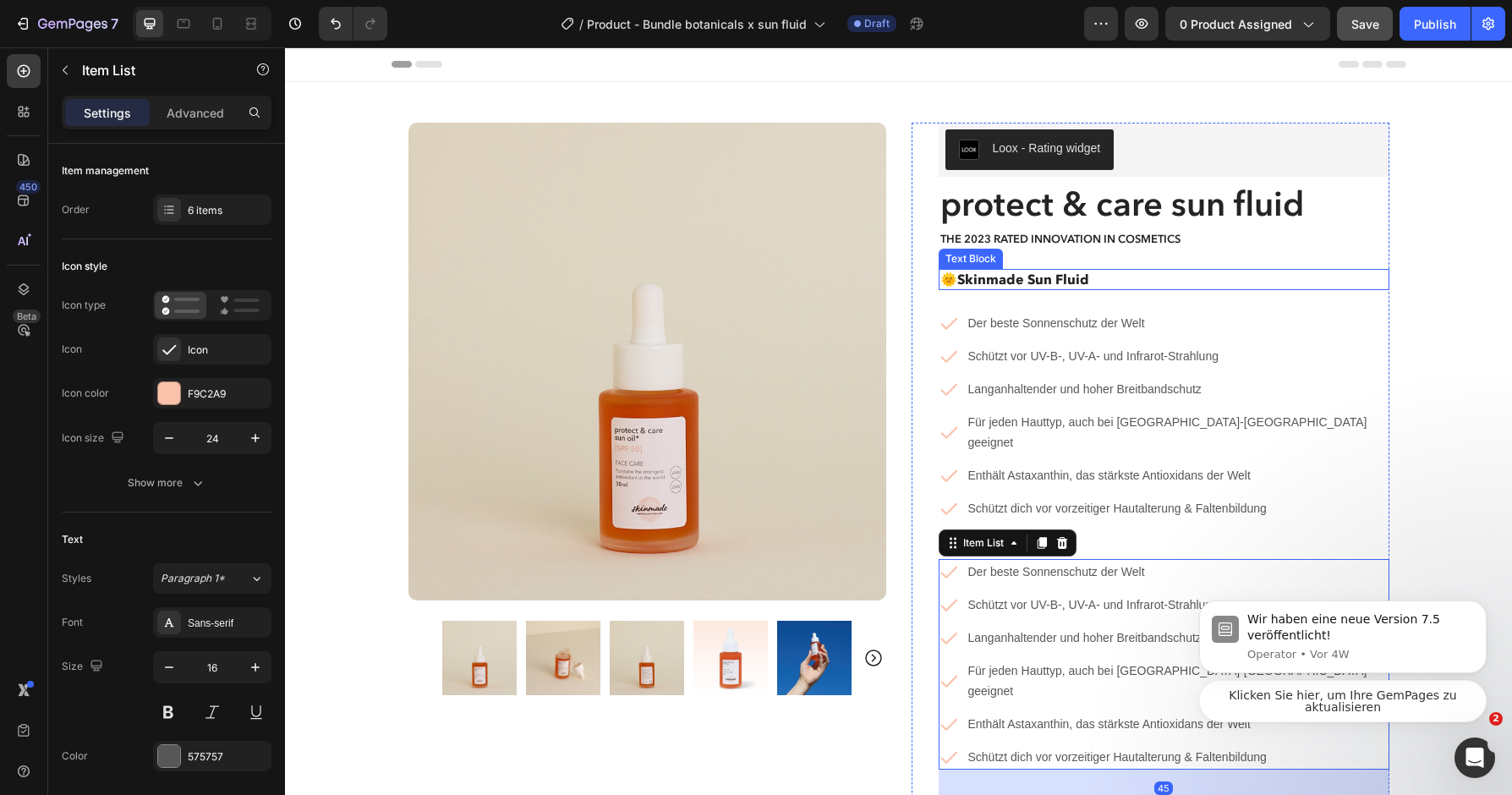
click at [1078, 277] on strong "Skinmade Sun Fluid" at bounding box center [1023, 278] width 132 height 17
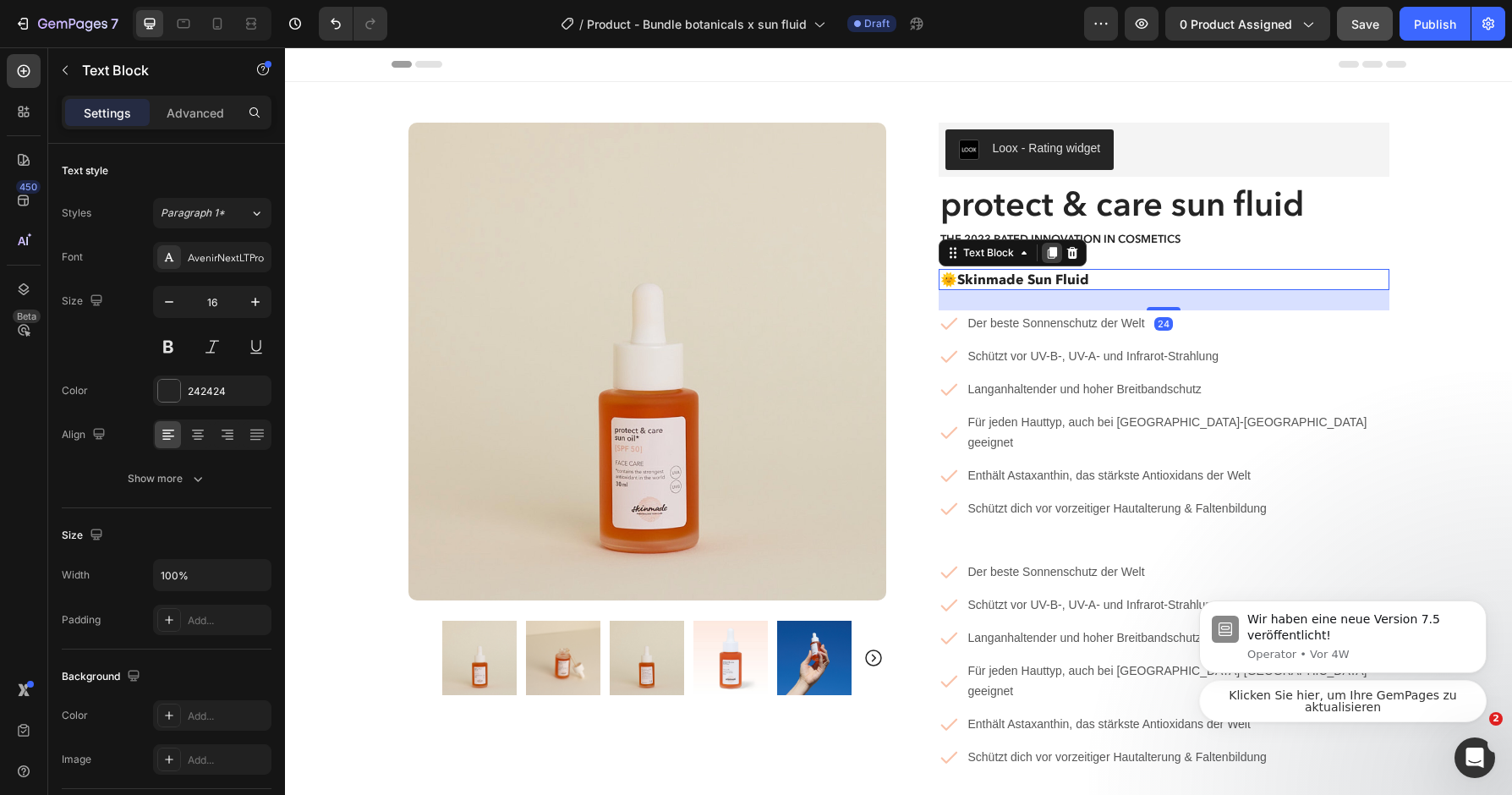
click at [1049, 250] on icon at bounding box center [1051, 252] width 10 height 11
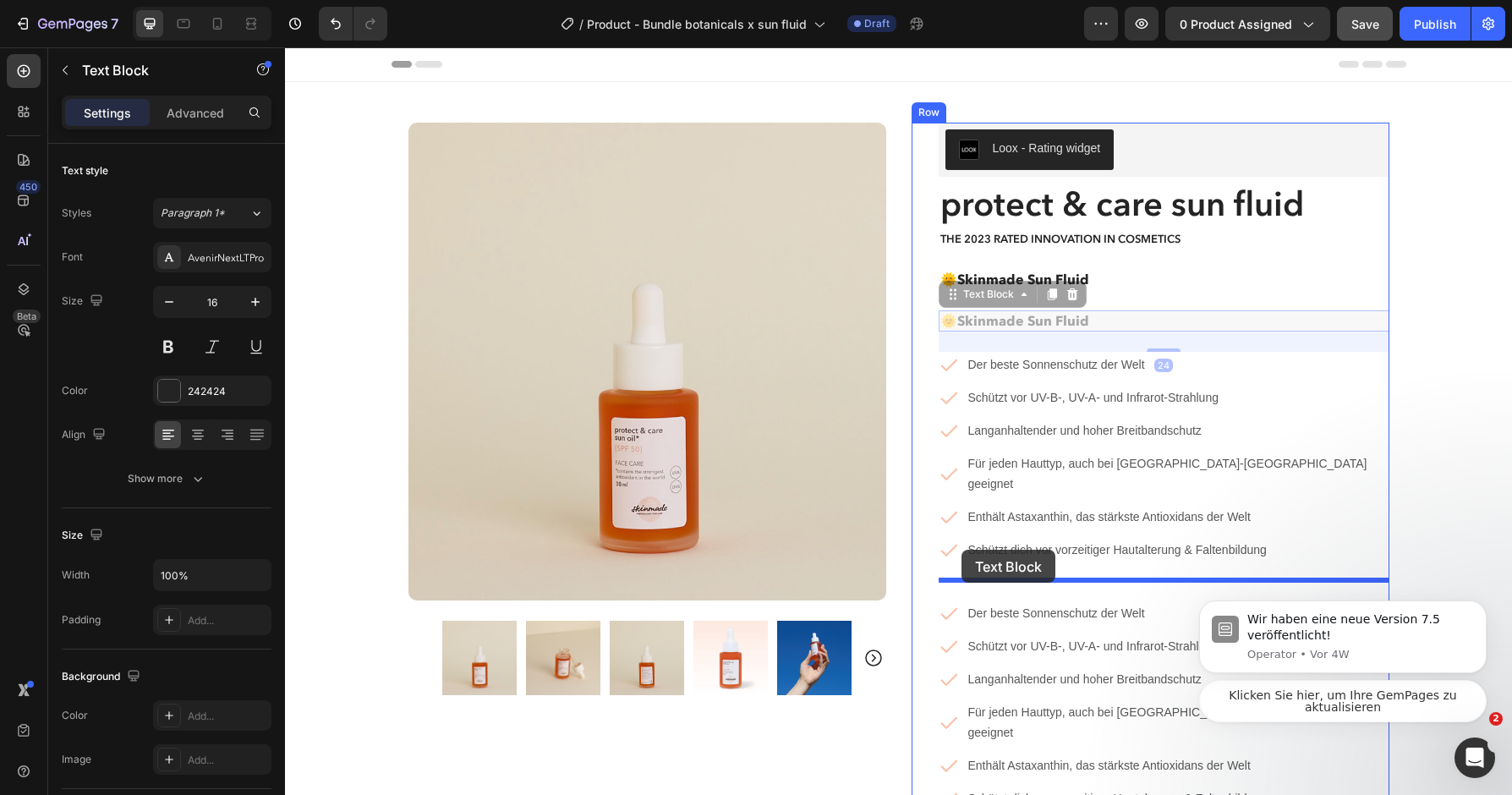
drag, startPoint x: 957, startPoint y: 297, endPoint x: 961, endPoint y: 550, distance: 253.0
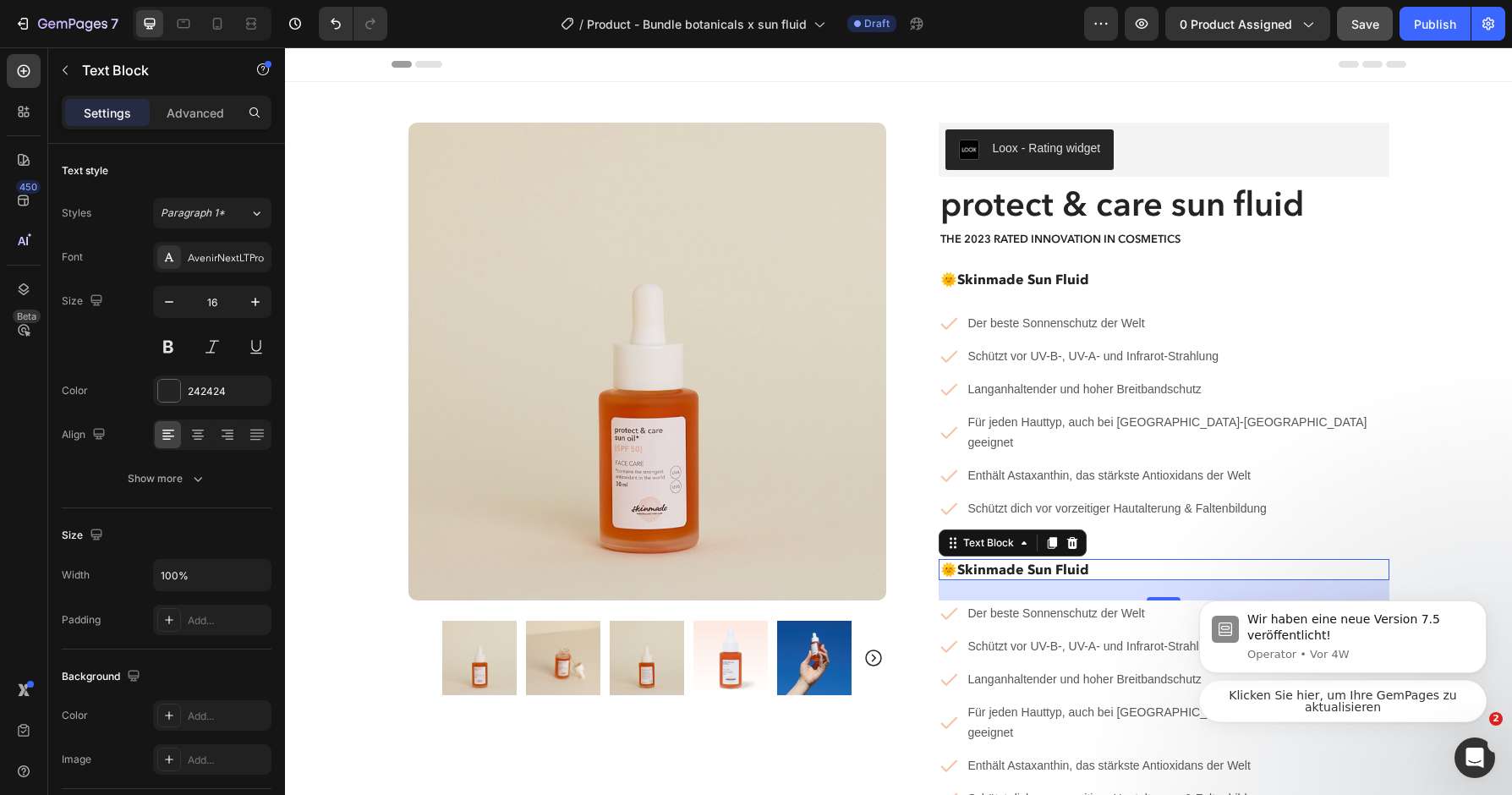
click at [1076, 561] on strong "Skinmade Sun Fluid" at bounding box center [1023, 569] width 132 height 17
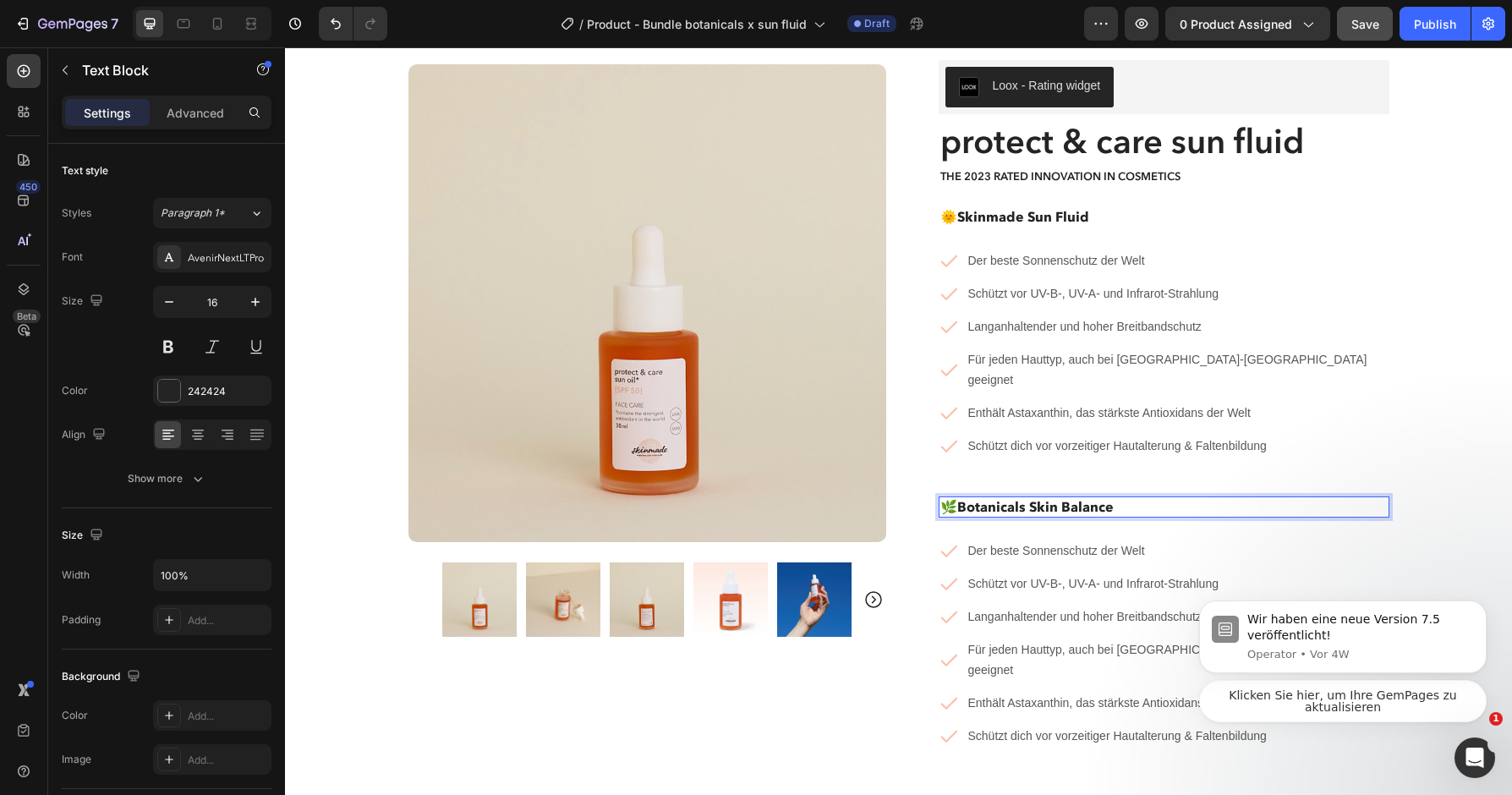
scroll to position [78, 0]
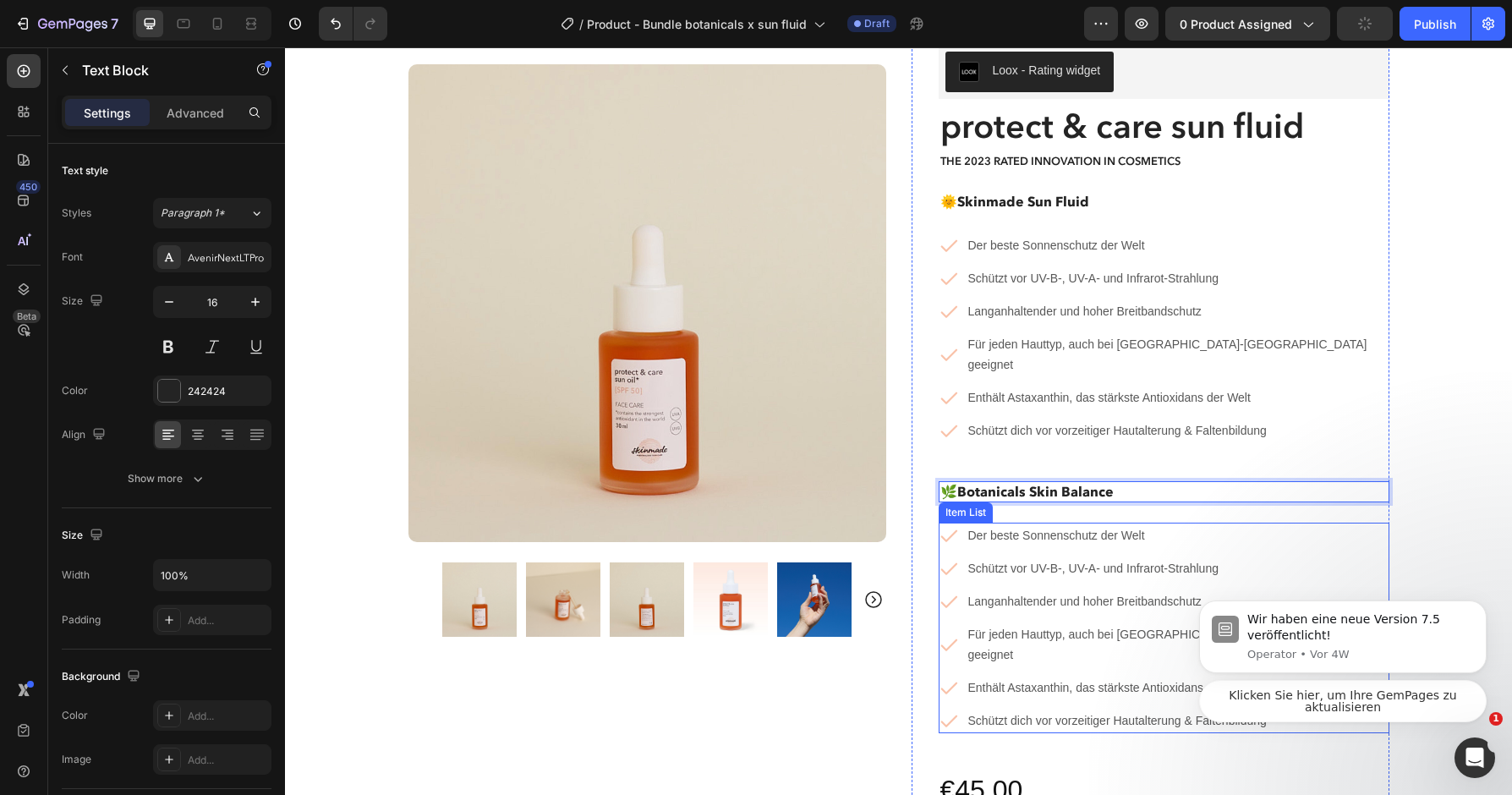
click at [1059, 528] on span "Der beste Sonnenschutz der Welt" at bounding box center [1056, 534] width 176 height 13
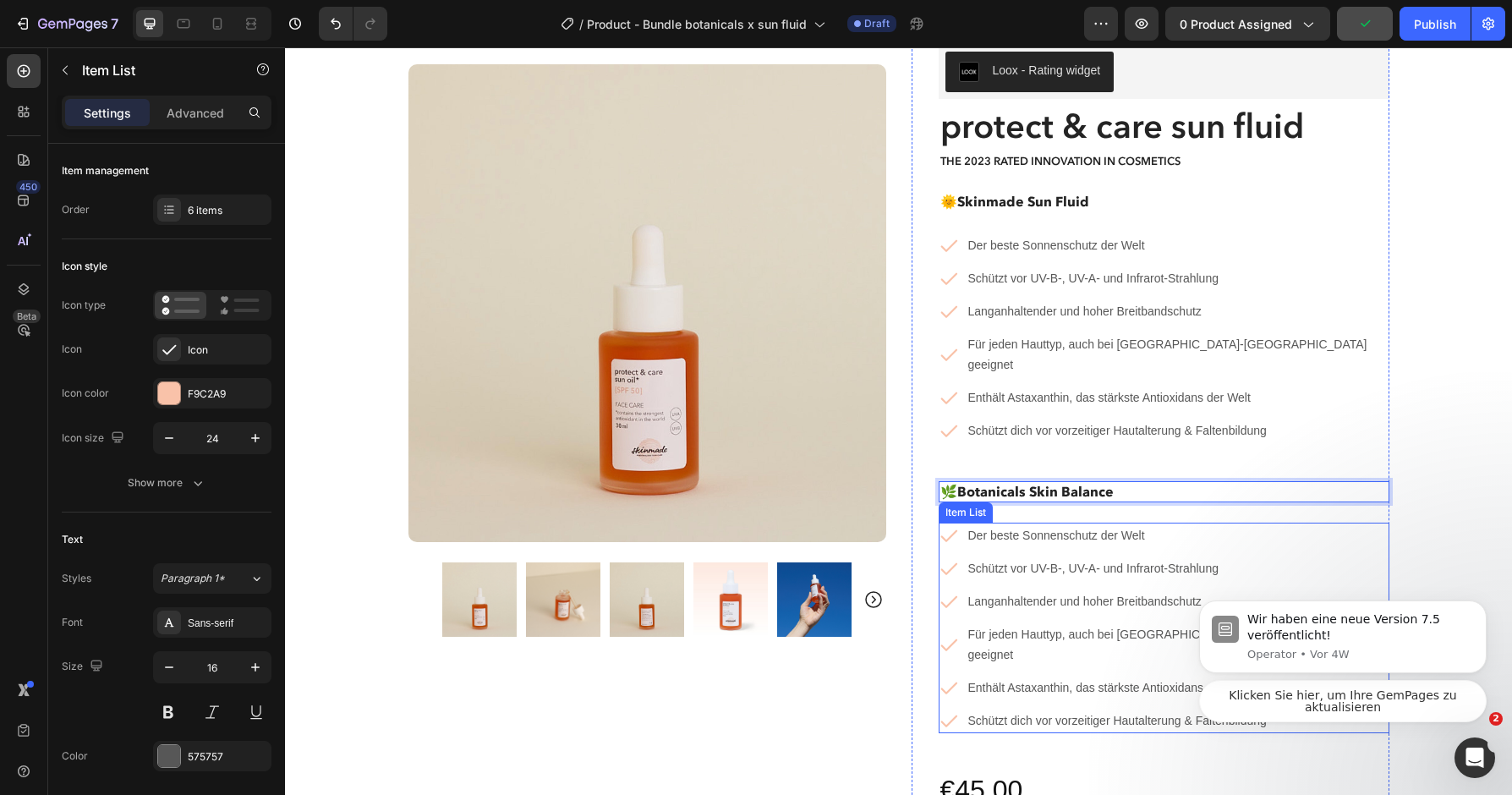
click at [1059, 528] on span "Der beste Sonnenschutz der Welt" at bounding box center [1056, 534] width 176 height 13
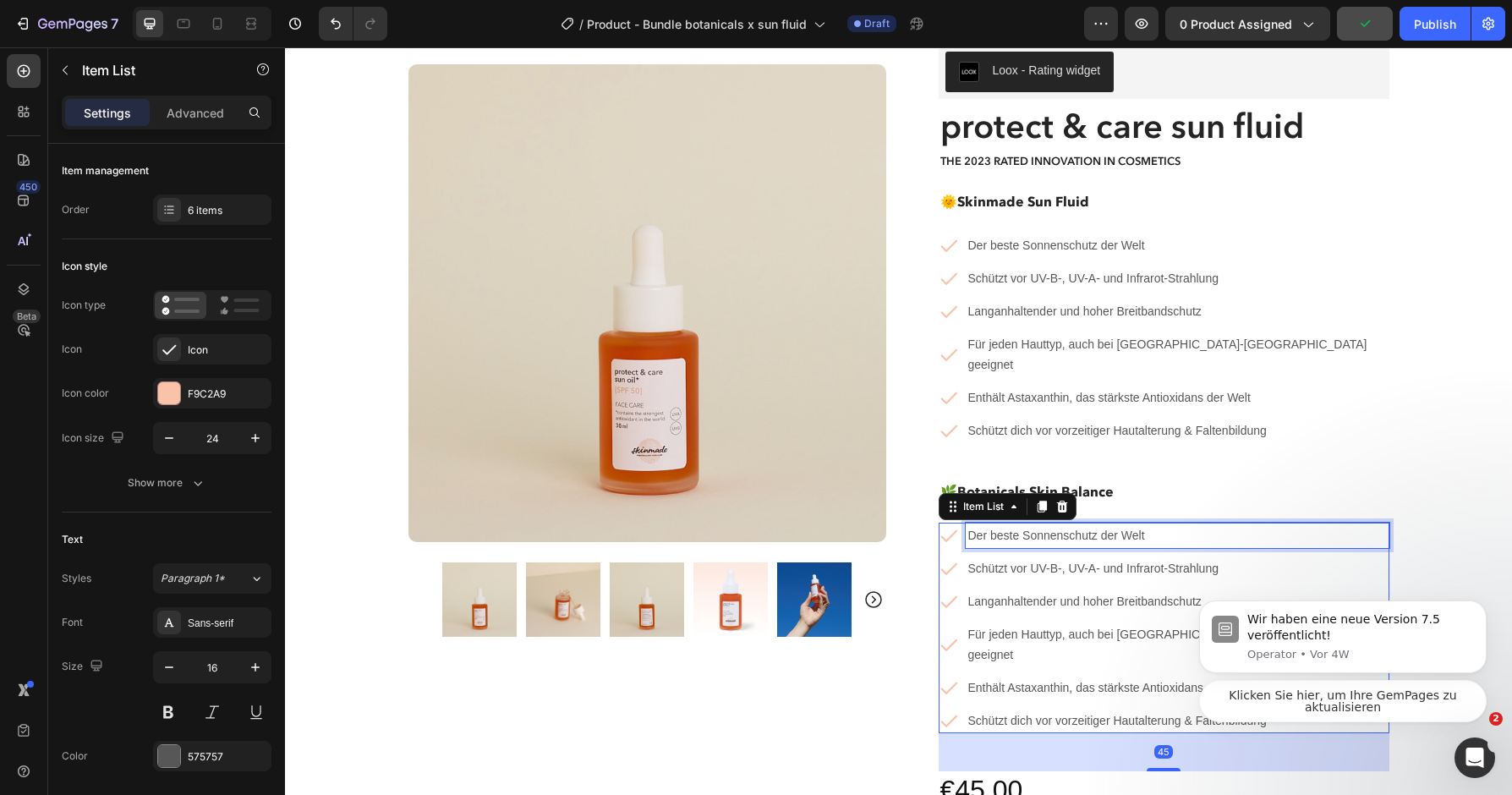
click at [1059, 528] on span "Der beste Sonnenschutz der Welt" at bounding box center [1056, 534] width 176 height 13
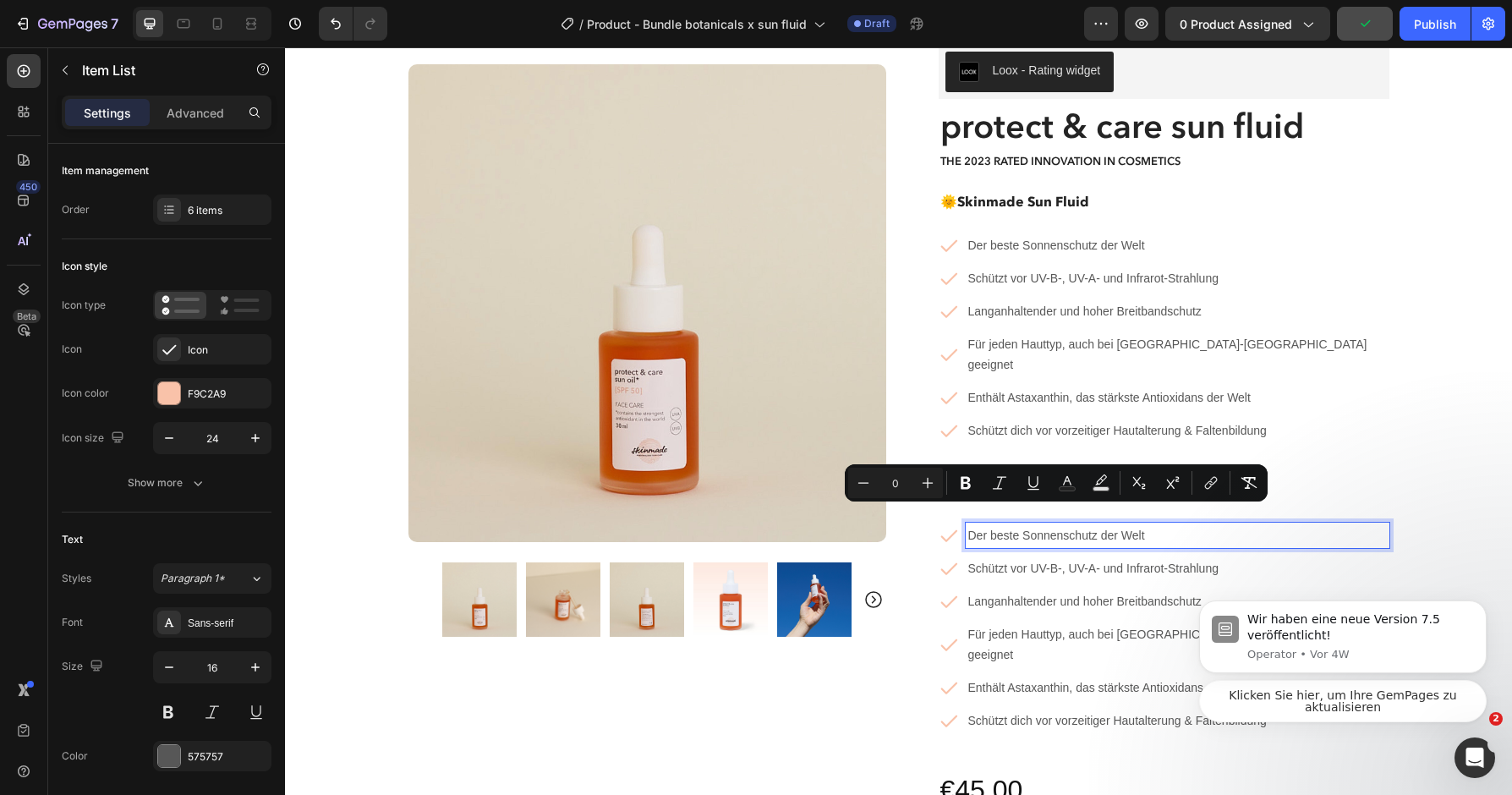
type input "16"
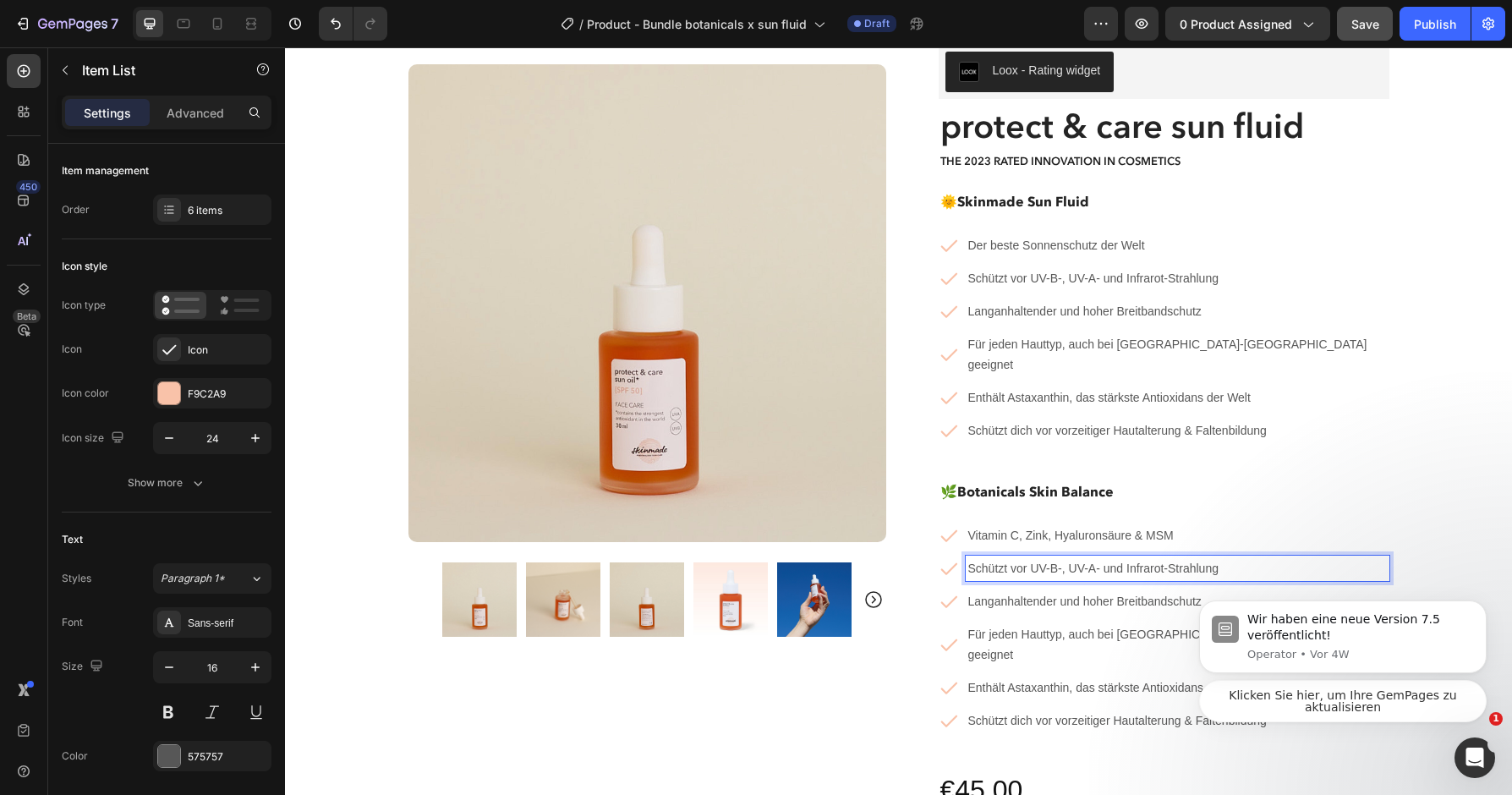
click at [1062, 562] on span "Schützt vor UV-B-, UV-A- und Infrarot-Strahlung" at bounding box center [1093, 568] width 250 height 13
click at [1070, 595] on span "Langanhaltender und hoher Breitbandschutz" at bounding box center [1085, 601] width 233 height 13
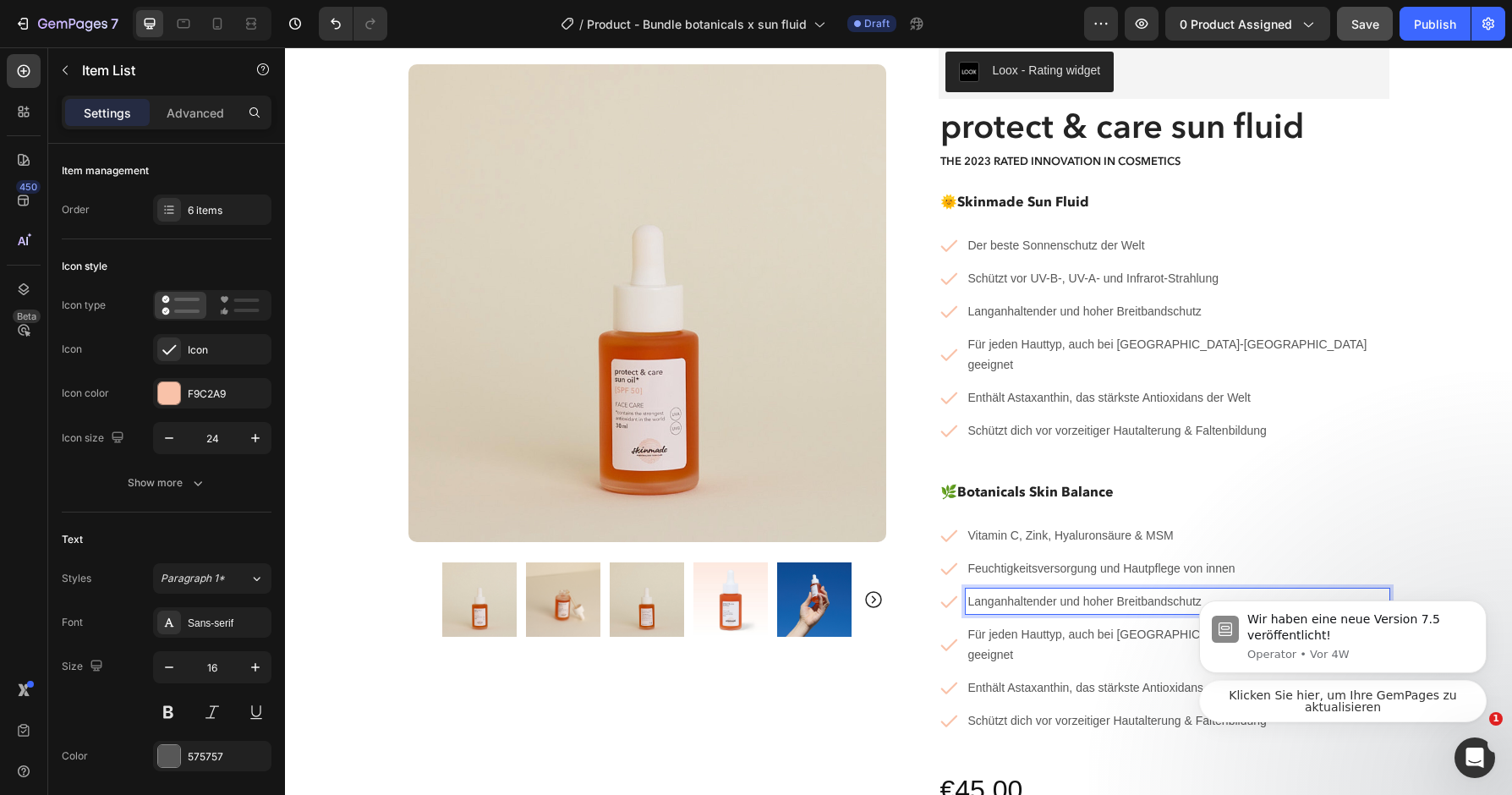
click at [1070, 595] on span "Langanhaltender und hoher Breitbandschutz" at bounding box center [1085, 601] width 233 height 13
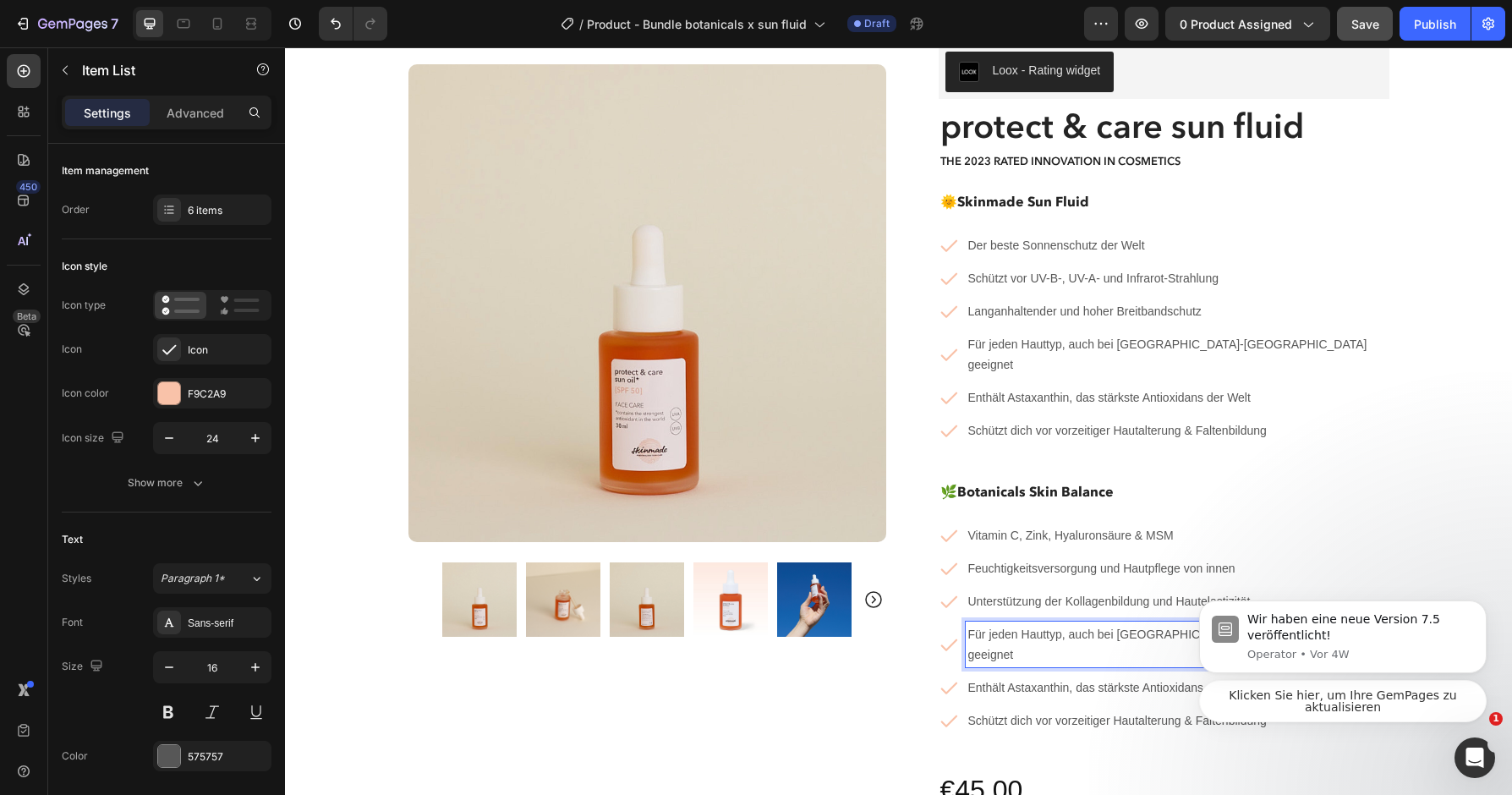
click at [1066, 627] on span "Für jeden Hauttyp, auch bei [GEOGRAPHIC_DATA]-[GEOGRAPHIC_DATA] geeignet" at bounding box center [1167, 644] width 399 height 34
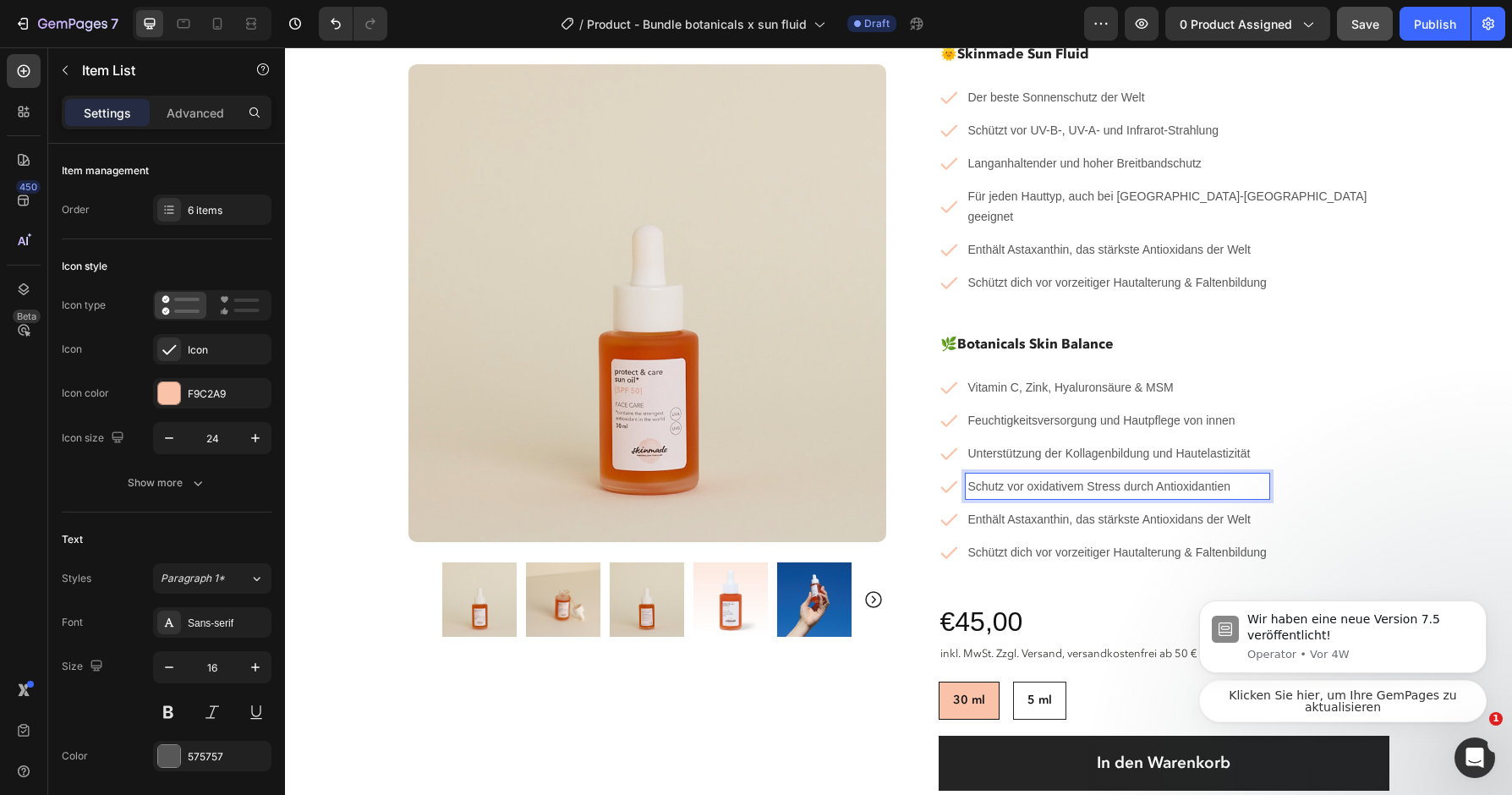
scroll to position [227, 0]
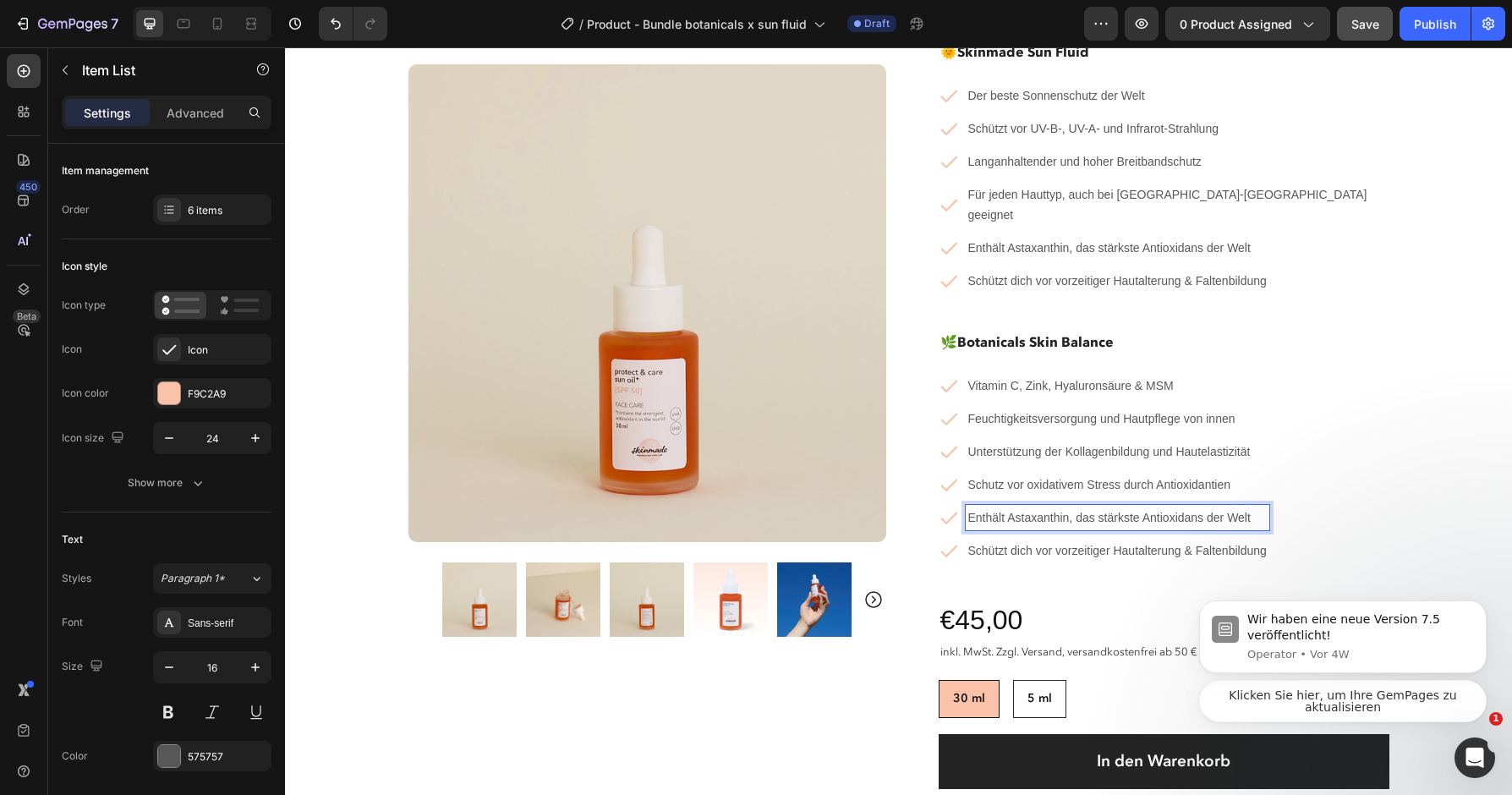
click at [1062, 511] on span "Enthält Astaxanthin, das stärkste Antioxidans der Welt" at bounding box center [1109, 517] width 282 height 13
click at [1043, 544] on span "Schützt dich vor vorzeitiger Hautalterung & Faltenbildung" at bounding box center [1117, 550] width 298 height 13
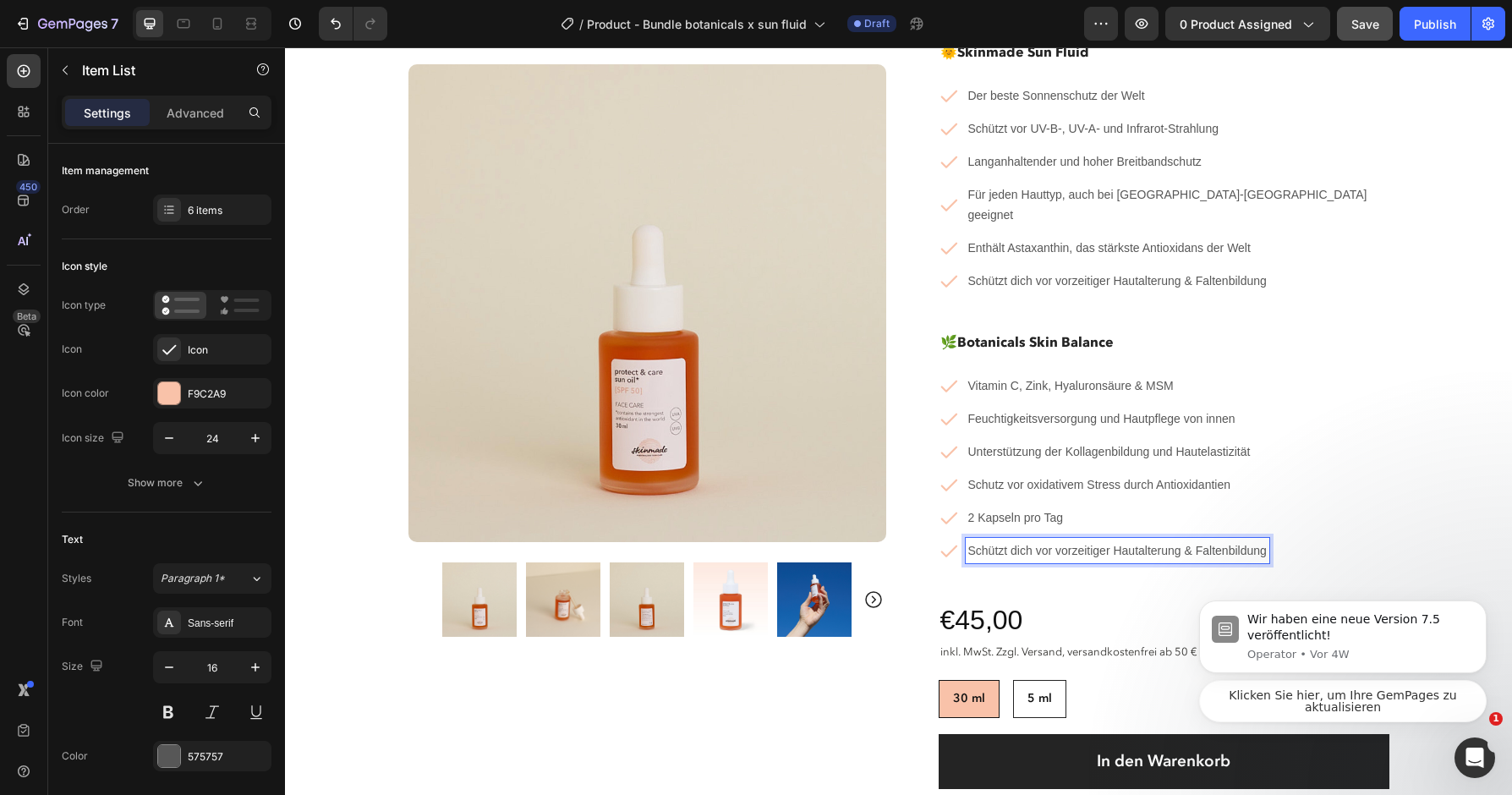
click at [1043, 544] on span "Schützt dich vor vorzeitiger Hautalterung & Faltenbildung" at bounding box center [1117, 550] width 298 height 13
click at [1440, 480] on div "Product Images Row Loox - Rating widget Loox protect & care sun fluid Product T…" at bounding box center [898, 561] width 1227 height 1413
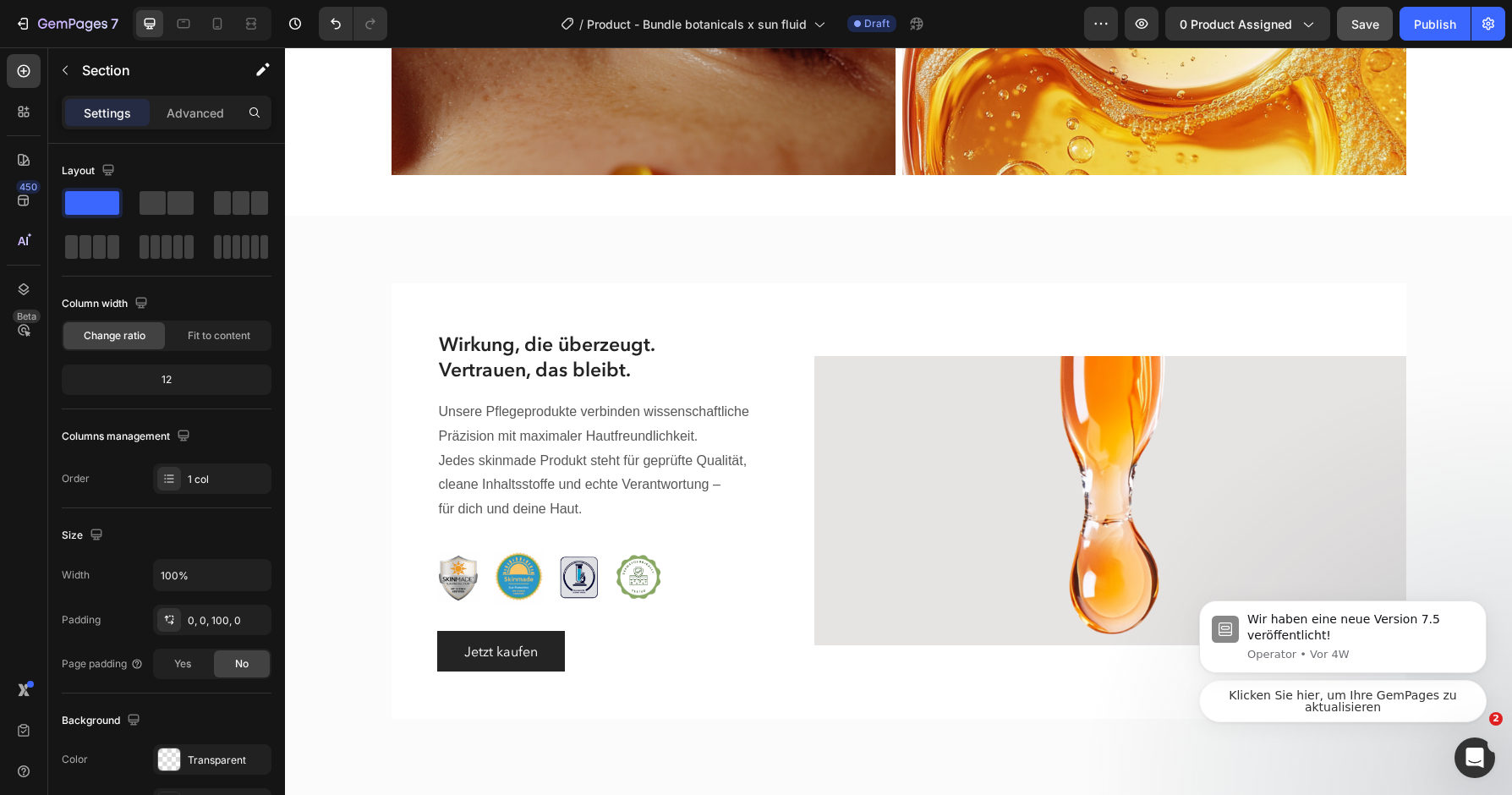
scroll to position [1951, 0]
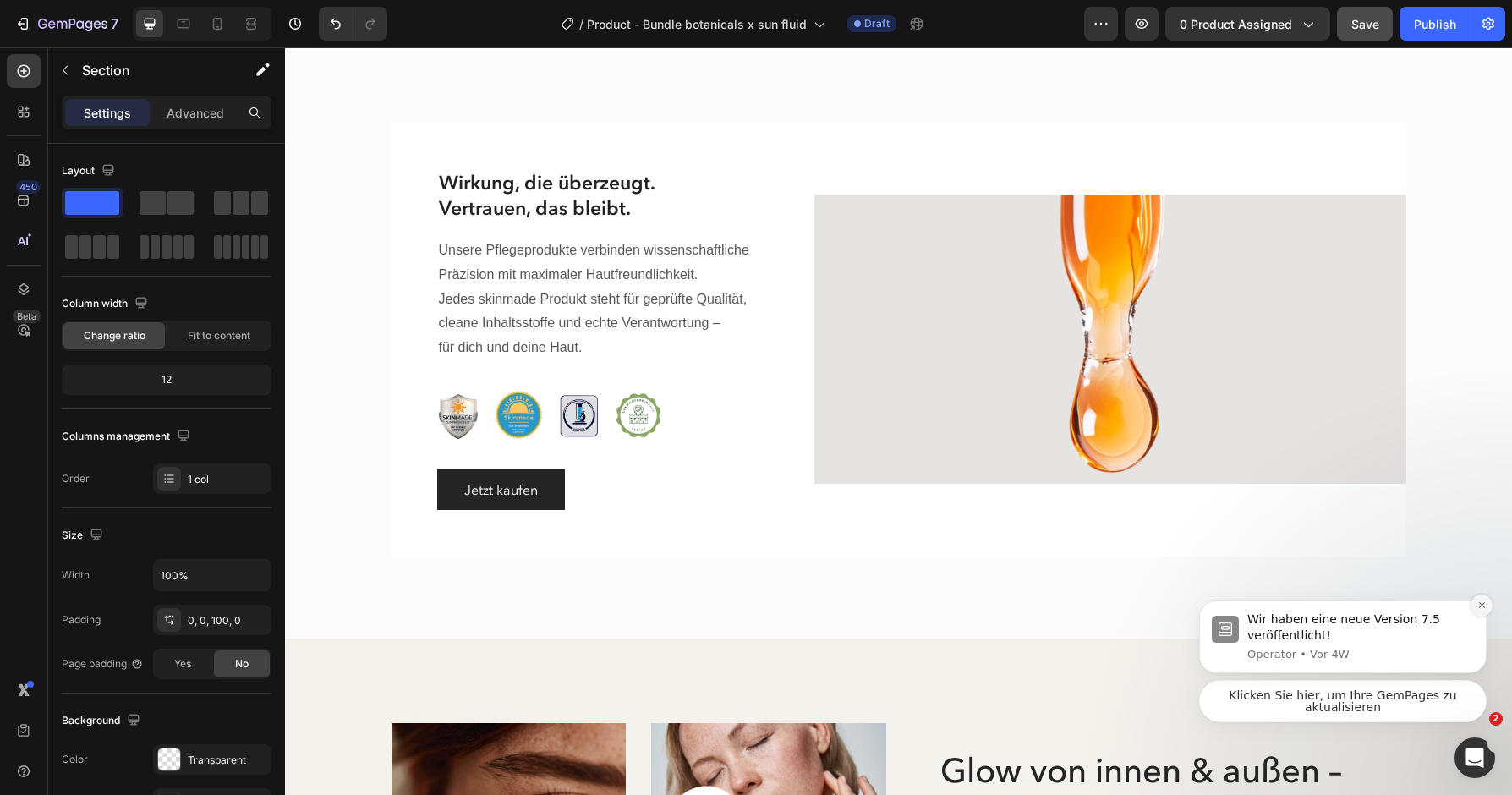
click at [1488, 605] on button "Dismiss notification" at bounding box center [1480, 605] width 22 height 22
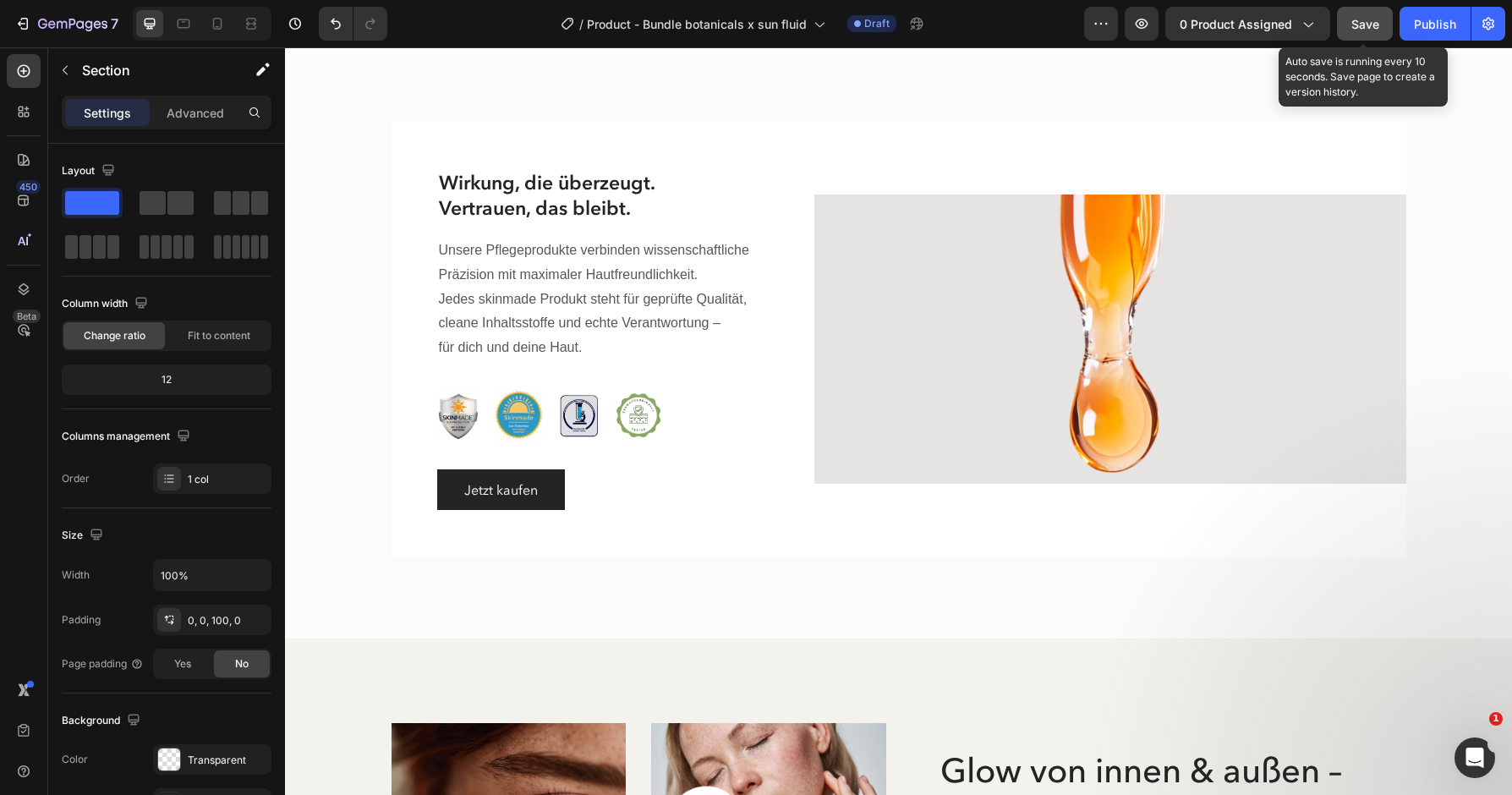
click at [1371, 37] on button "Save" at bounding box center [1365, 24] width 56 height 34
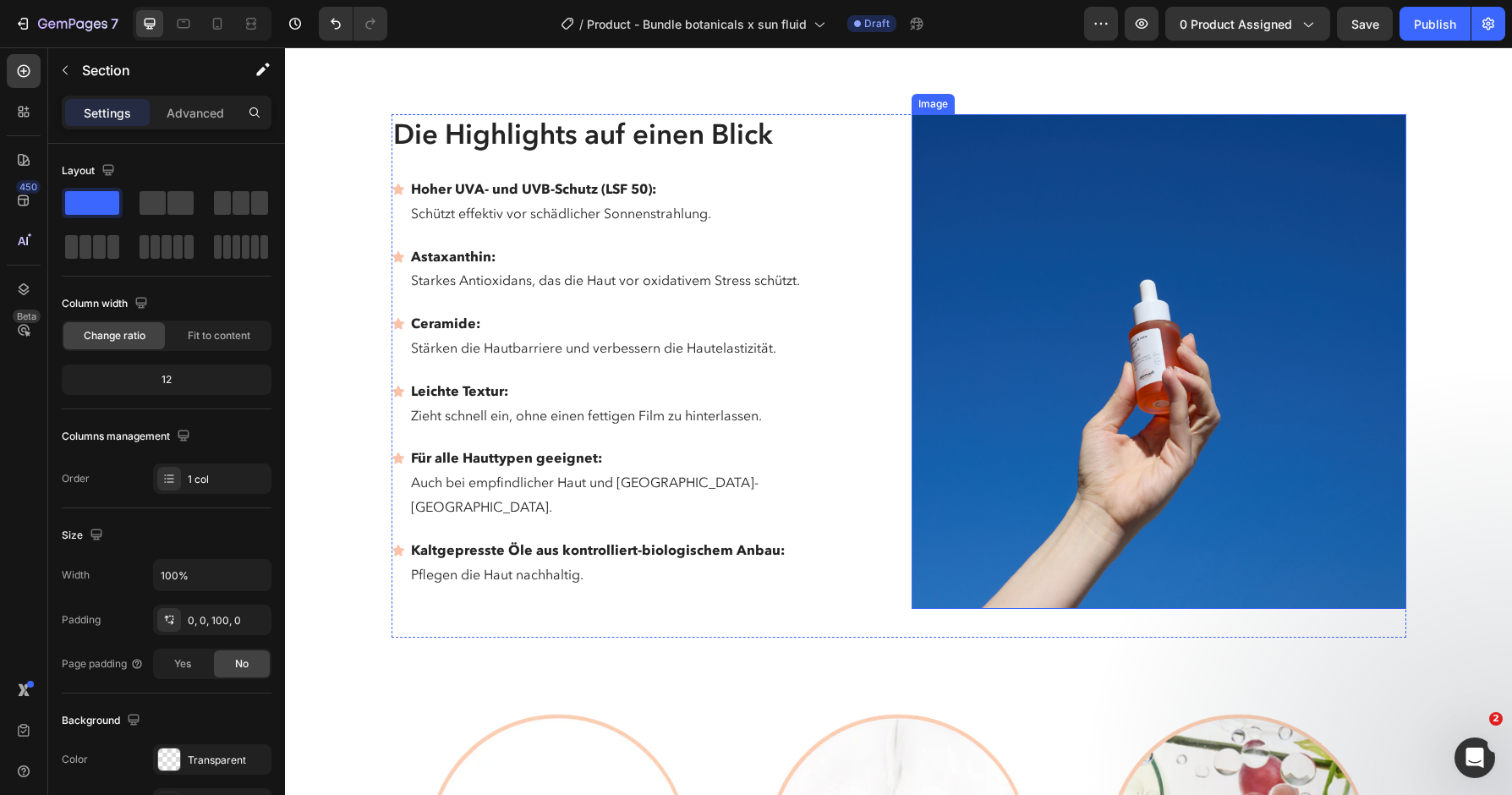
scroll to position [3312, 0]
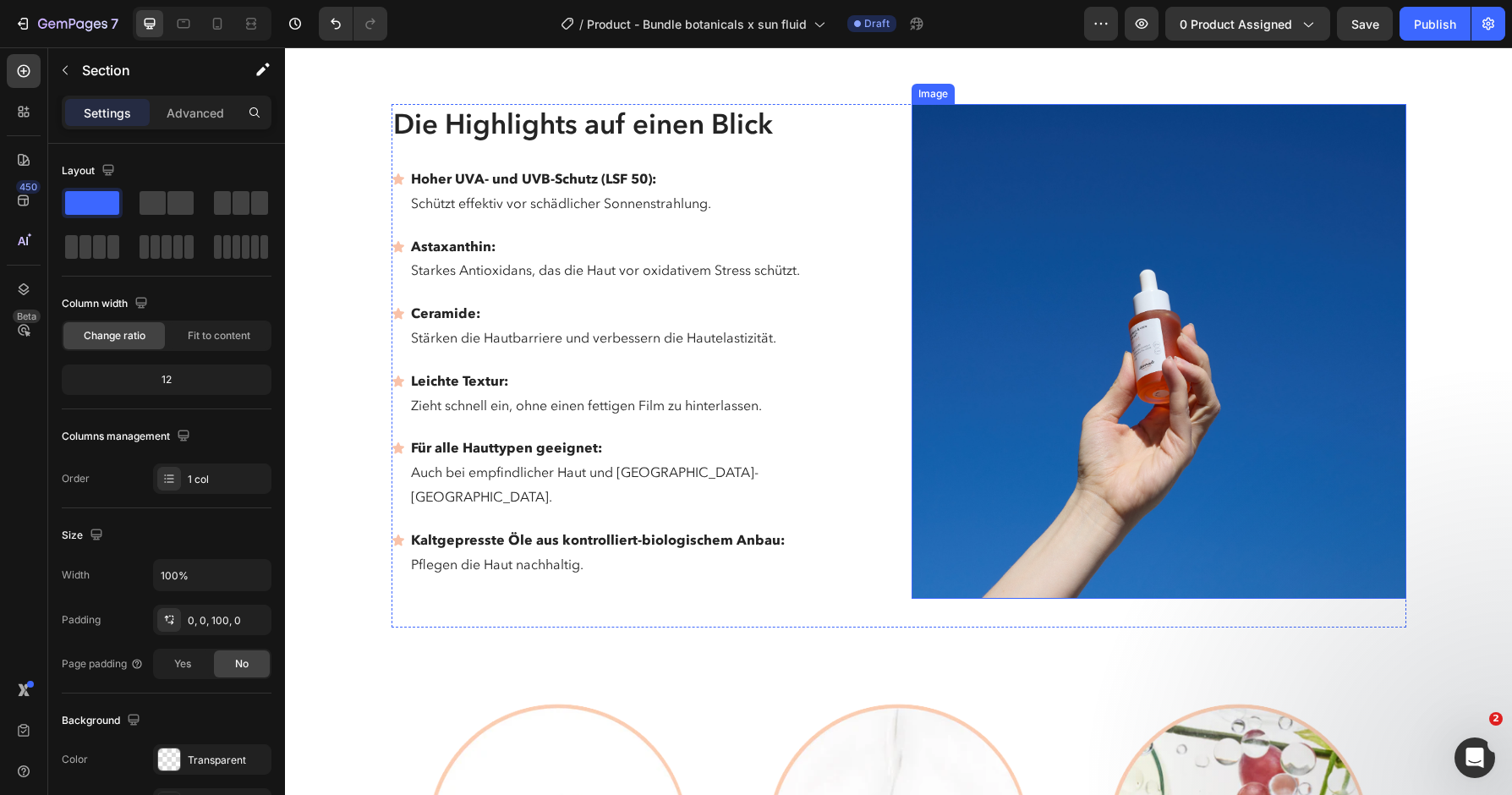
click at [1024, 322] on img at bounding box center [1159, 352] width 495 height 495
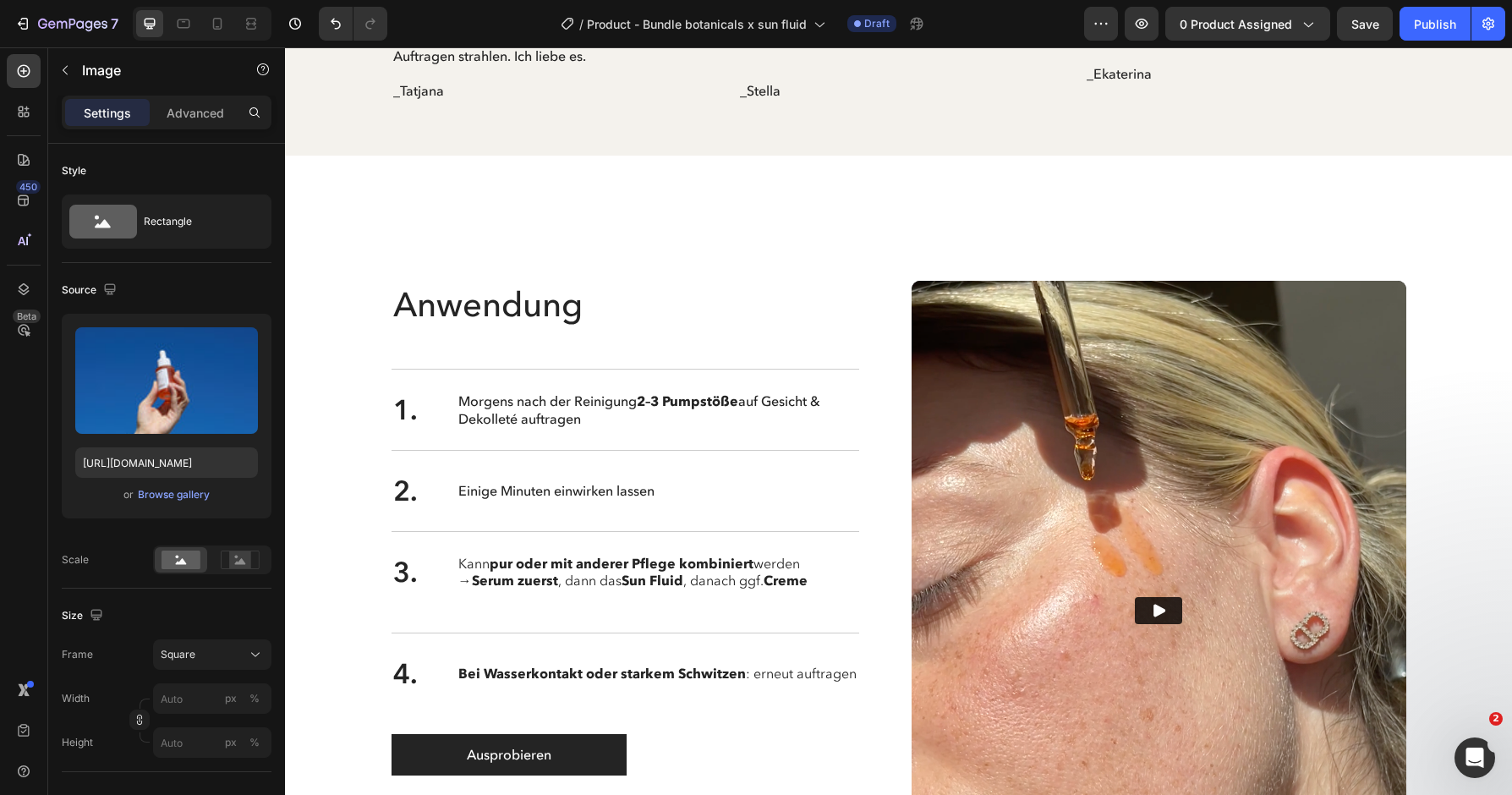
scroll to position [5803, 0]
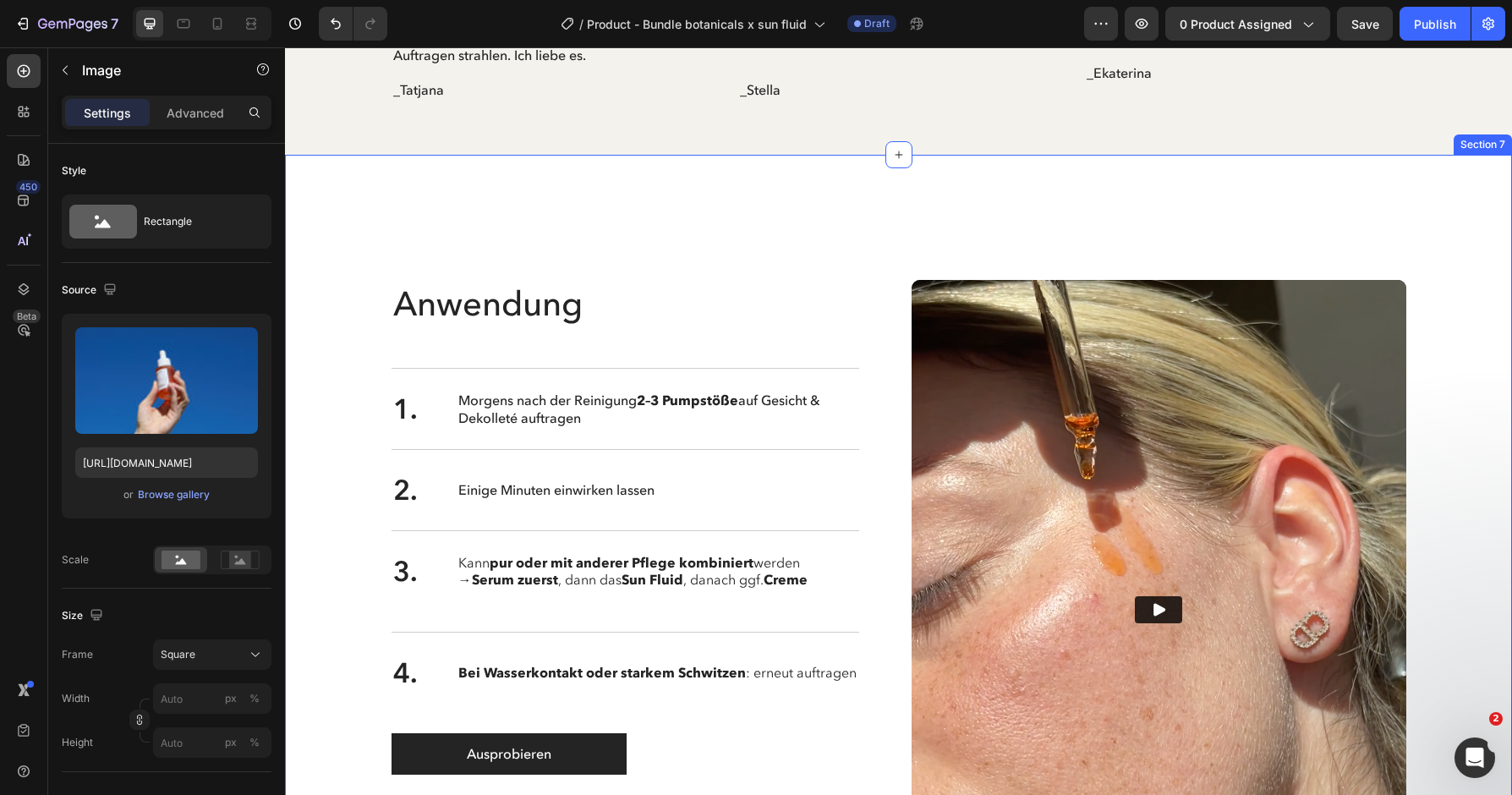
click at [1059, 242] on div "Anwendung Heading Video Row Anwendung Heading 1. Text Block Morgens nach der Re…" at bounding box center [898, 590] width 1193 height 700
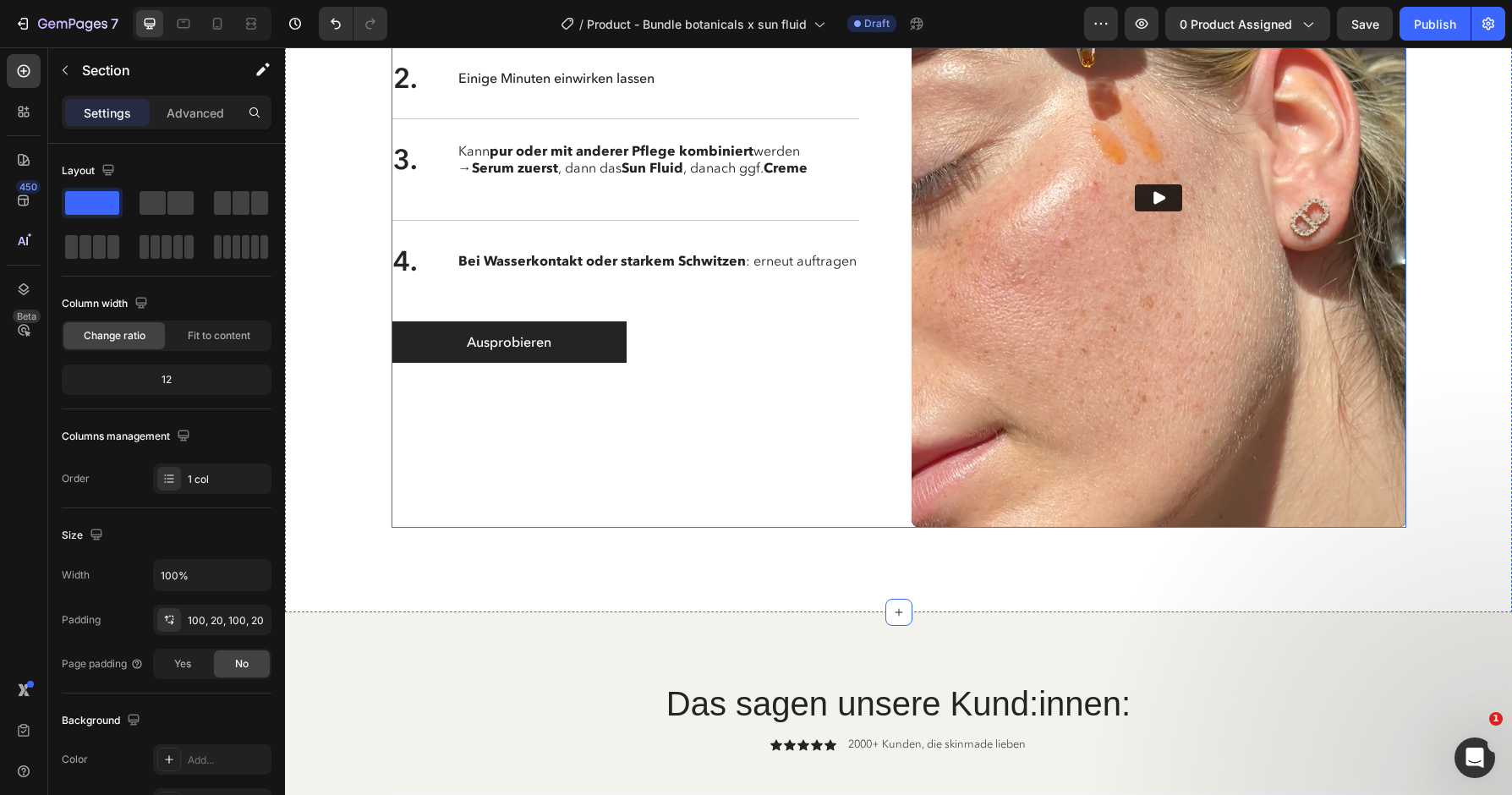
scroll to position [3534, 0]
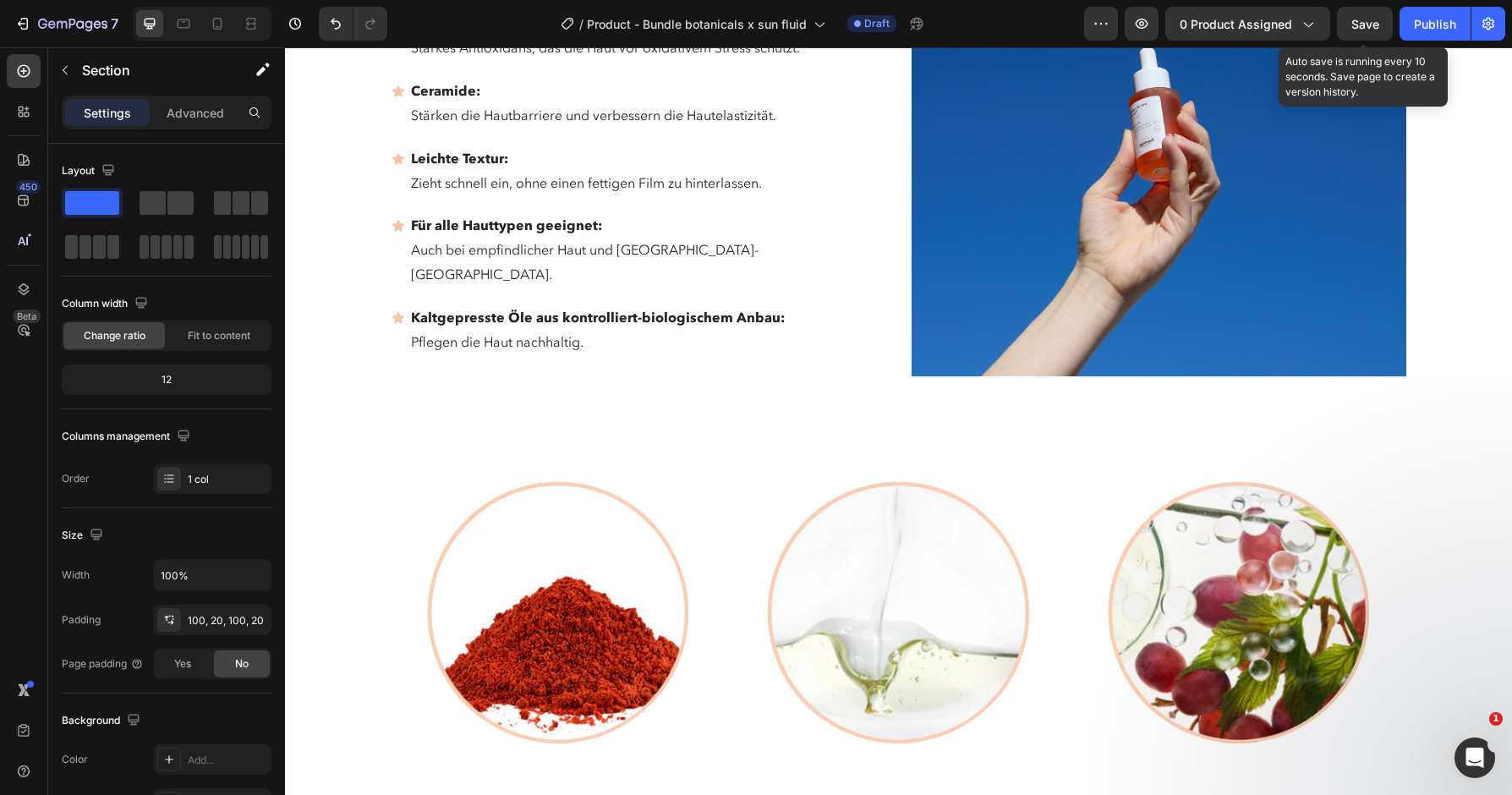
click at [1366, 15] on div "Save" at bounding box center [1365, 24] width 28 height 18
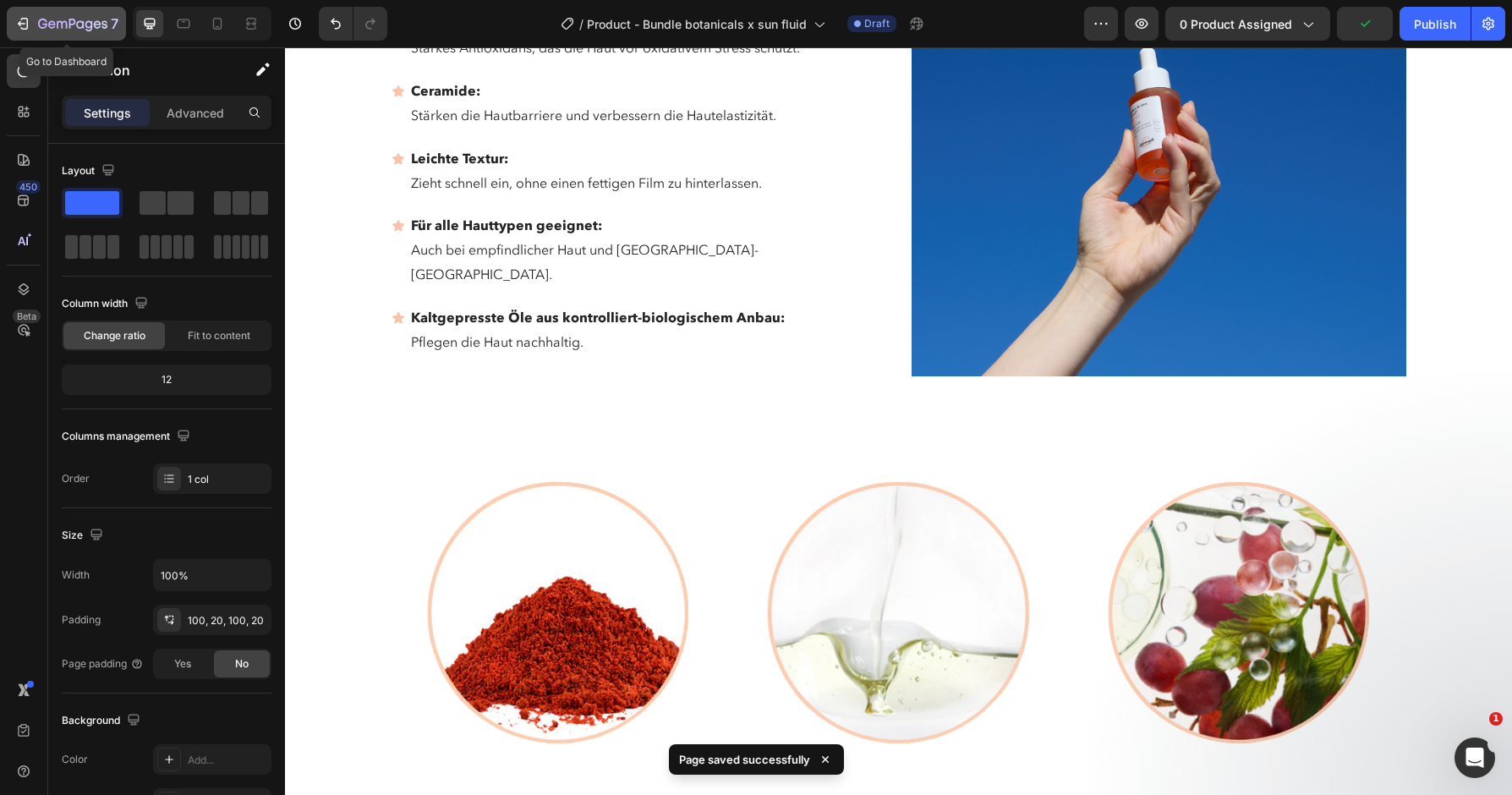
click at [51, 26] on icon "button" at bounding box center [72, 25] width 69 height 14
